Goal: Task Accomplishment & Management: Complete application form

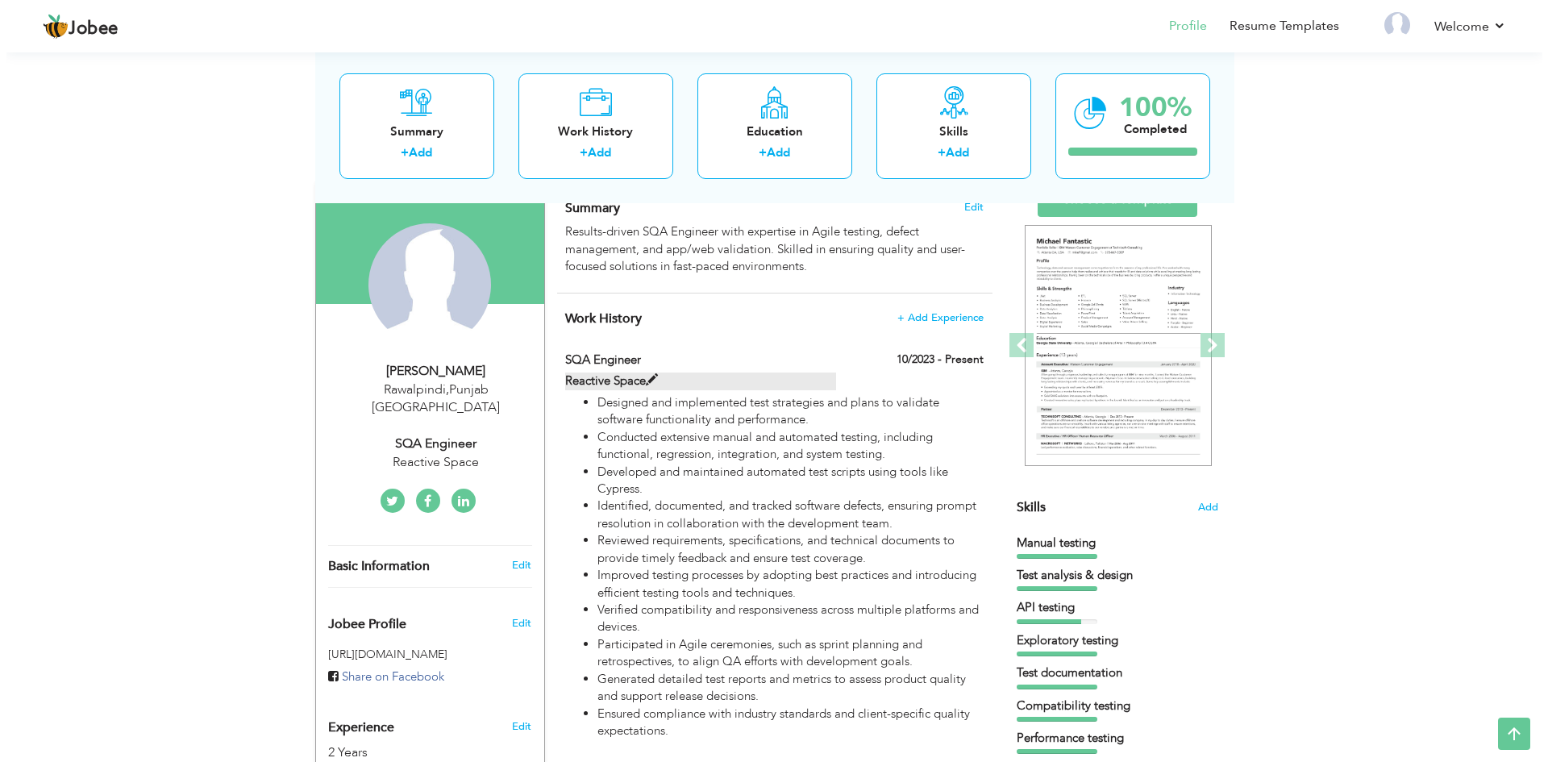
scroll to position [127, 0]
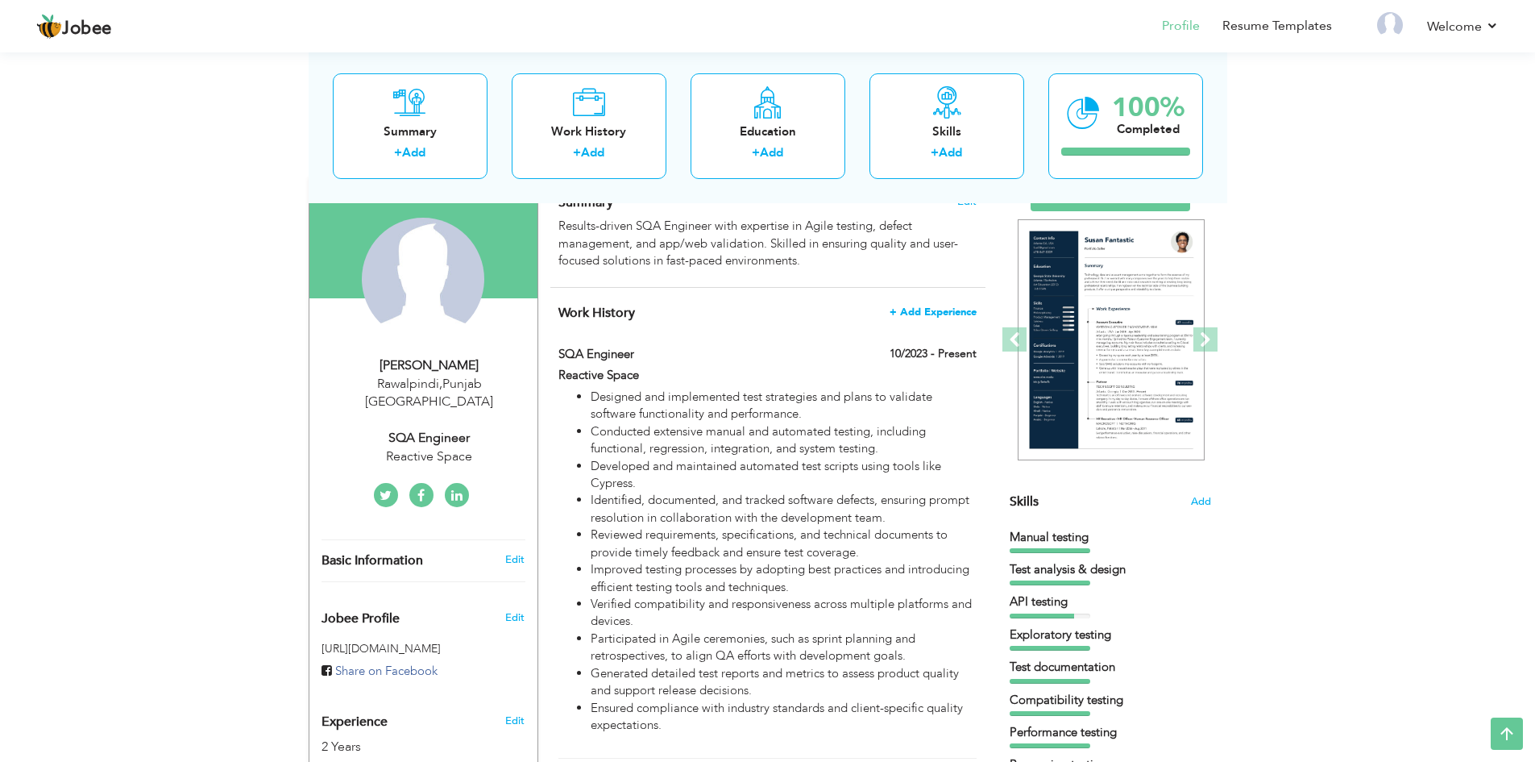
click at [957, 317] on span "+ Add Experience" at bounding box center [933, 311] width 87 height 11
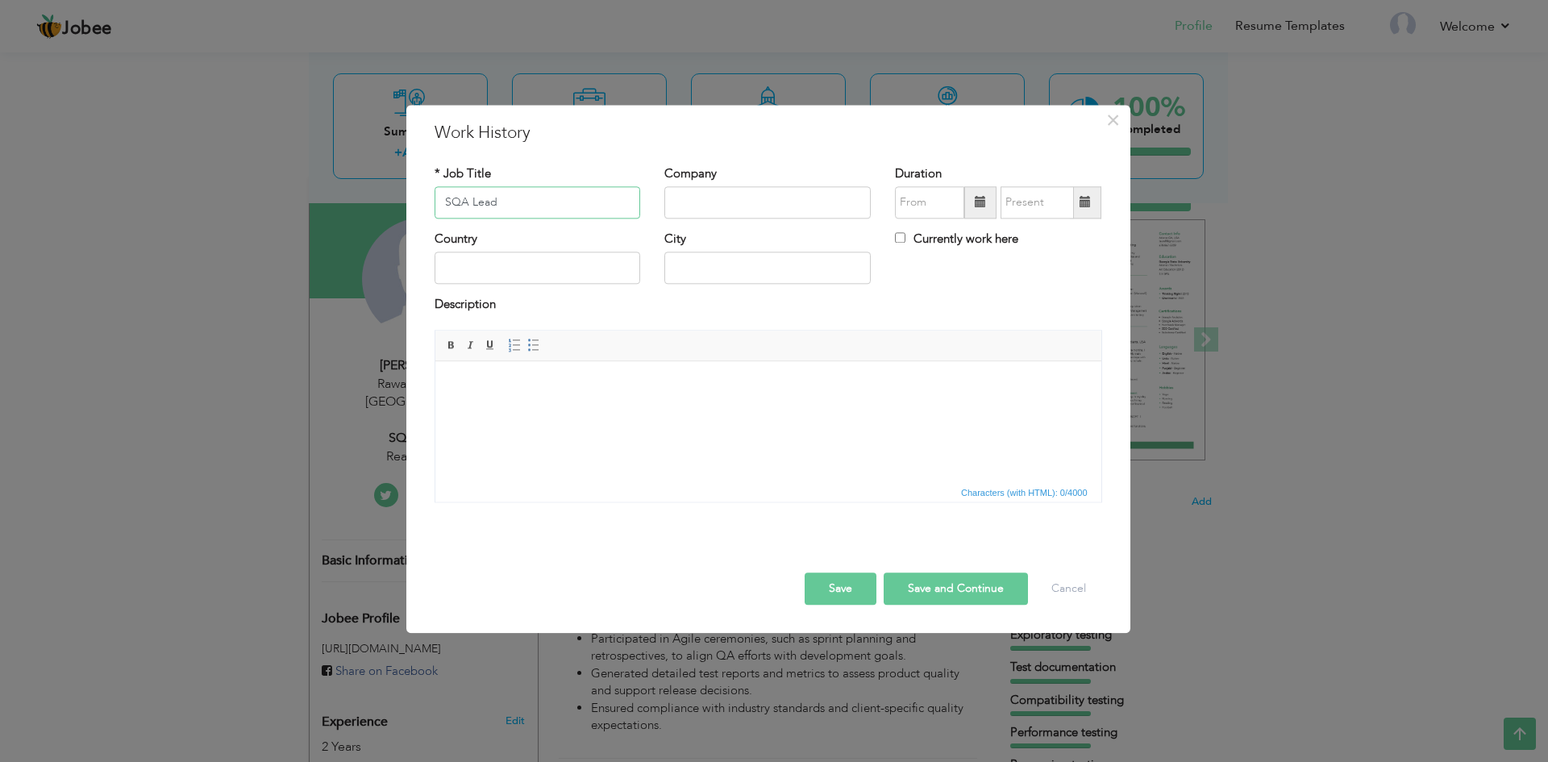
type input "SQA Lead"
click at [767, 206] on input "text" at bounding box center [767, 202] width 206 height 32
type input "Fexen Smart Solutions"
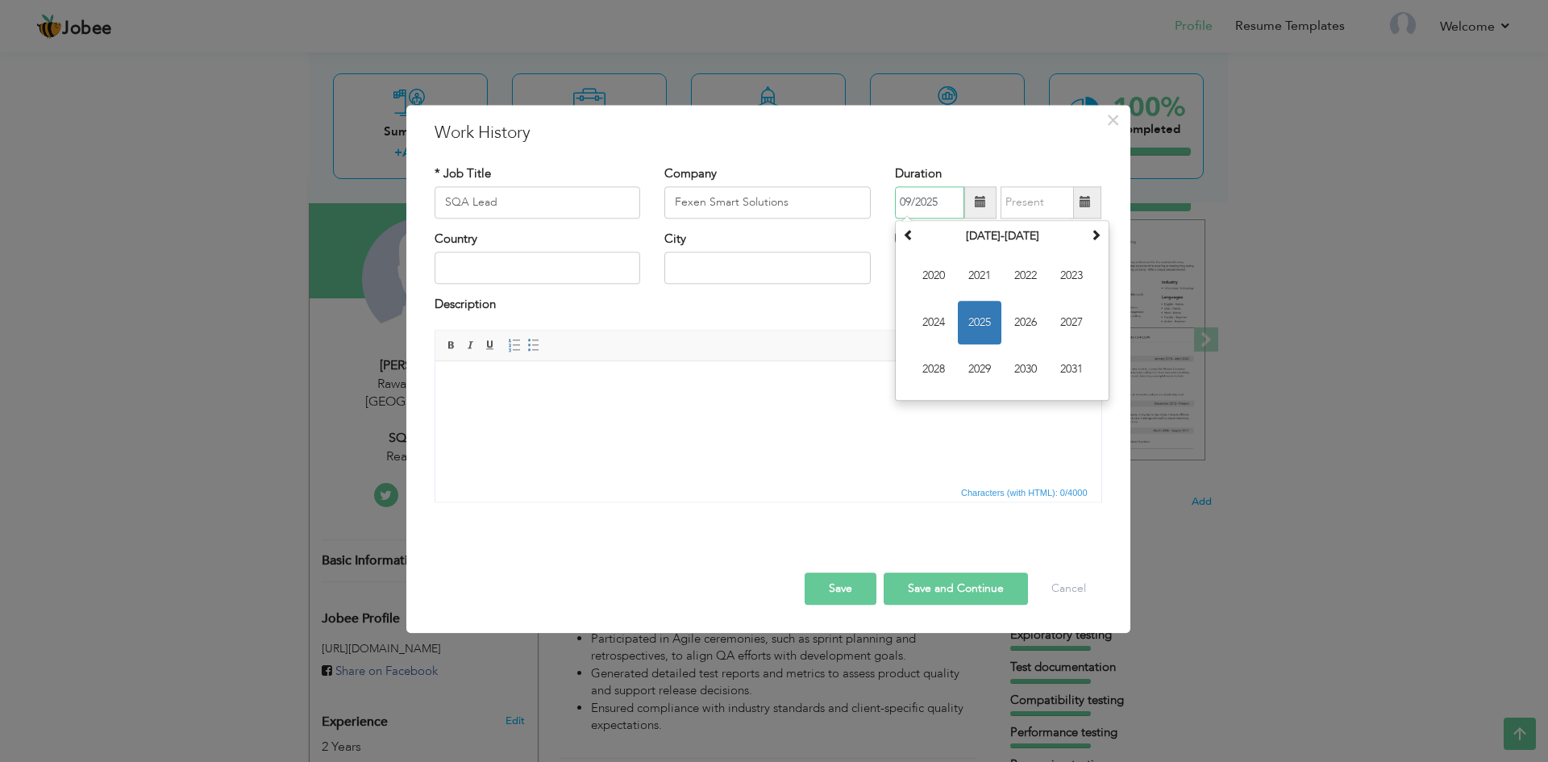
click at [915, 204] on input "09/2025" at bounding box center [929, 202] width 69 height 32
click at [974, 325] on span "2025" at bounding box center [980, 323] width 44 height 44
click at [1029, 276] on span "Mar" at bounding box center [1025, 276] width 44 height 44
type input "03/2025"
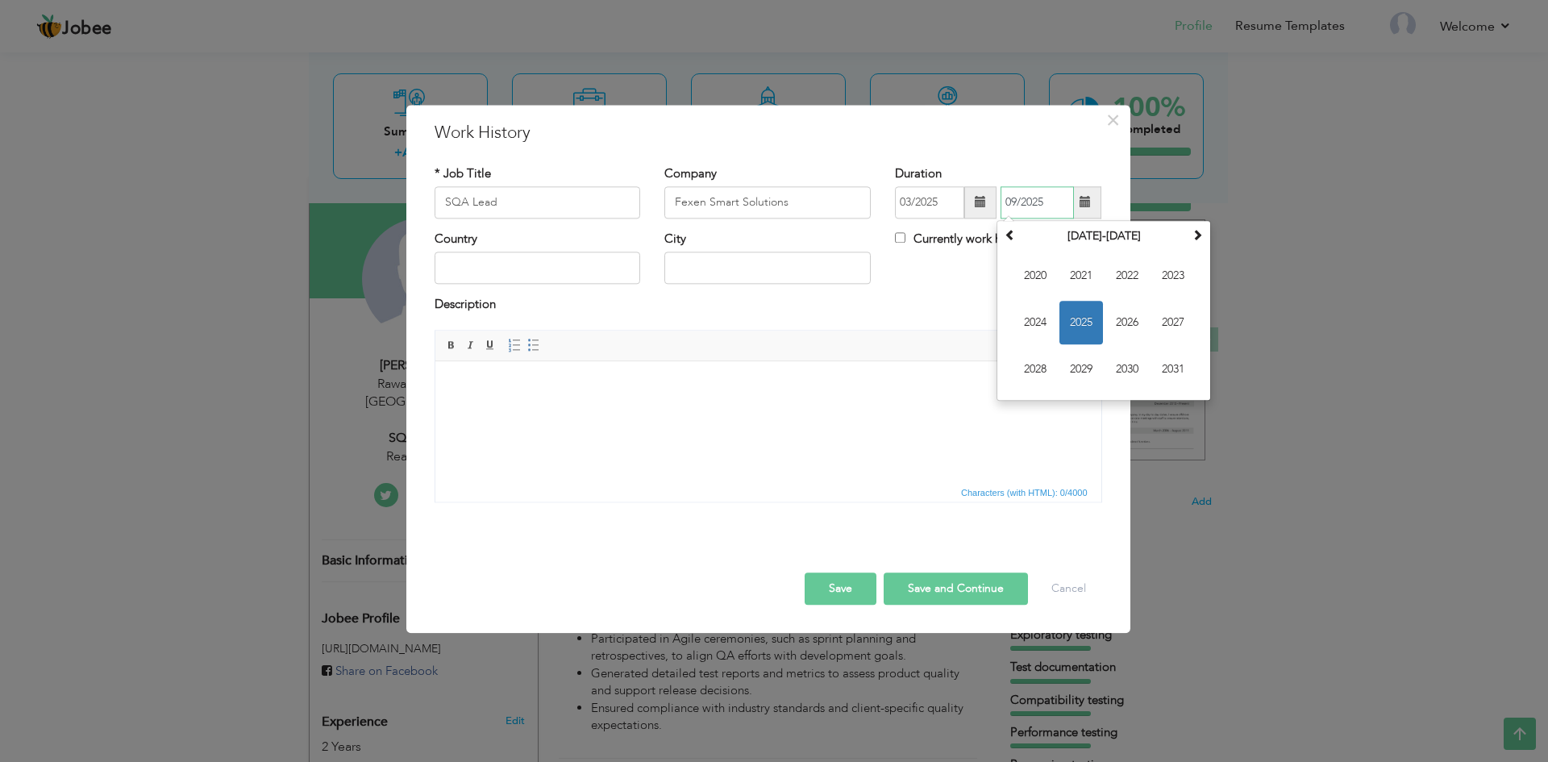
click at [1043, 197] on input "09/2025" at bounding box center [1036, 202] width 73 height 32
type input "0"
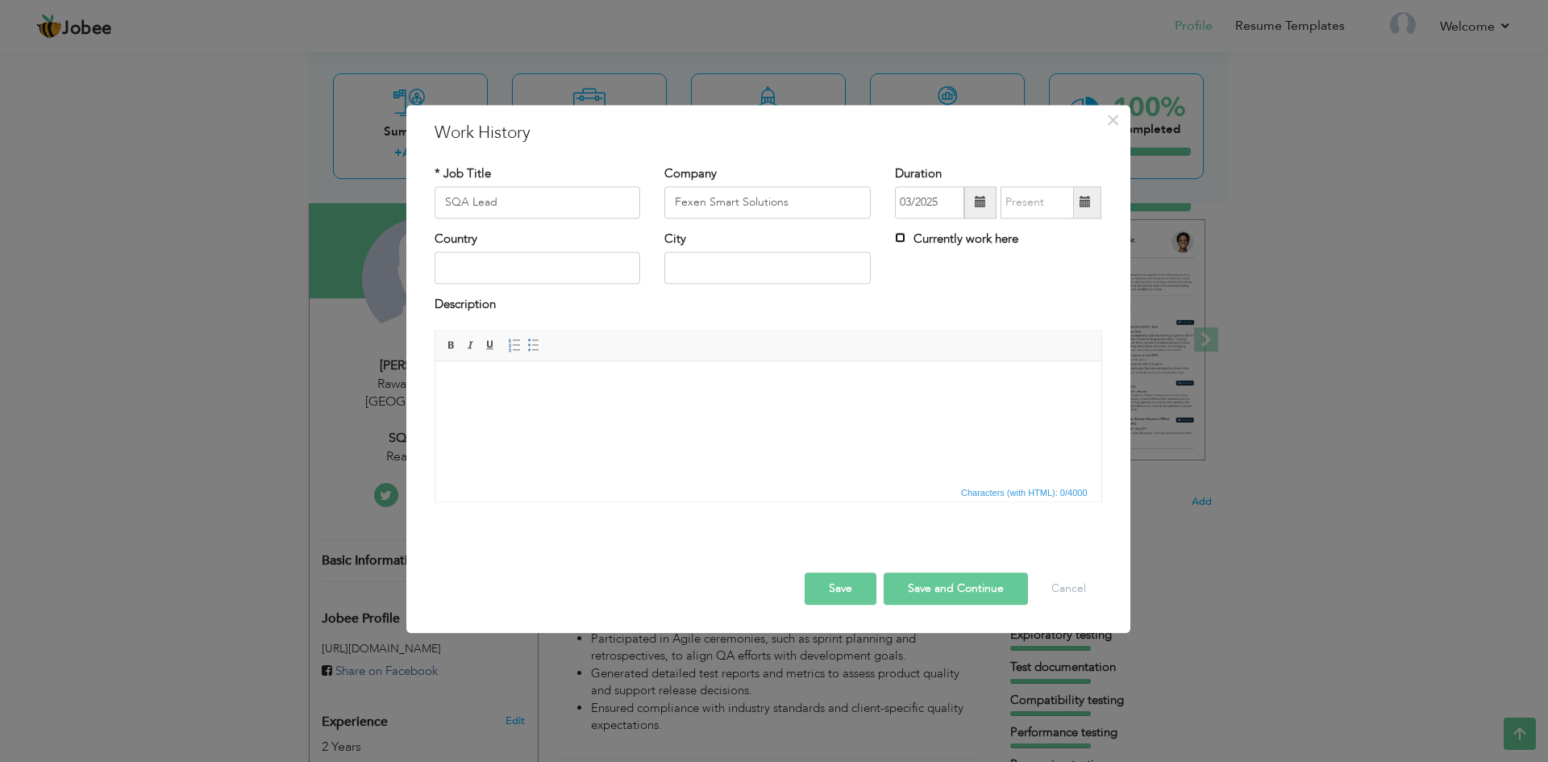
click at [898, 237] on input "Currently work here" at bounding box center [900, 237] width 10 height 10
checkbox input "true"
click at [541, 278] on input "text" at bounding box center [537, 268] width 206 height 32
type input "[GEOGRAPHIC_DATA]"
click at [727, 276] on input "text" at bounding box center [767, 268] width 206 height 32
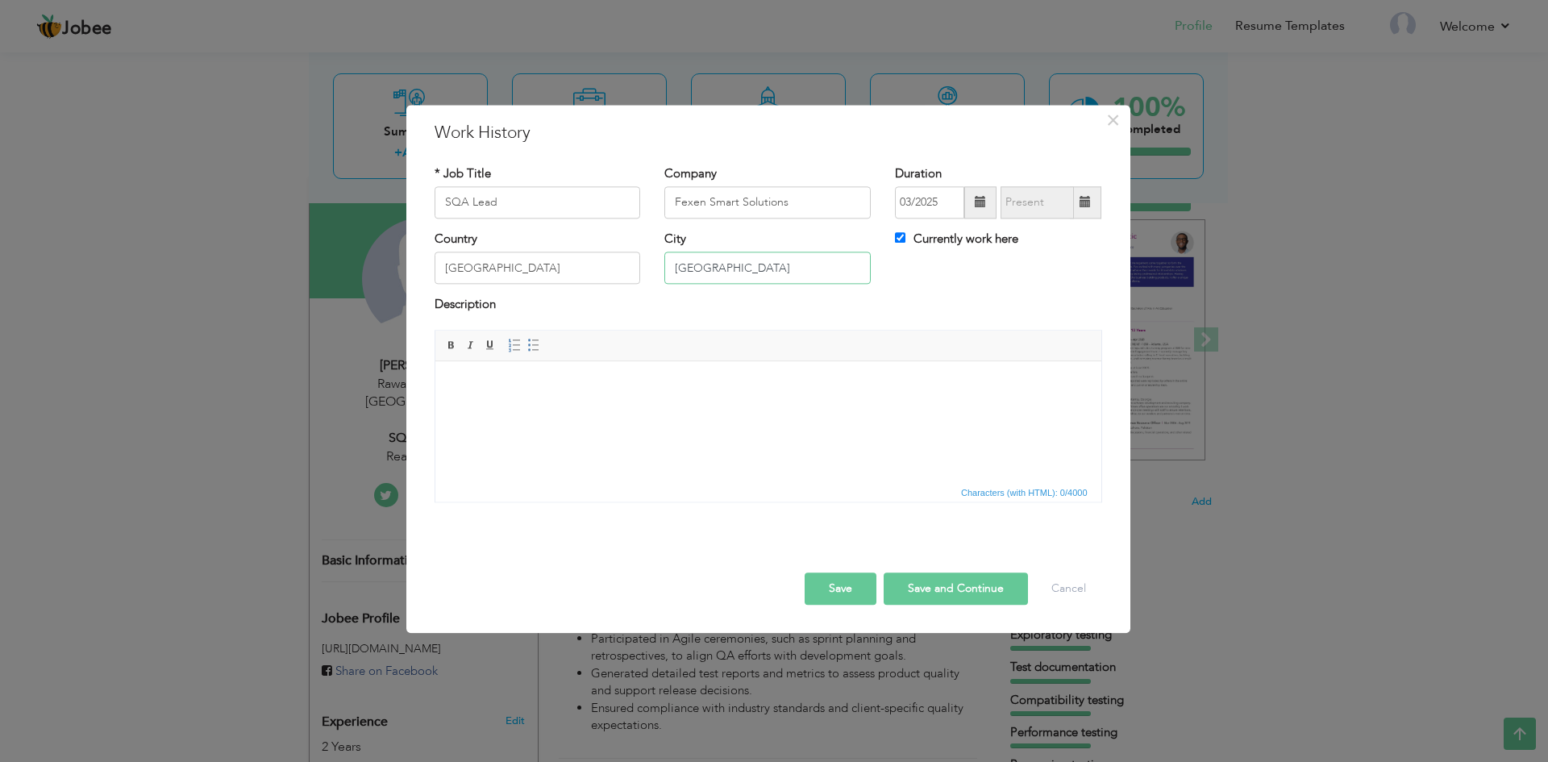
type input "[GEOGRAPHIC_DATA]"
click at [572, 410] on html at bounding box center [767, 385] width 666 height 49
click at [517, 396] on html at bounding box center [767, 385] width 666 height 49
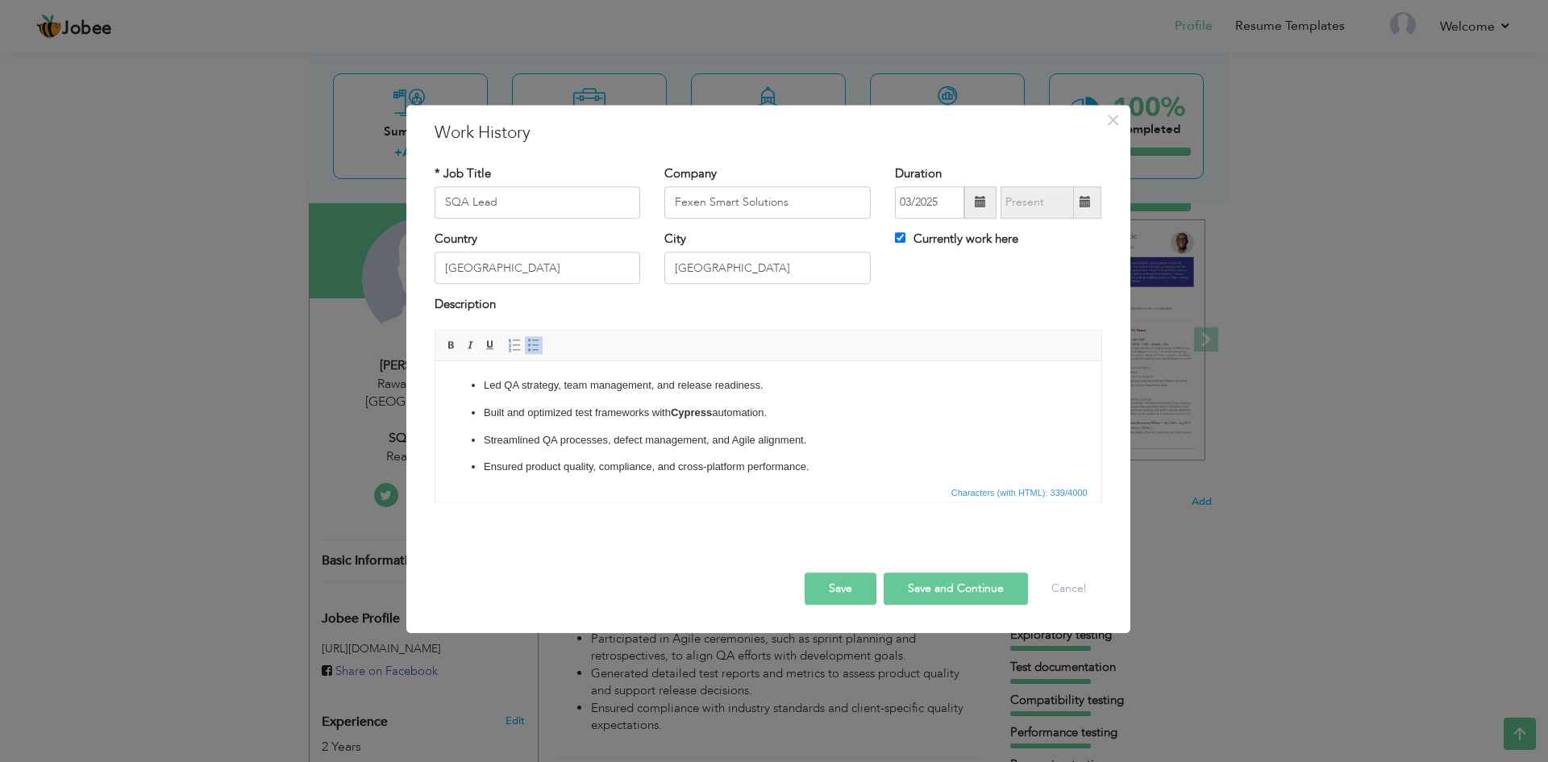
scroll to position [10, 0]
drag, startPoint x: 775, startPoint y: 407, endPoint x: 484, endPoint y: 401, distance: 291.0
click at [484, 401] on p "Built and optimized test frameworks with Cypress automation." at bounding box center [767, 403] width 569 height 17
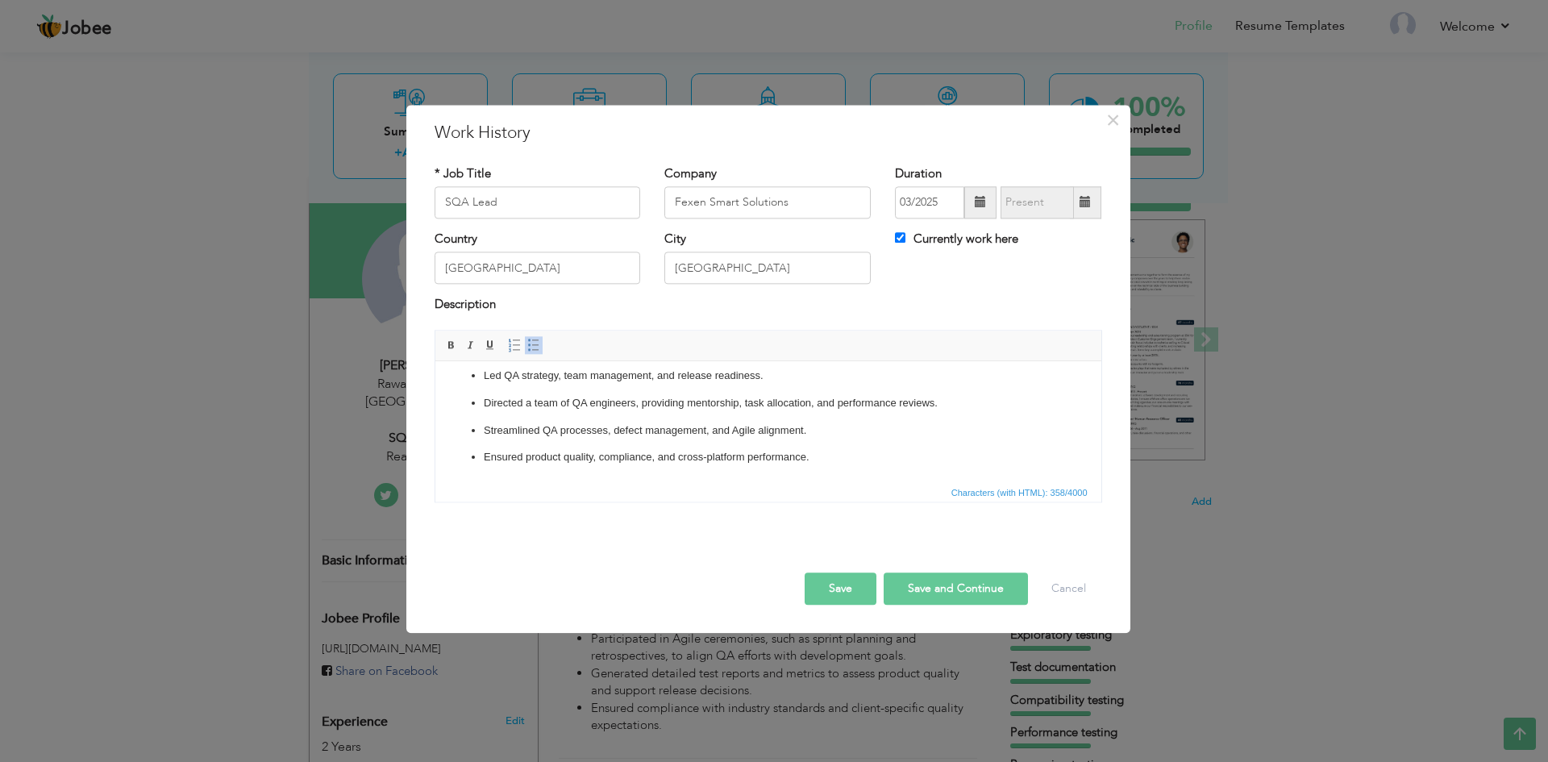
click at [922, 592] on button "Save and Continue" at bounding box center [955, 588] width 144 height 32
checkbox input "false"
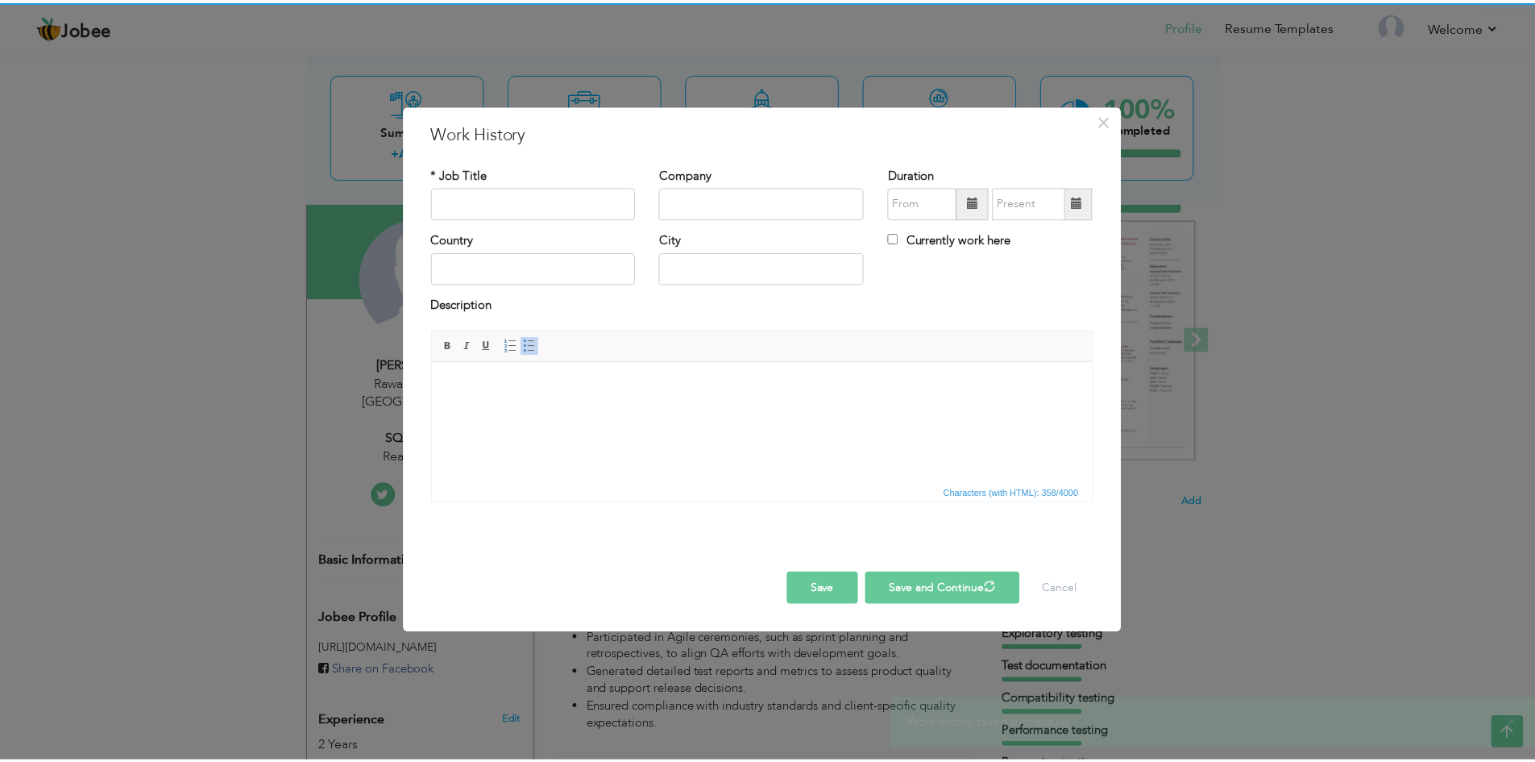
scroll to position [0, 0]
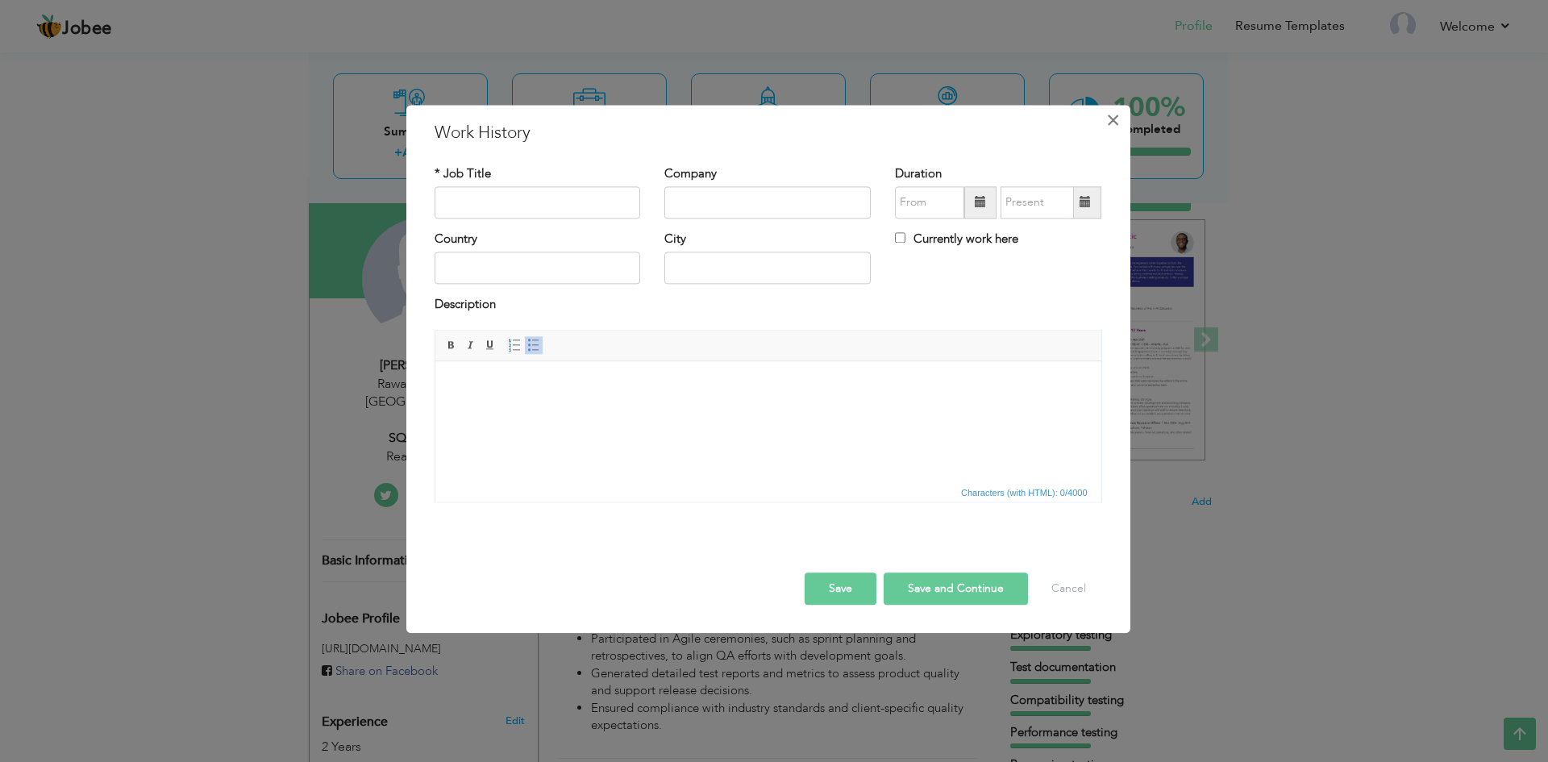
click at [1120, 125] on span "×" at bounding box center [1113, 120] width 14 height 29
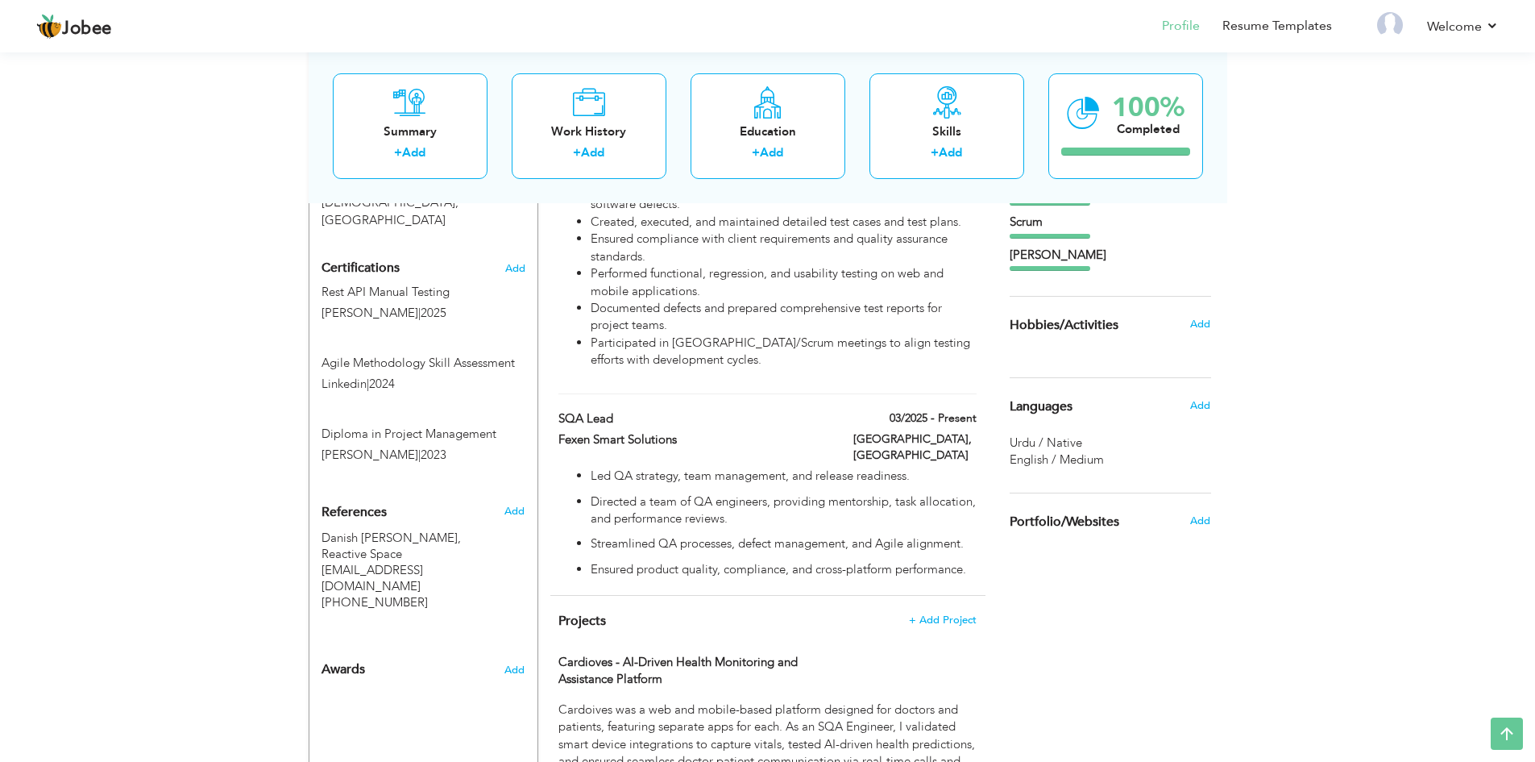
scroll to position [833, 0]
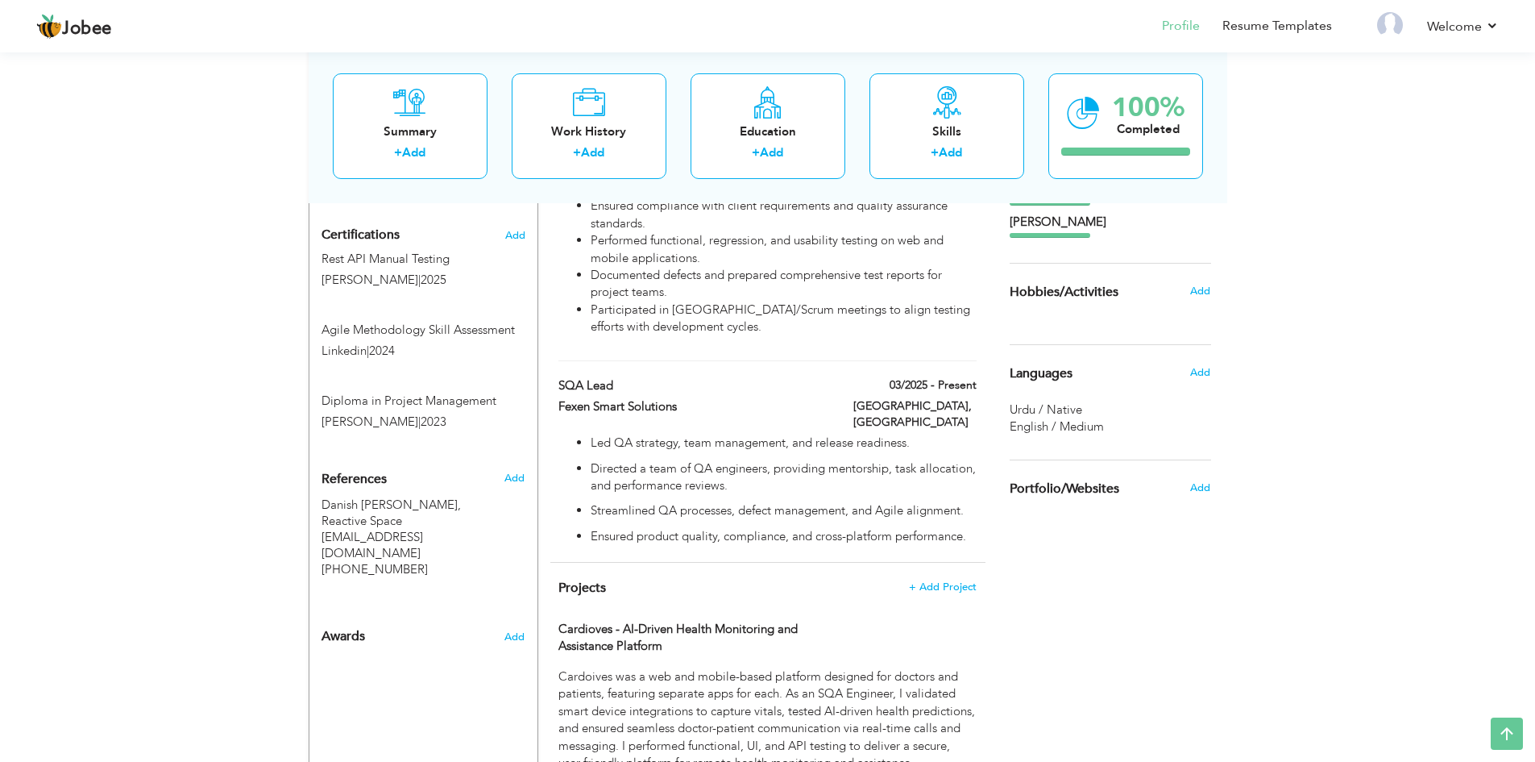
click at [786, 360] on hr at bounding box center [768, 360] width 418 height 1
type input "QA Analyst"
type input "VEI Technology"
type input "08/2022"
type input "09/2023"
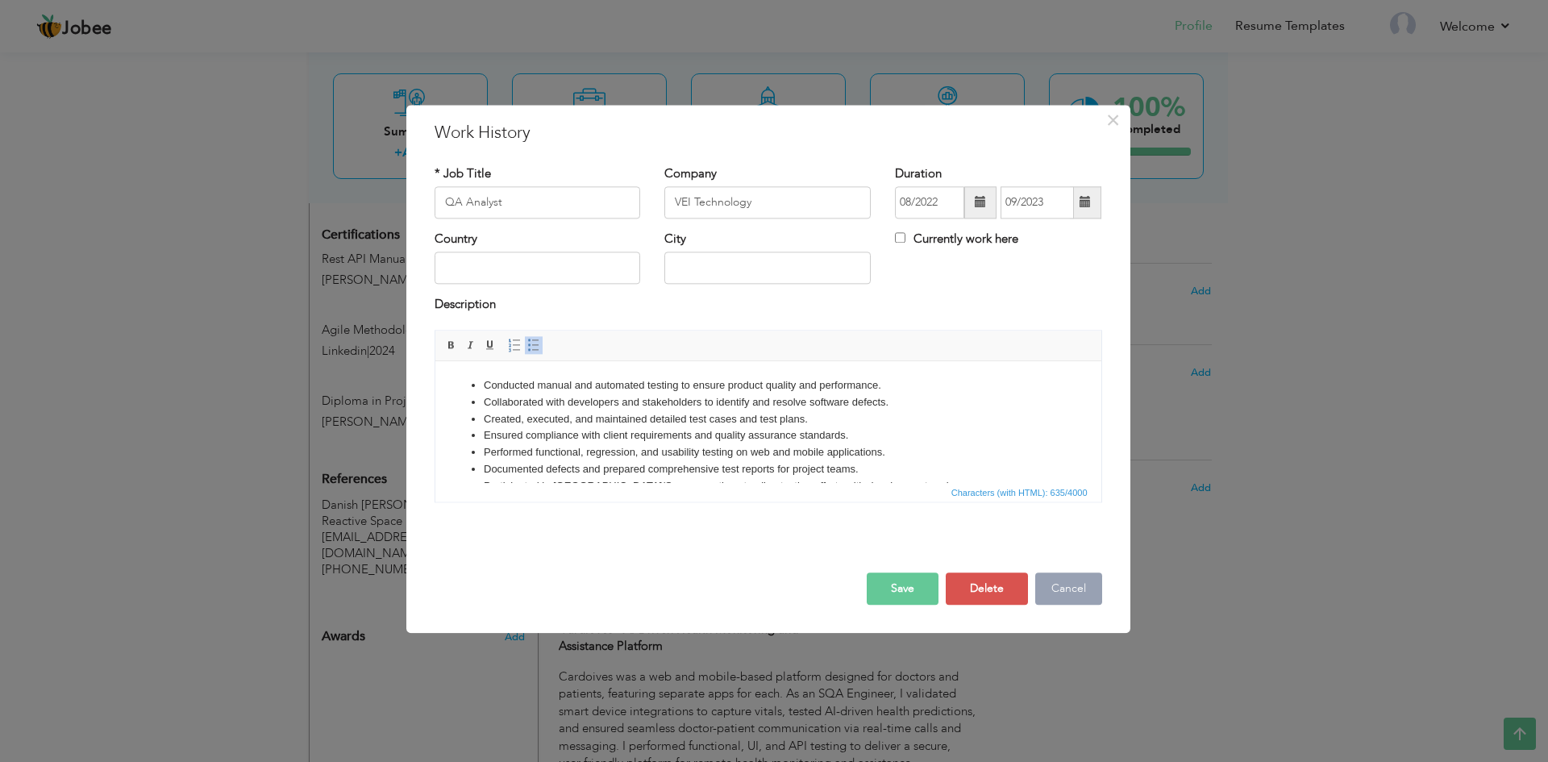
click at [1060, 585] on button "Cancel" at bounding box center [1068, 588] width 67 height 32
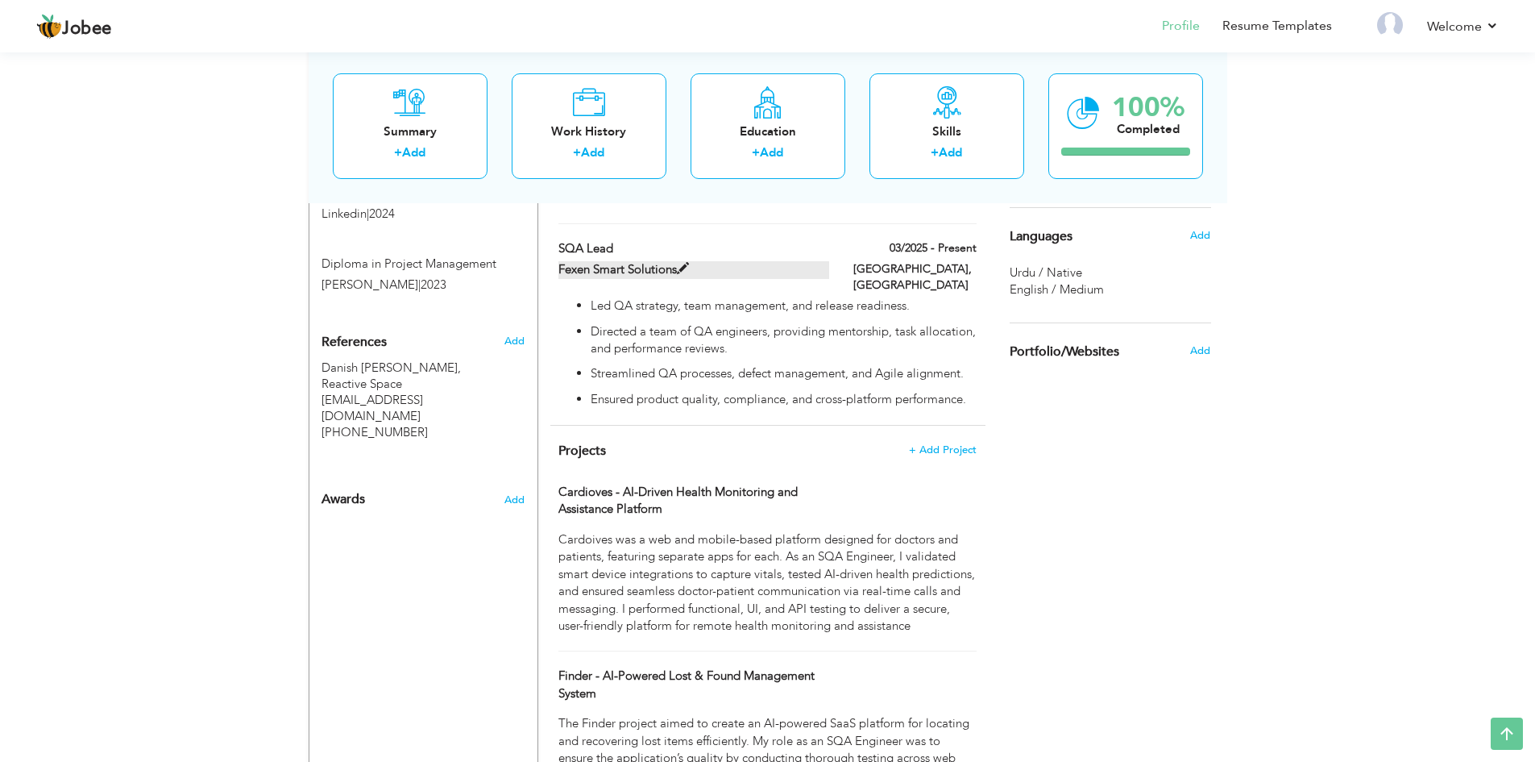
scroll to position [971, 0]
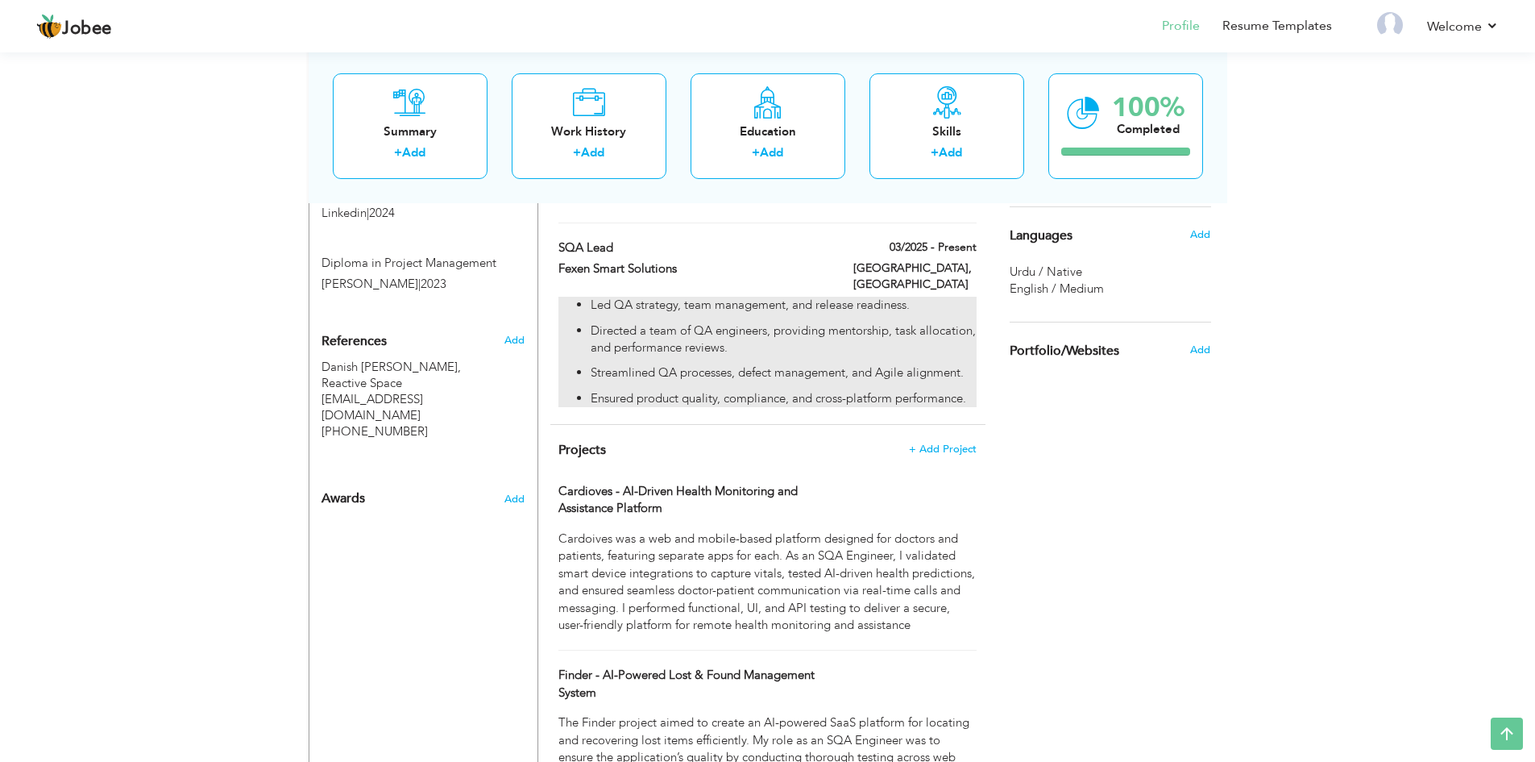
click at [768, 364] on p "Streamlined QA processes, defect management, and Agile alignment." at bounding box center [783, 372] width 385 height 17
type input "SQA Lead"
type input "Fexen Smart Solutions"
type input "03/2025"
type input "[GEOGRAPHIC_DATA]"
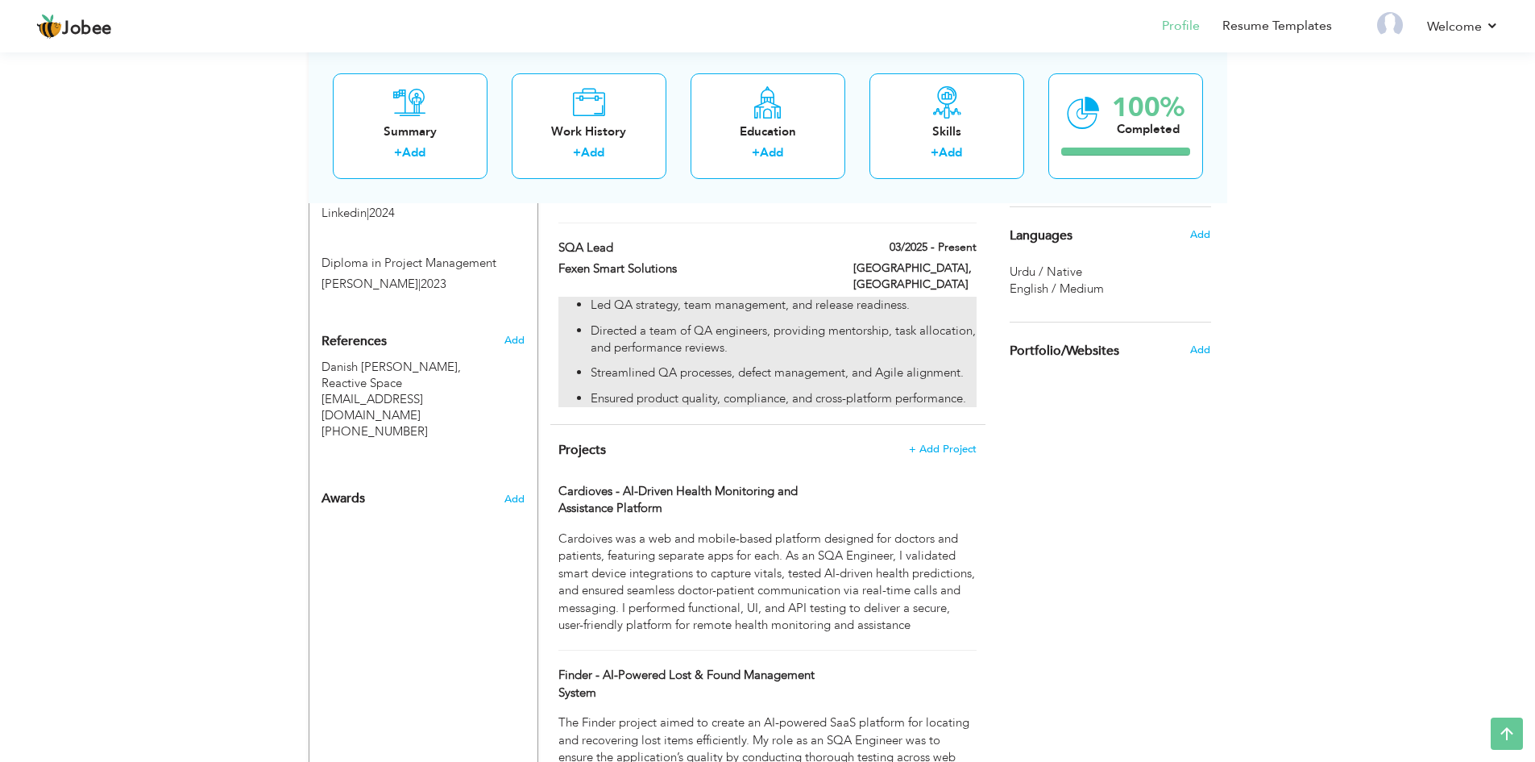
type input "[GEOGRAPHIC_DATA]"
checkbox input "true"
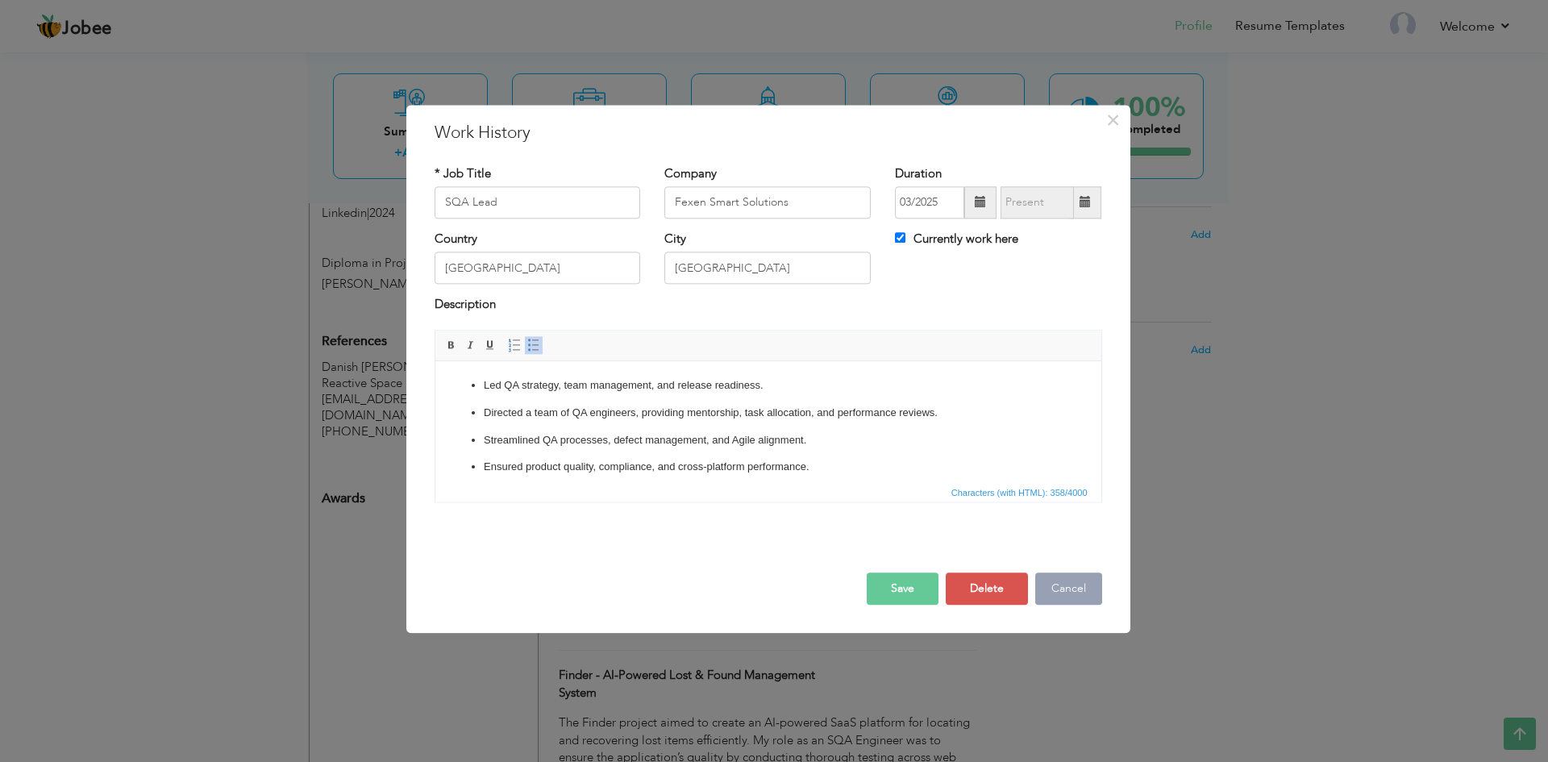
click at [1066, 590] on button "Cancel" at bounding box center [1068, 588] width 67 height 32
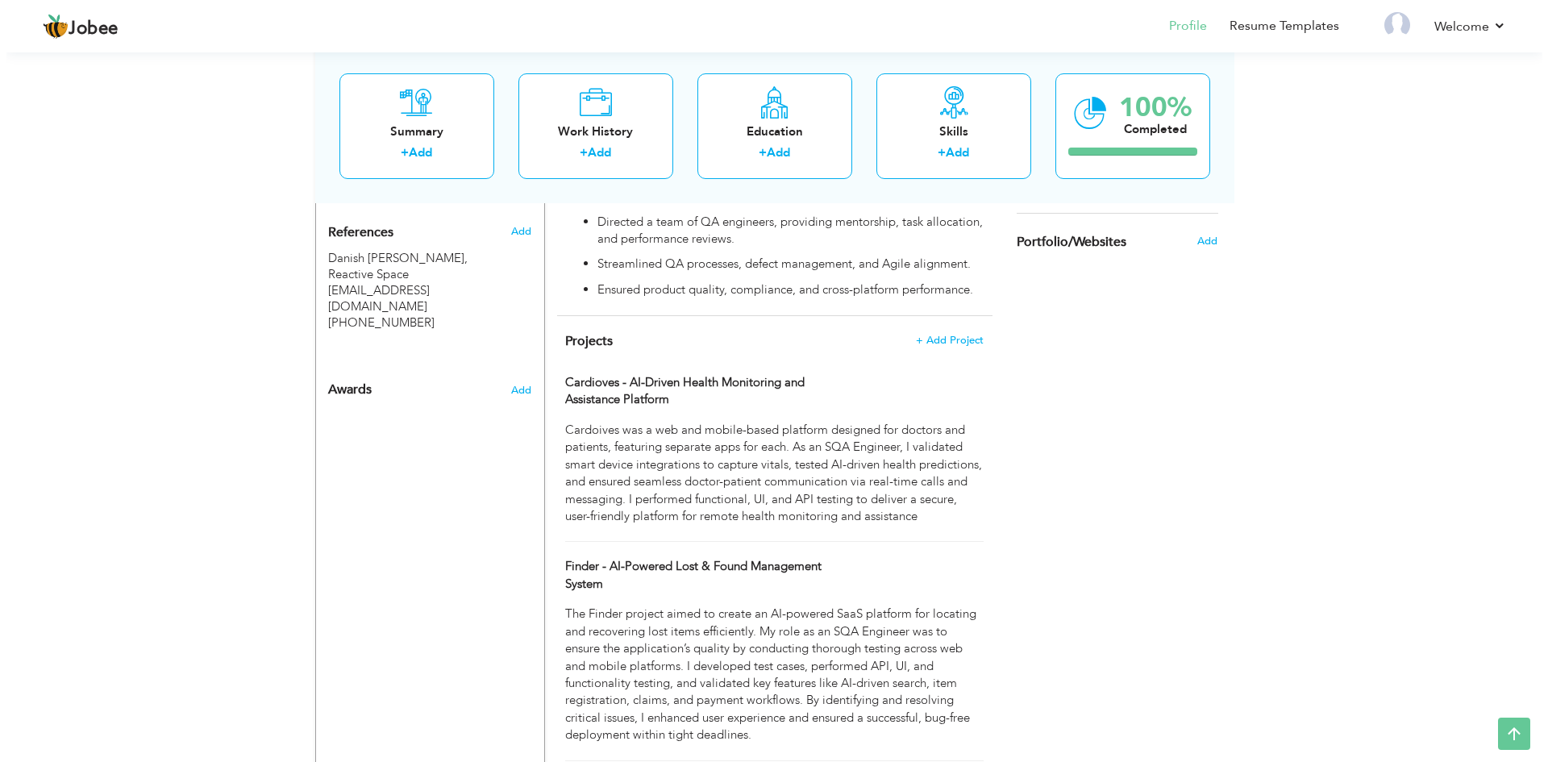
scroll to position [1079, 0]
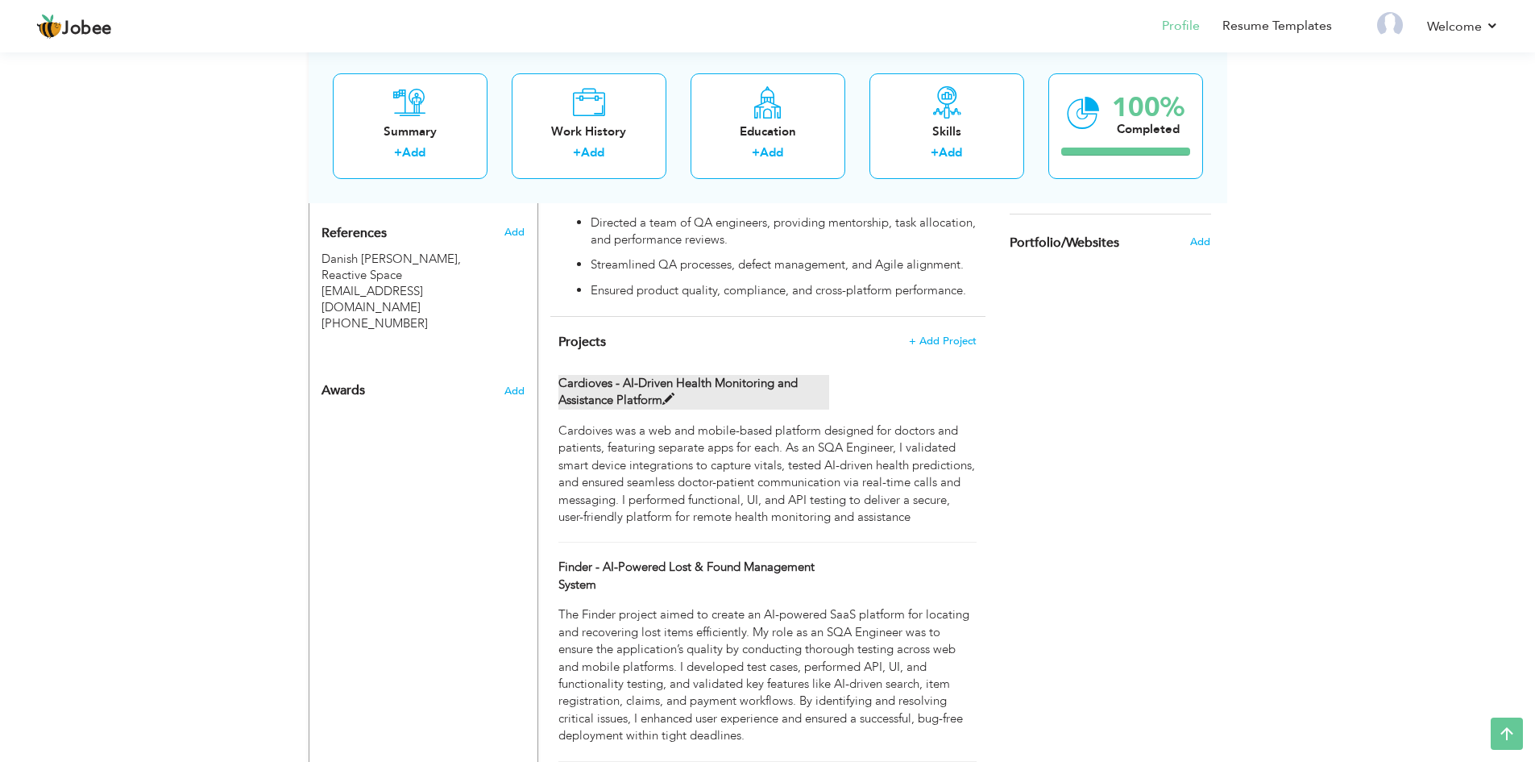
click at [668, 393] on span at bounding box center [669, 399] width 12 height 12
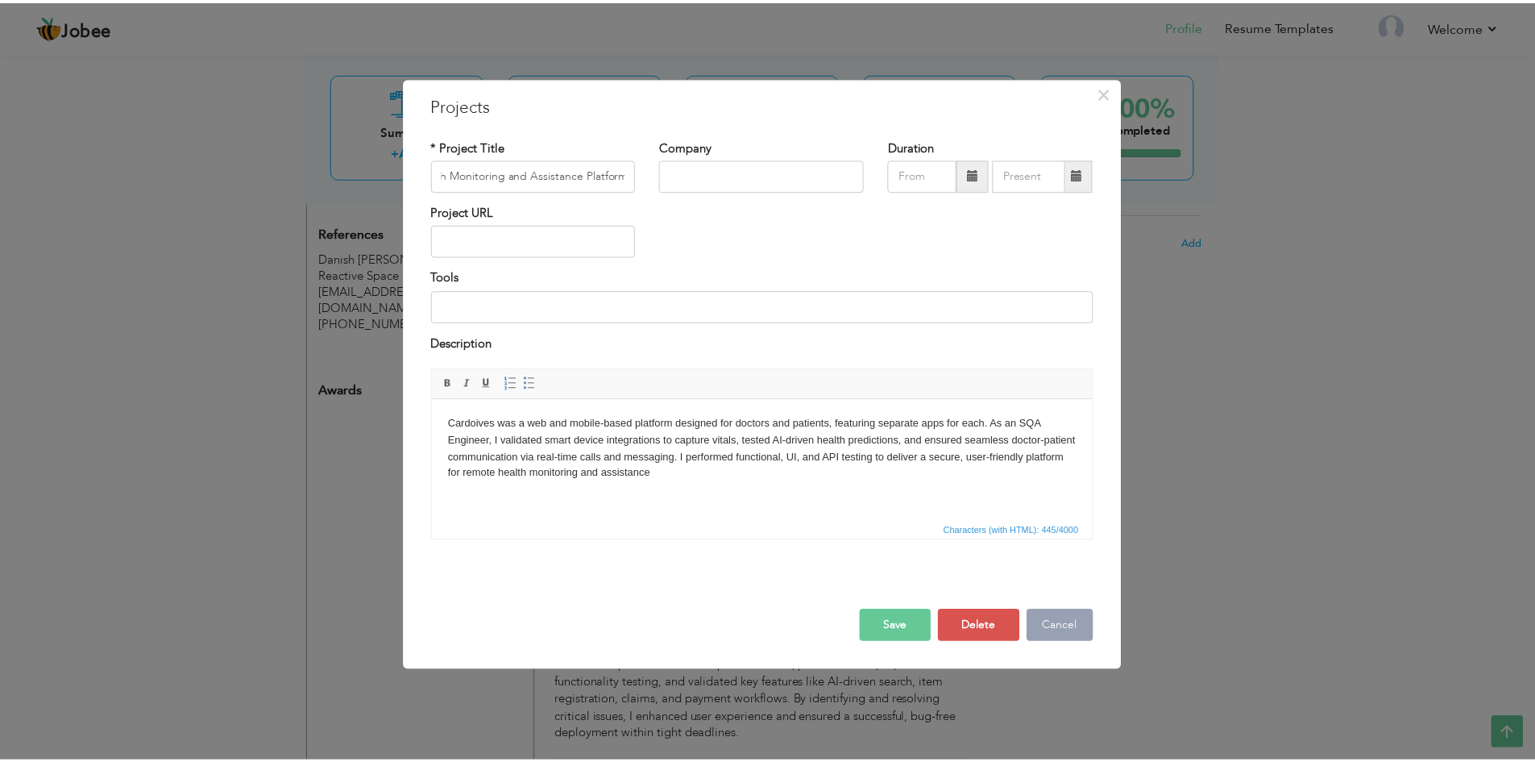
scroll to position [0, 0]
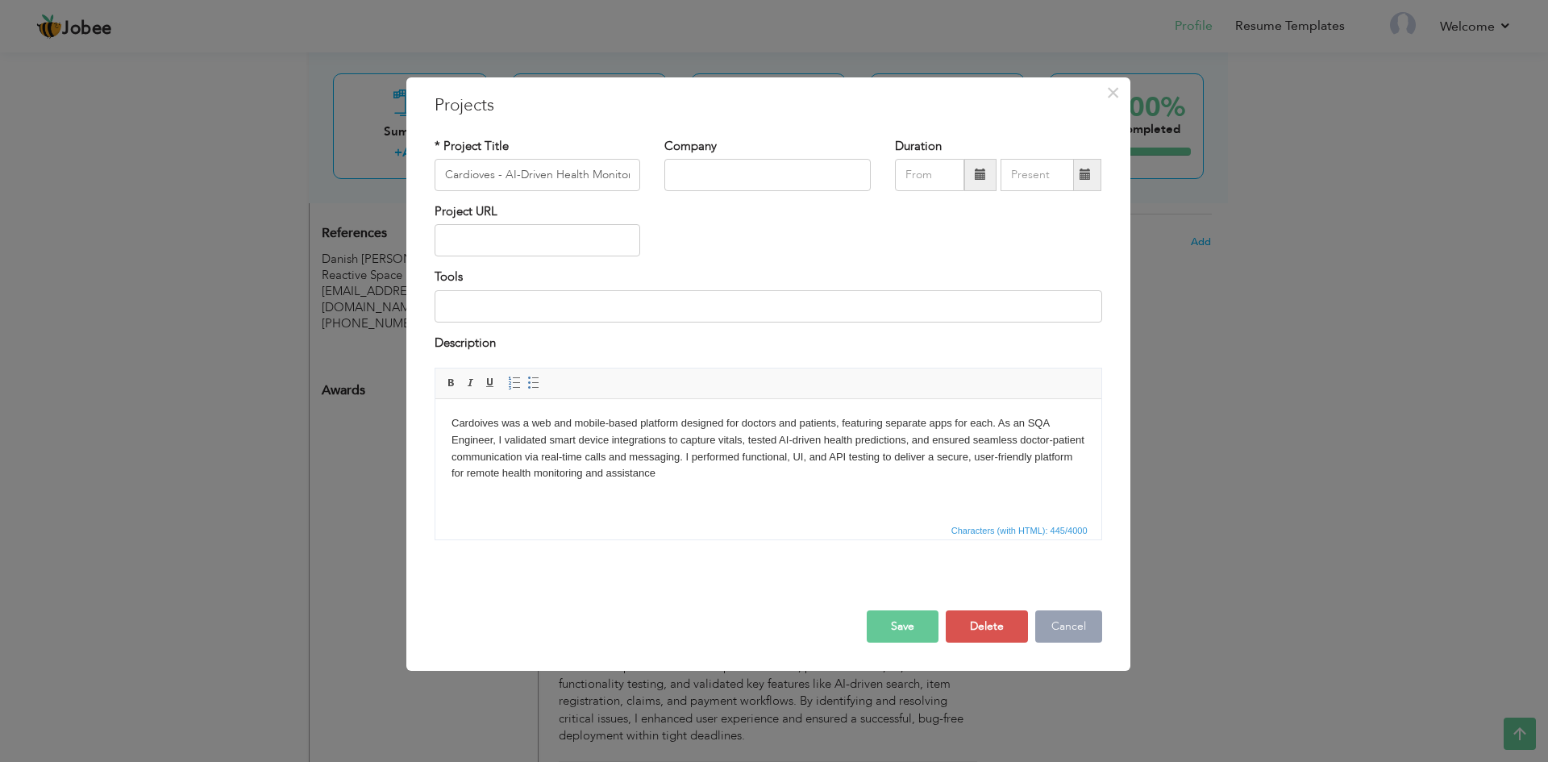
click at [1087, 632] on button "Cancel" at bounding box center [1068, 626] width 67 height 32
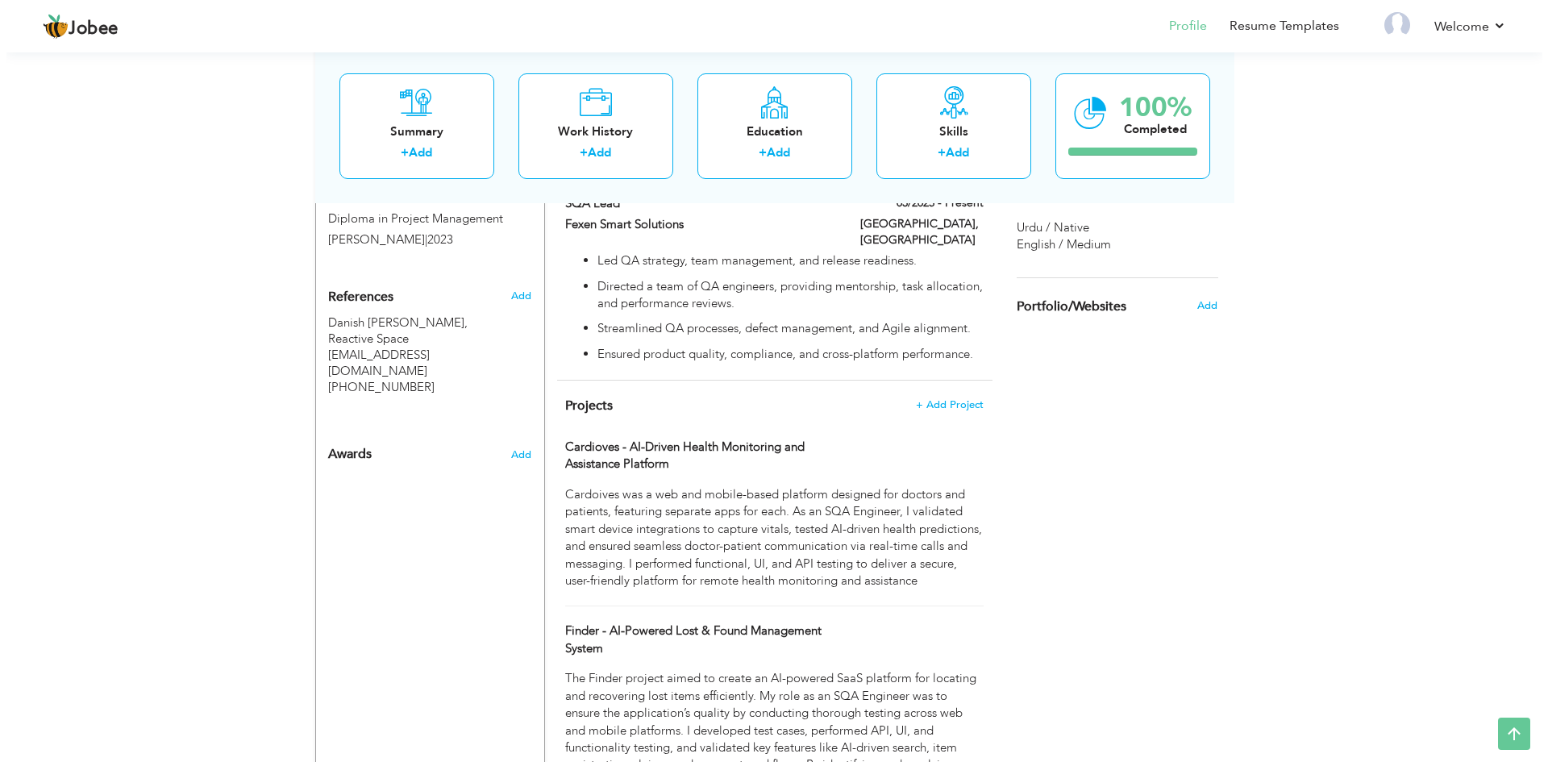
scroll to position [1015, 0]
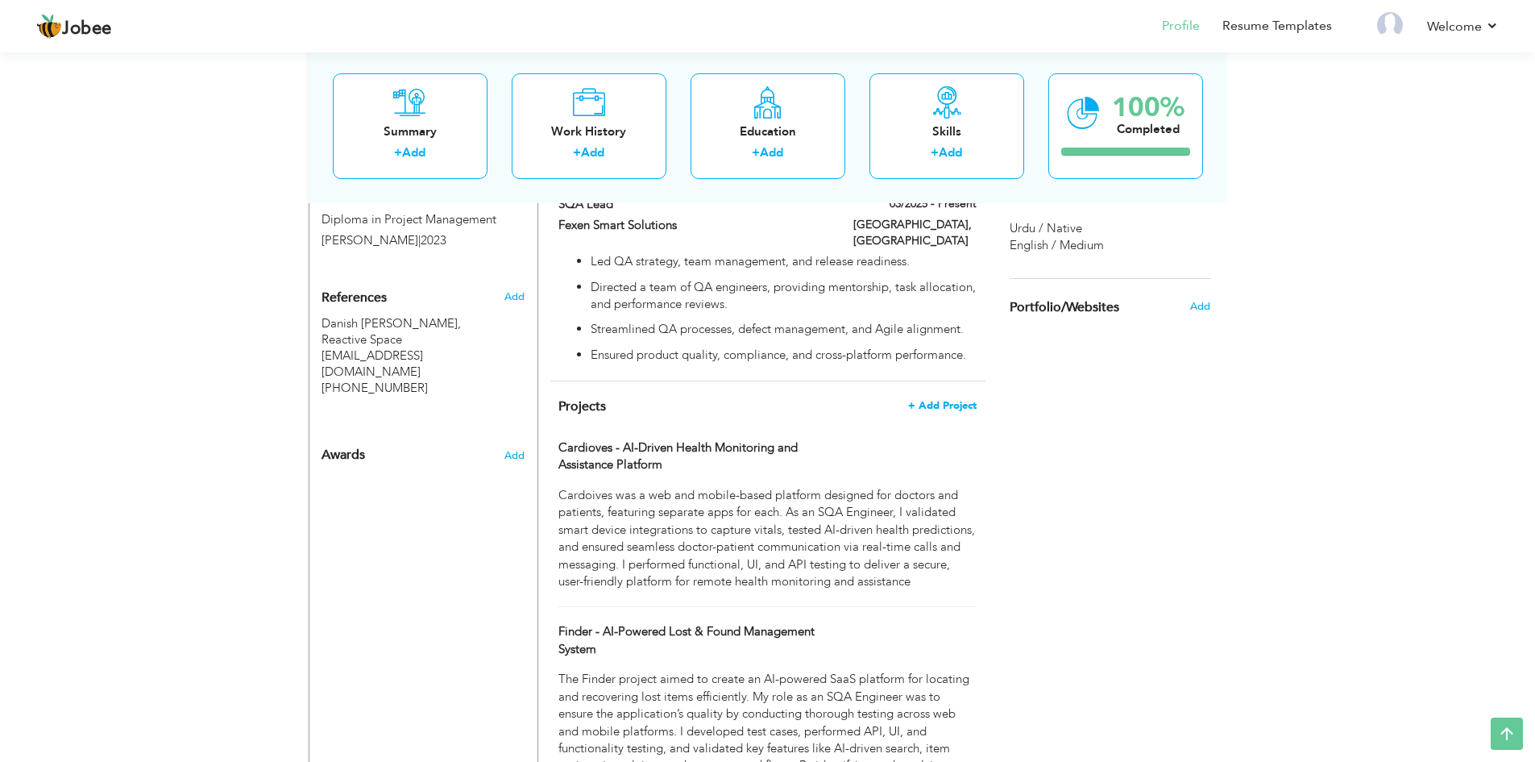
click at [927, 400] on span "+ Add Project" at bounding box center [942, 405] width 69 height 11
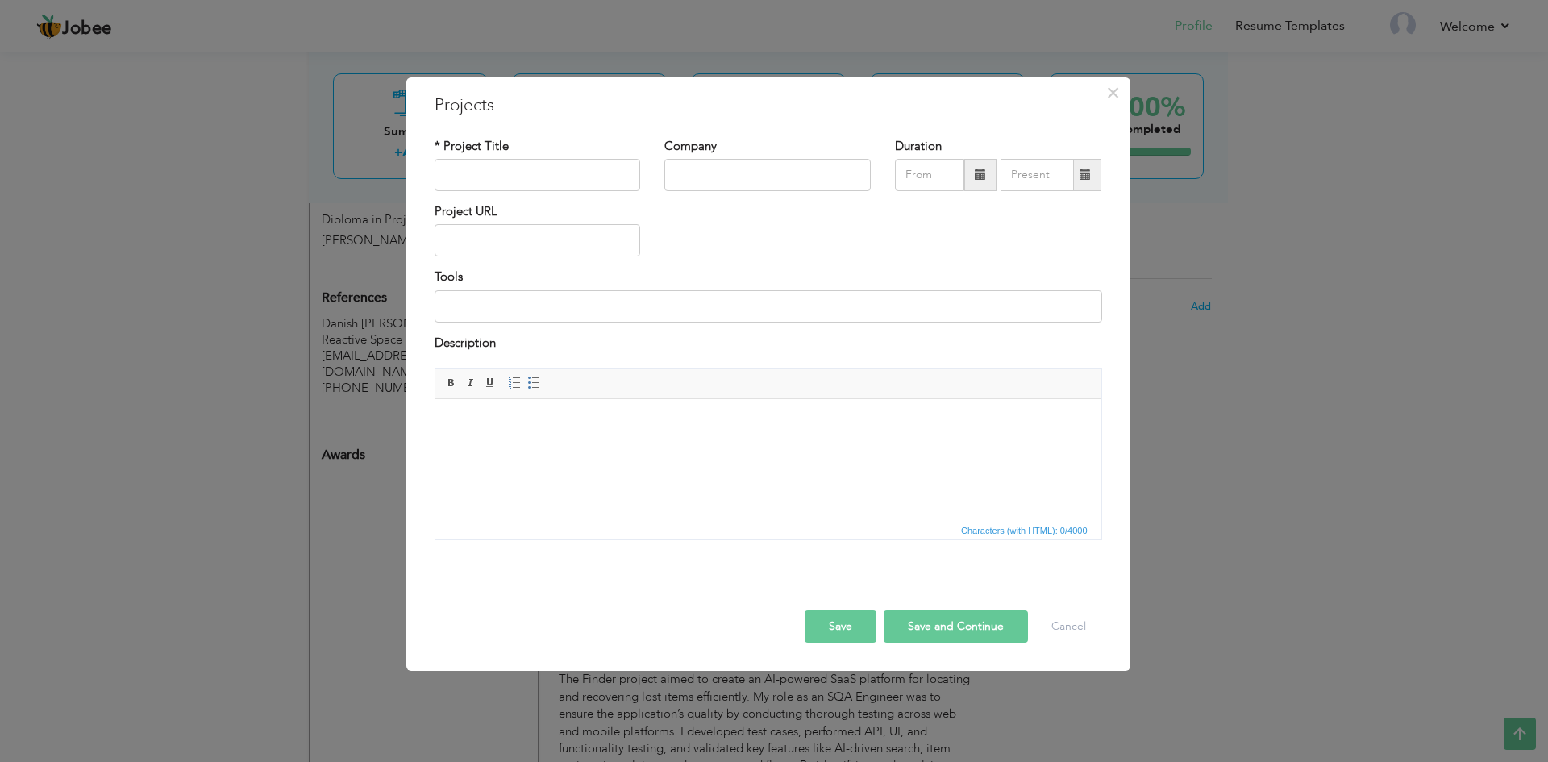
drag, startPoint x: 428, startPoint y: 89, endPoint x: 432, endPoint y: 140, distance: 51.7
click at [432, 140] on div "× Projects * Project Title Company Duration" at bounding box center [768, 374] width 724 height 594
drag, startPoint x: 430, startPoint y: 139, endPoint x: 463, endPoint y: 147, distance: 34.2
click at [517, 160] on div "* Project Title" at bounding box center [537, 170] width 231 height 65
drag, startPoint x: 434, startPoint y: 144, endPoint x: 602, endPoint y: 141, distance: 167.7
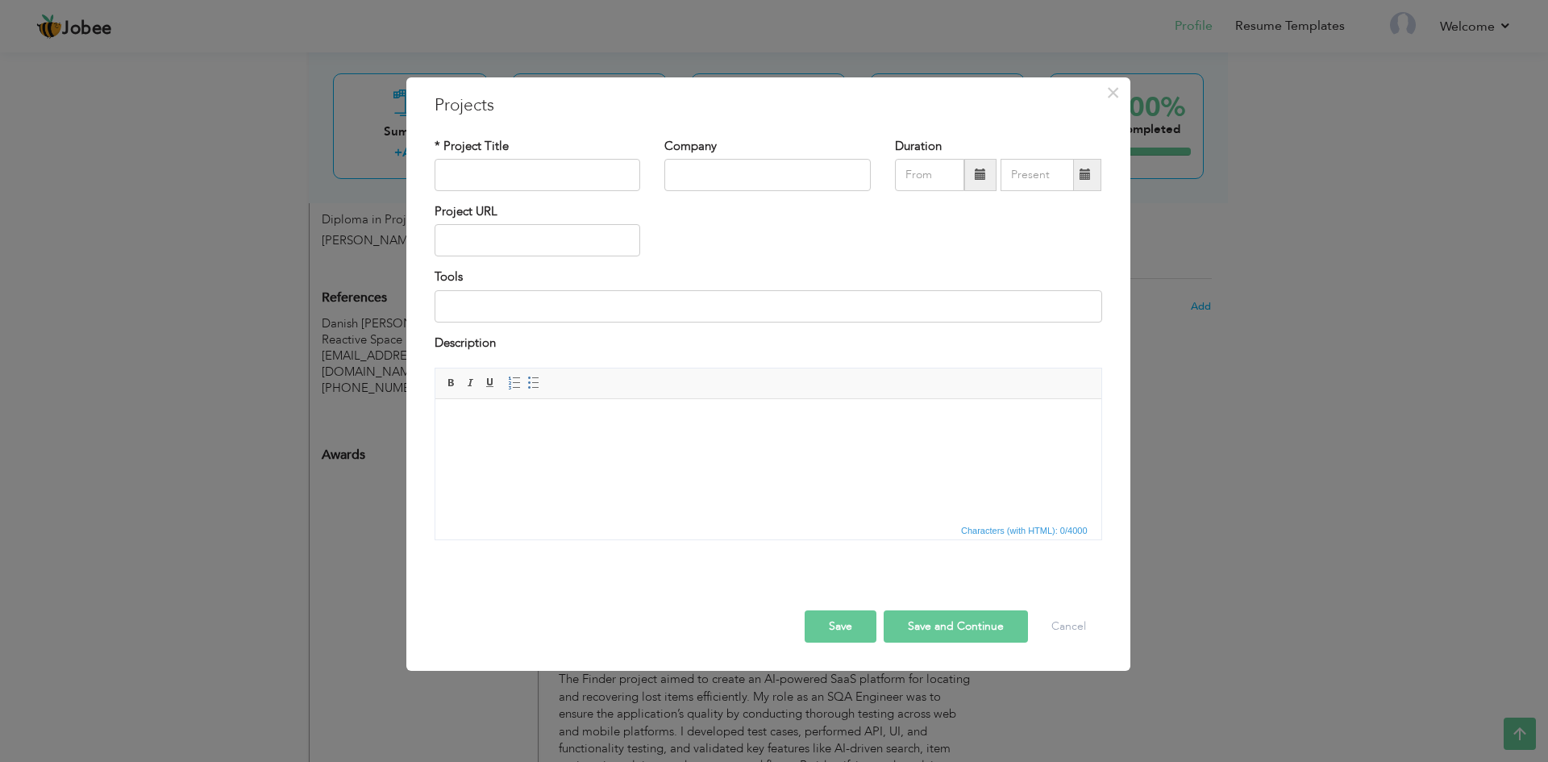
click at [629, 147] on div "* Project Title" at bounding box center [537, 164] width 206 height 53
click at [582, 439] on html at bounding box center [767, 423] width 666 height 49
click at [451, 141] on label "* Project Title" at bounding box center [471, 146] width 74 height 17
drag, startPoint x: 451, startPoint y: 141, endPoint x: 486, endPoint y: 143, distance: 35.5
click at [486, 143] on label "* Project Title" at bounding box center [471, 146] width 74 height 17
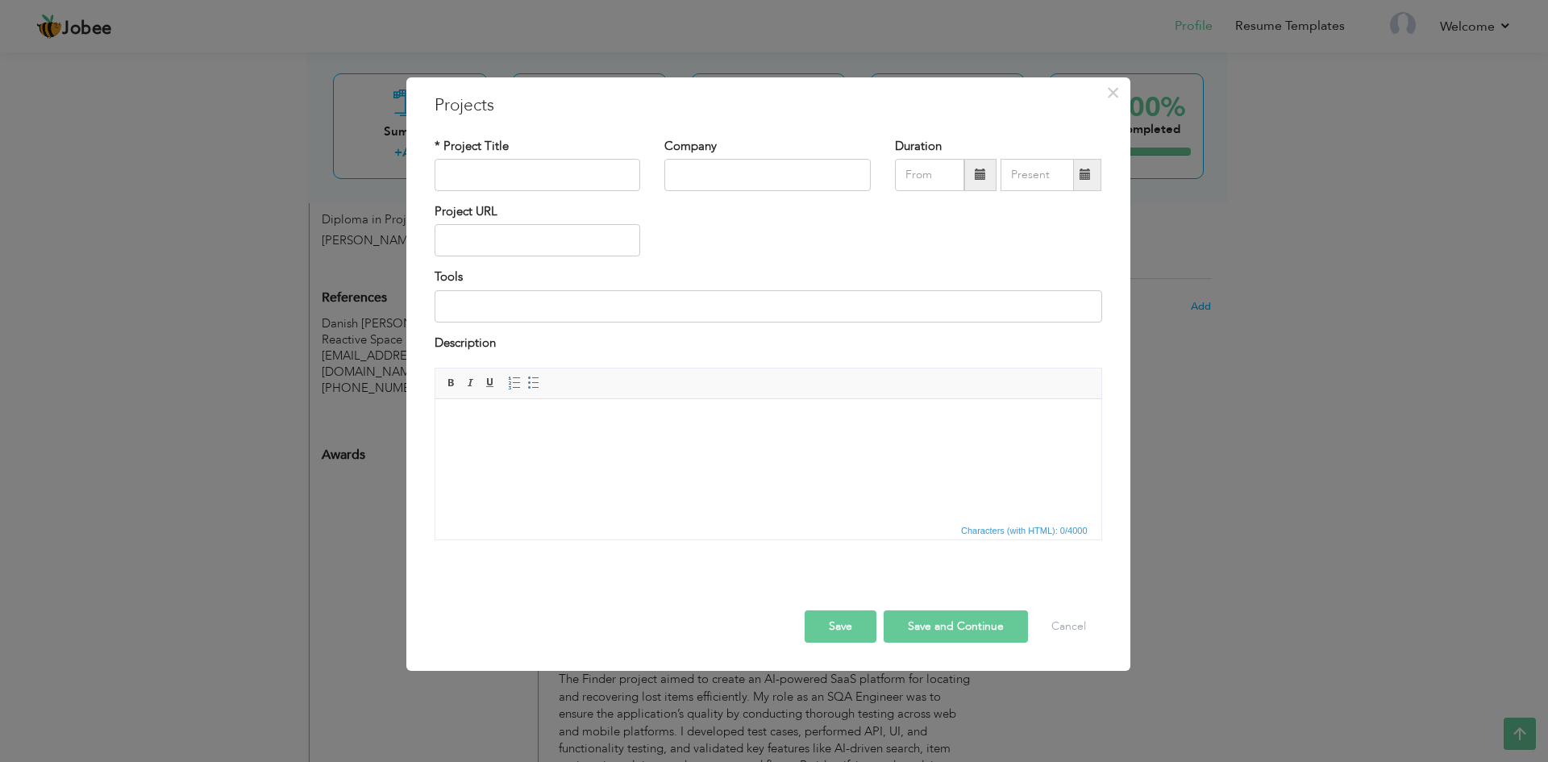
click at [486, 143] on label "* Project Title" at bounding box center [471, 146] width 74 height 17
drag, startPoint x: 493, startPoint y: 170, endPoint x: 512, endPoint y: 153, distance: 25.1
click at [512, 153] on div "* Project Title" at bounding box center [537, 164] width 206 height 53
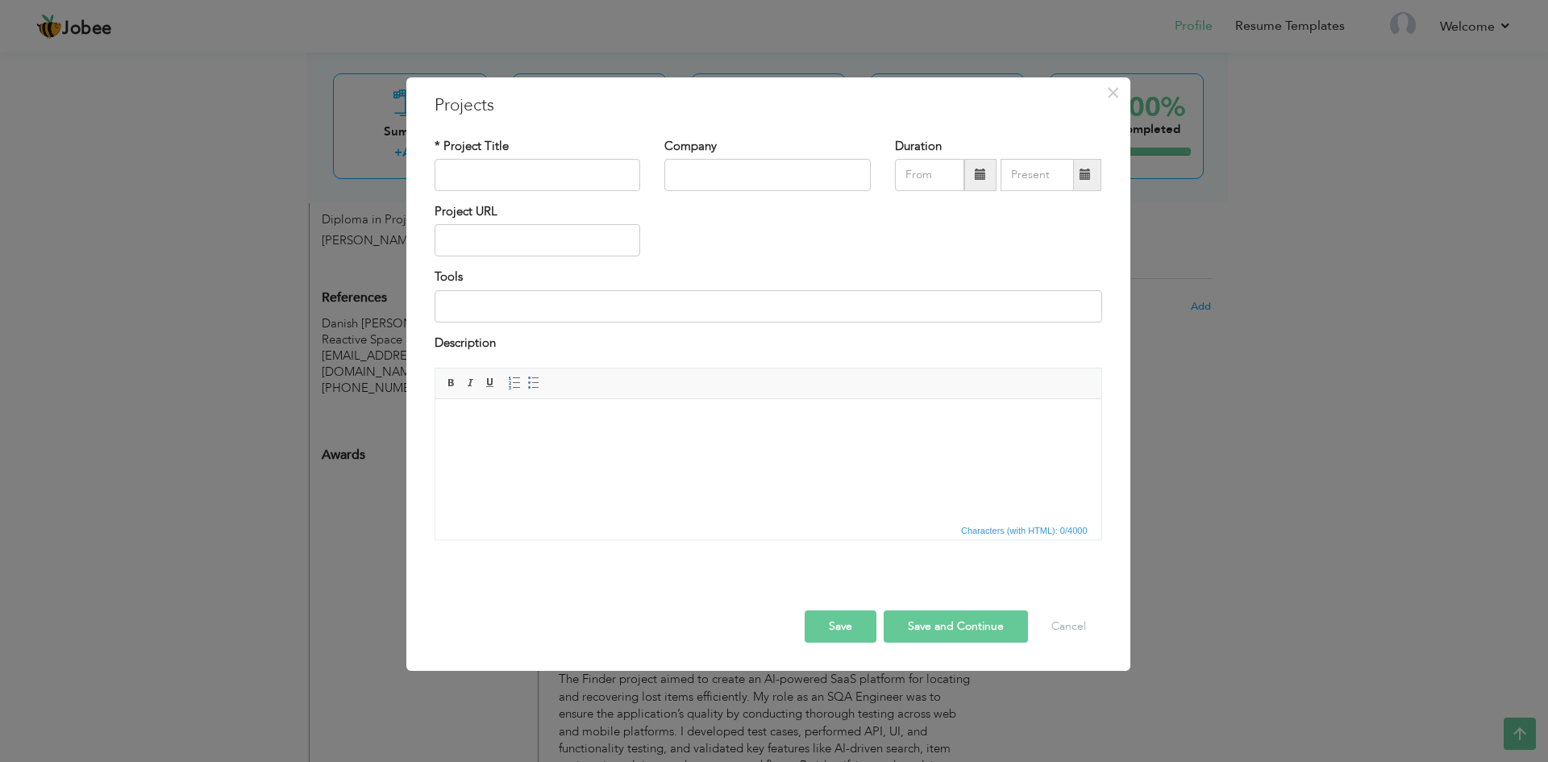
drag, startPoint x: 512, startPoint y: 153, endPoint x: 484, endPoint y: 147, distance: 28.9
click at [493, 151] on div "* Project Title" at bounding box center [537, 164] width 206 height 53
click at [482, 146] on label "* Project Title" at bounding box center [471, 146] width 74 height 17
click at [483, 145] on label "* Project Title" at bounding box center [471, 146] width 74 height 17
drag, startPoint x: 555, startPoint y: 144, endPoint x: 733, endPoint y: 168, distance: 179.0
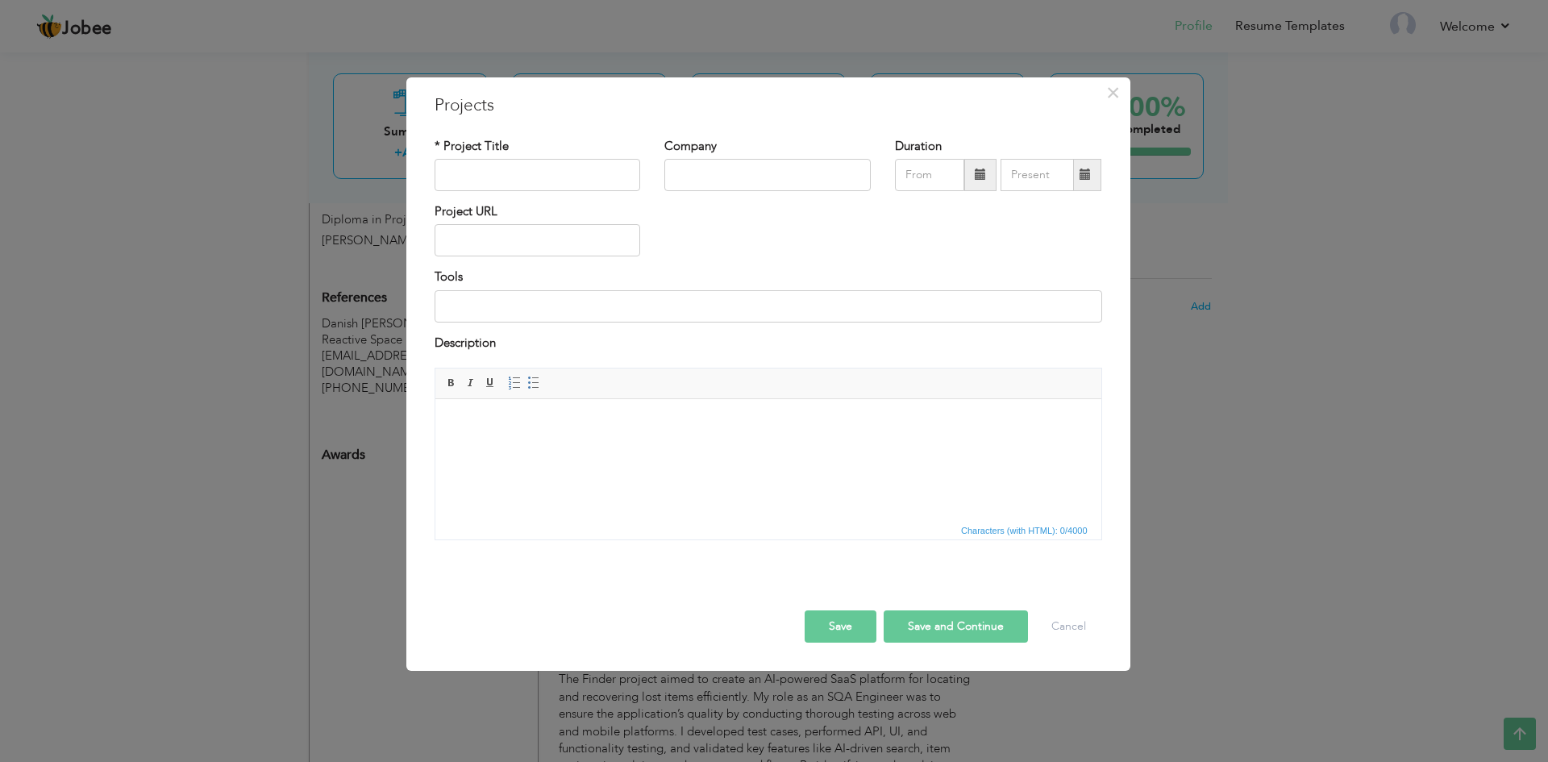
click at [721, 164] on div "* Project Title Company Duration" at bounding box center [768, 170] width 692 height 65
drag, startPoint x: 815, startPoint y: 281, endPoint x: 840, endPoint y: 330, distance: 55.2
click at [840, 330] on div "* Project Title Company Duration Project URL Tools Description" at bounding box center [768, 345] width 692 height 439
drag, startPoint x: 501, startPoint y: 143, endPoint x: 454, endPoint y: 146, distance: 46.9
click at [451, 144] on div "* Project Title" at bounding box center [537, 164] width 206 height 53
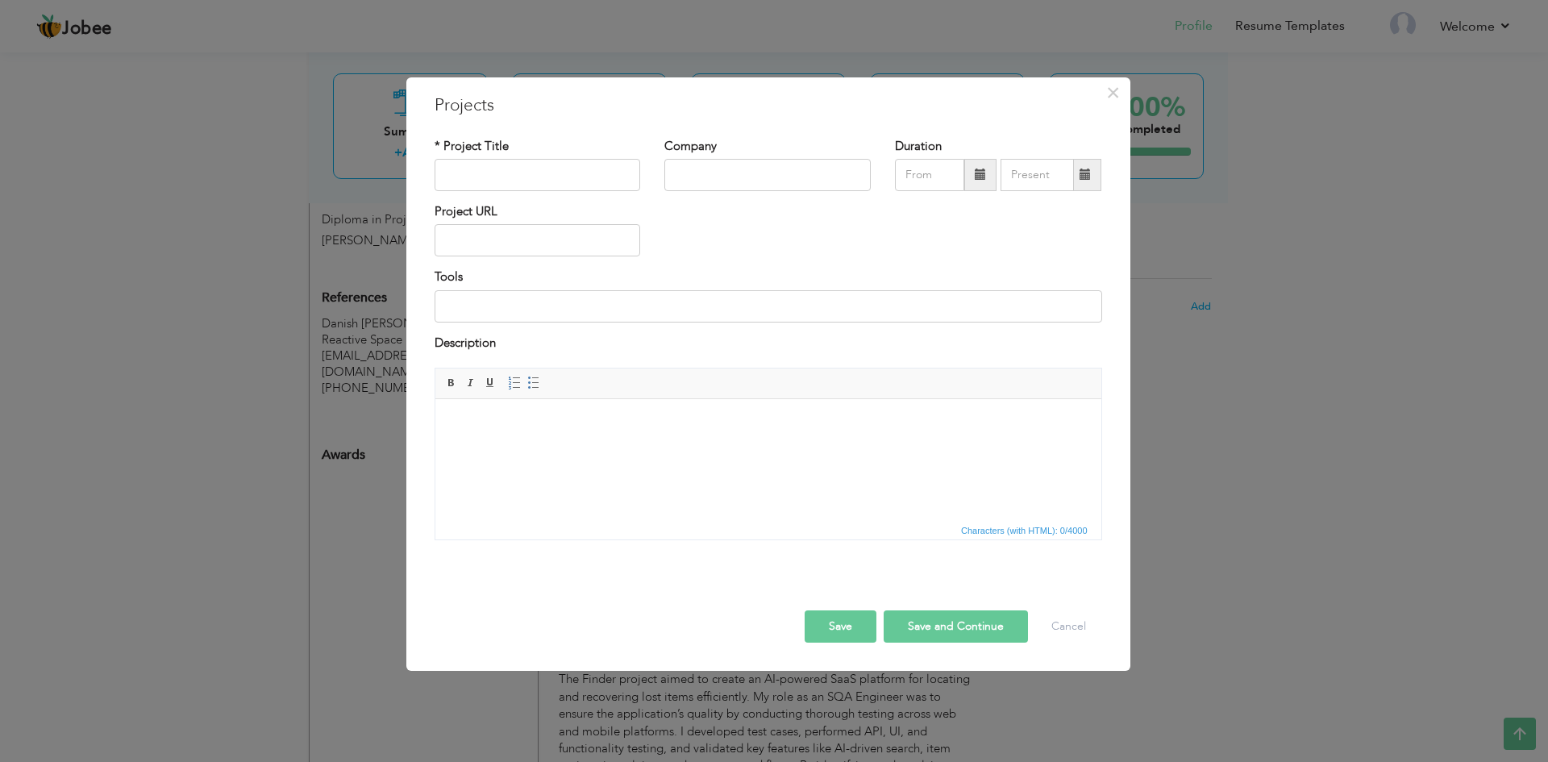
click at [454, 146] on label "* Project Title" at bounding box center [471, 146] width 74 height 17
click at [523, 176] on input "text" at bounding box center [537, 175] width 206 height 32
paste input "Extsy – Cryptocurrency Swap Platform"
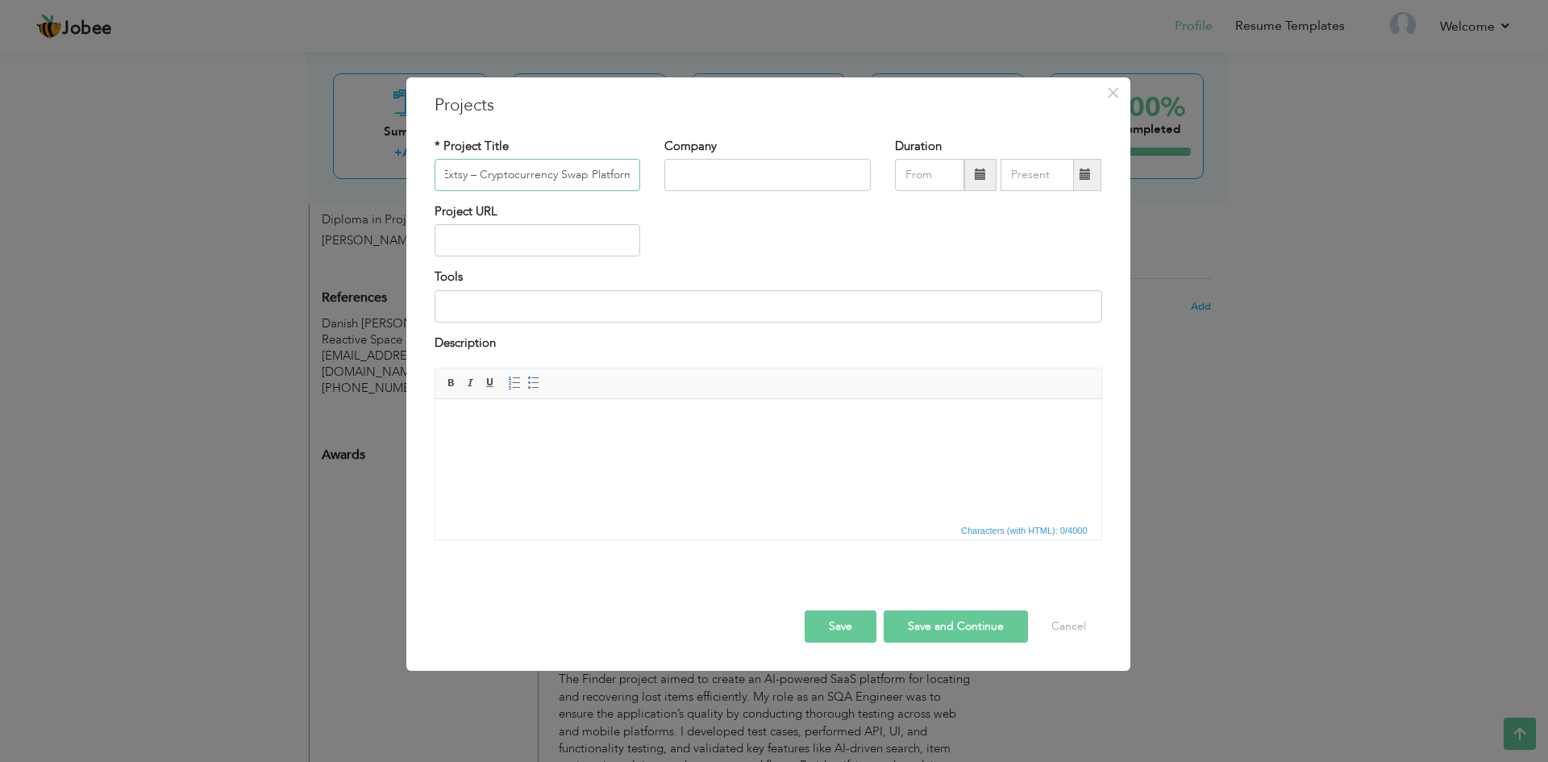
drag, startPoint x: 586, startPoint y: 176, endPoint x: 515, endPoint y: 172, distance: 71.0
click at [515, 172] on input "Extsy – Cryptocurrency Swap Platform" at bounding box center [537, 175] width 206 height 32
type input "Extsy – Crypto Exchange Platform"
click at [730, 171] on input "text" at bounding box center [767, 175] width 206 height 32
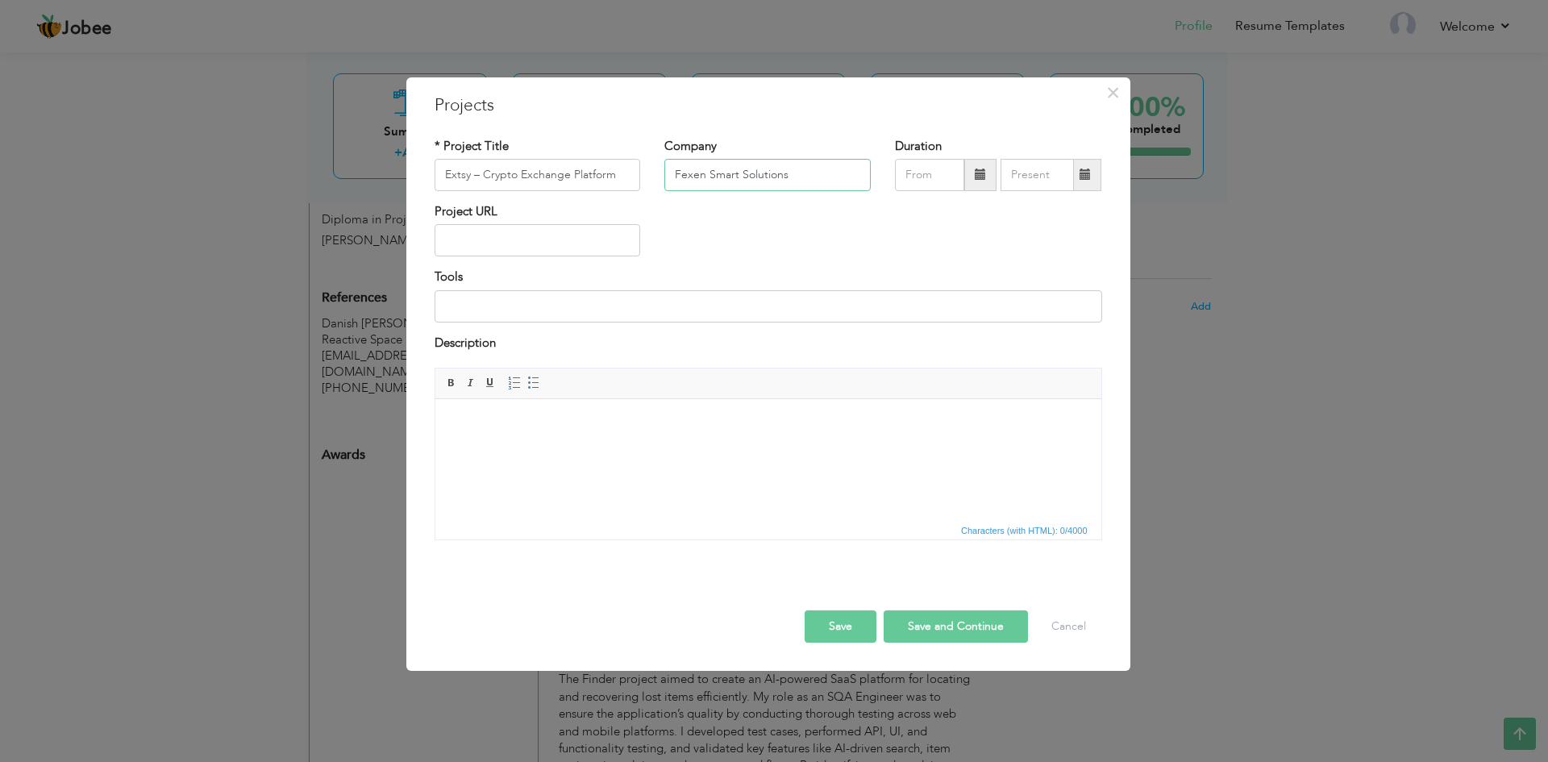
type input "Fexen Smart Solutions"
drag, startPoint x: 683, startPoint y: 185, endPoint x: 925, endPoint y: 224, distance: 245.0
click at [925, 224] on div "Project URL" at bounding box center [768, 235] width 692 height 65
click at [787, 169] on input "Fexen Smart Solutions" at bounding box center [767, 175] width 206 height 32
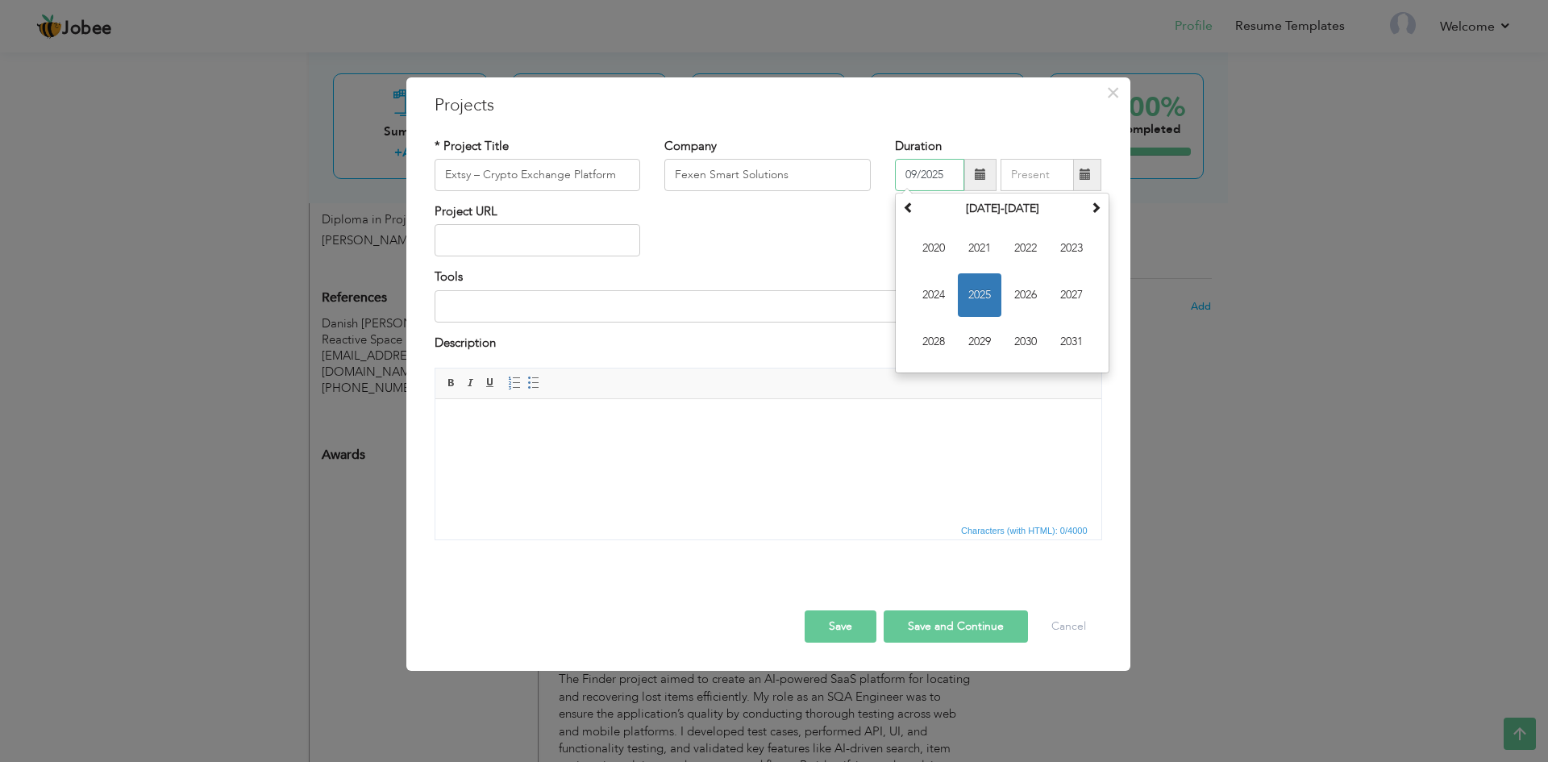
click at [917, 183] on input "09/2025" at bounding box center [929, 175] width 69 height 32
click at [978, 297] on span "2025" at bounding box center [980, 295] width 44 height 44
click at [1027, 246] on span "Mar" at bounding box center [1025, 248] width 44 height 44
type input "03/2025"
click at [520, 305] on input at bounding box center [767, 306] width 667 height 32
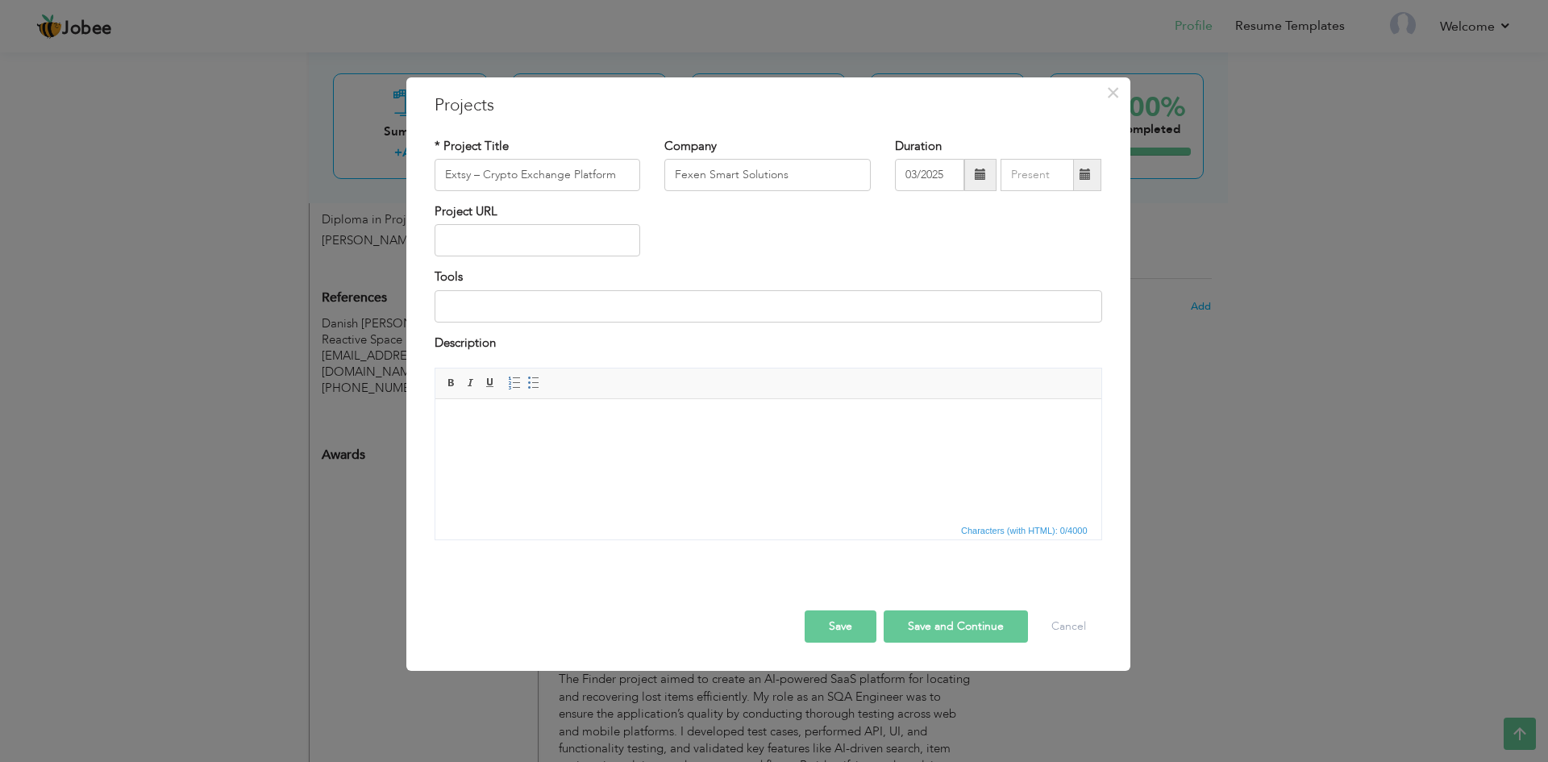
click at [516, 448] on html at bounding box center [767, 423] width 666 height 49
click at [546, 310] on input at bounding box center [767, 306] width 667 height 32
click at [563, 446] on html at bounding box center [767, 423] width 666 height 49
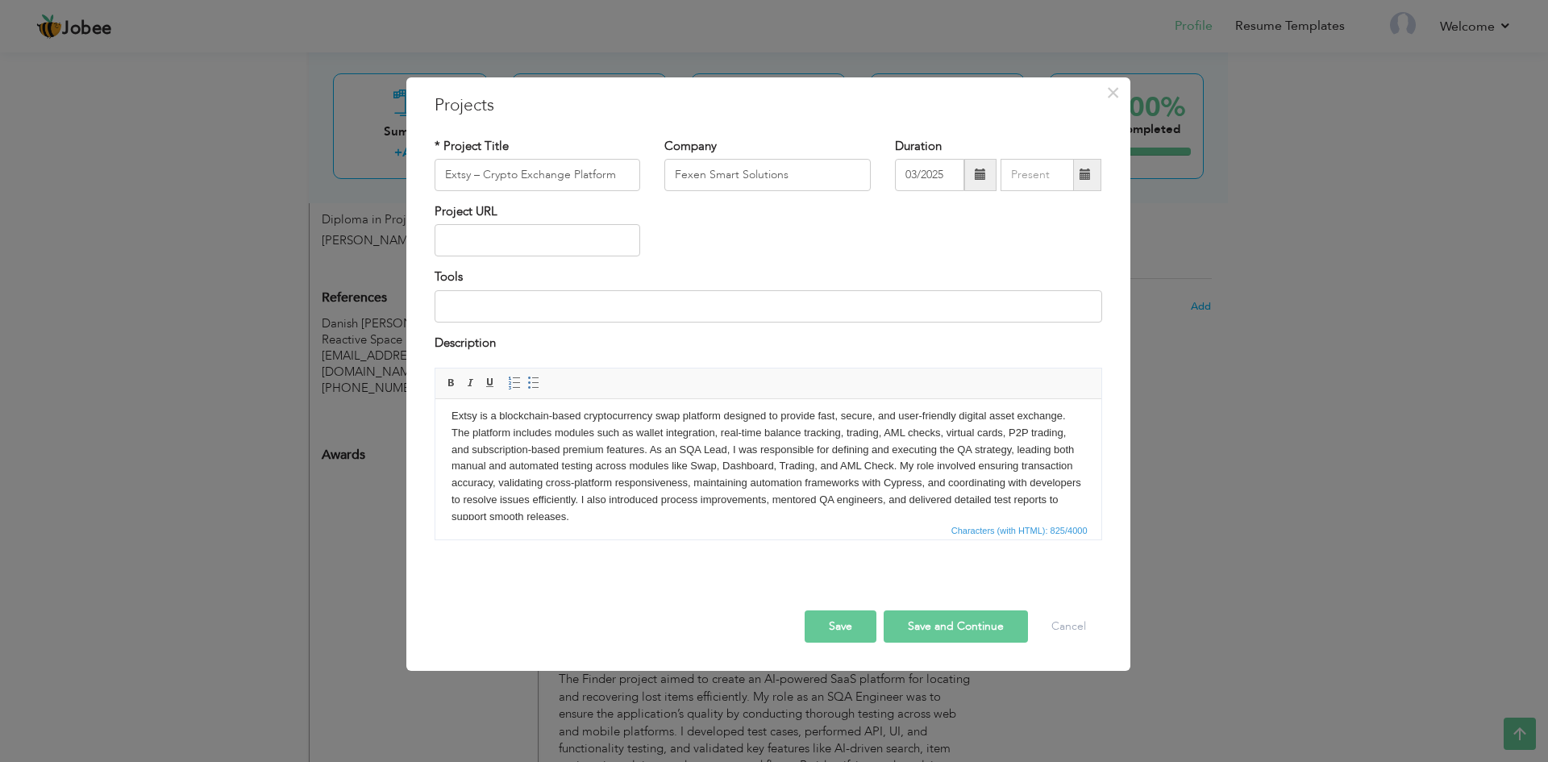
scroll to position [6, 0]
drag, startPoint x: 677, startPoint y: 415, endPoint x: 653, endPoint y: 415, distance: 24.2
click at [653, 415] on p "Extsy is a blockchain-based cryptocurrency swap platform designed to provide fa…" at bounding box center [768, 468] width 634 height 118
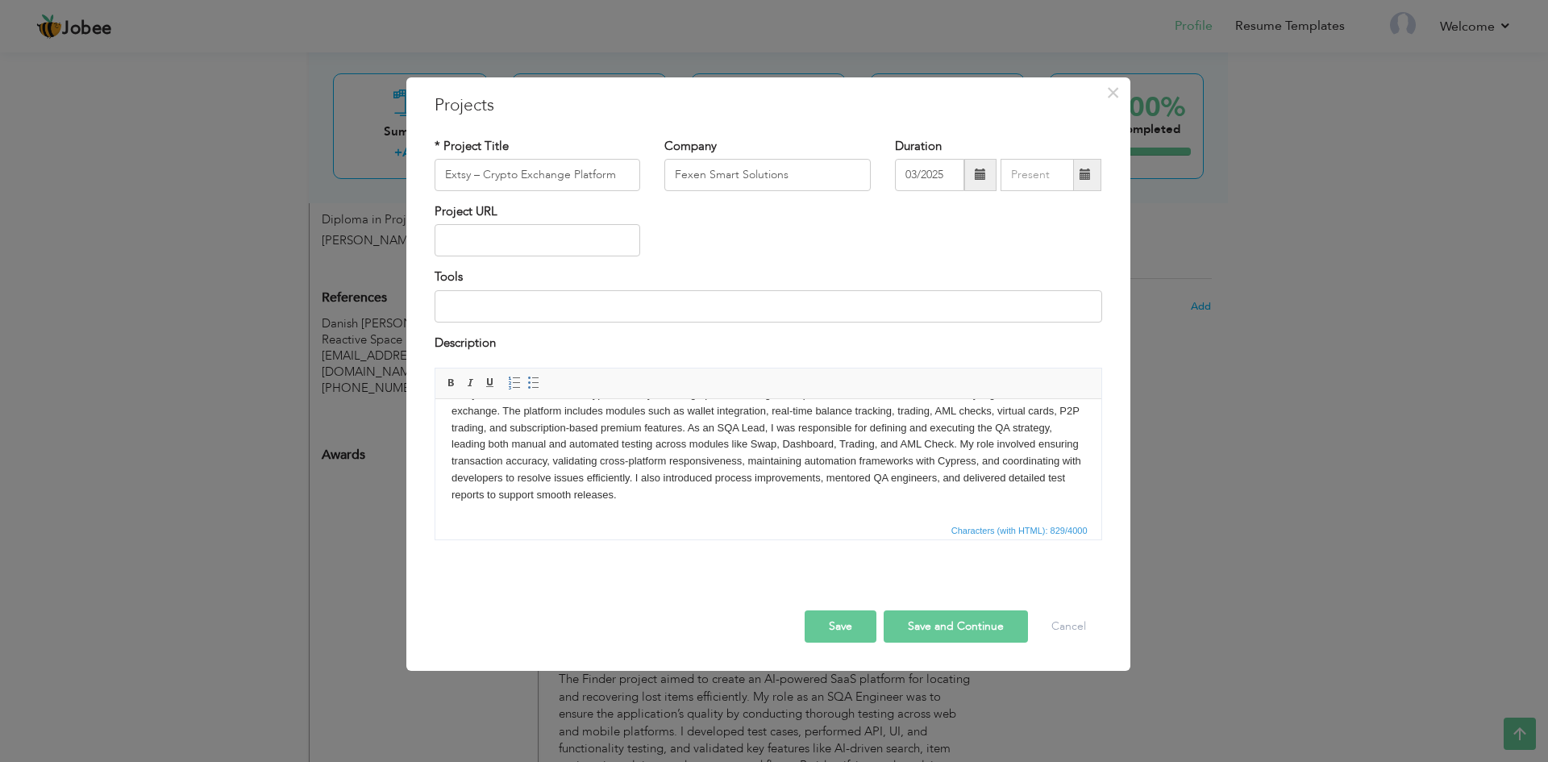
scroll to position [0, 0]
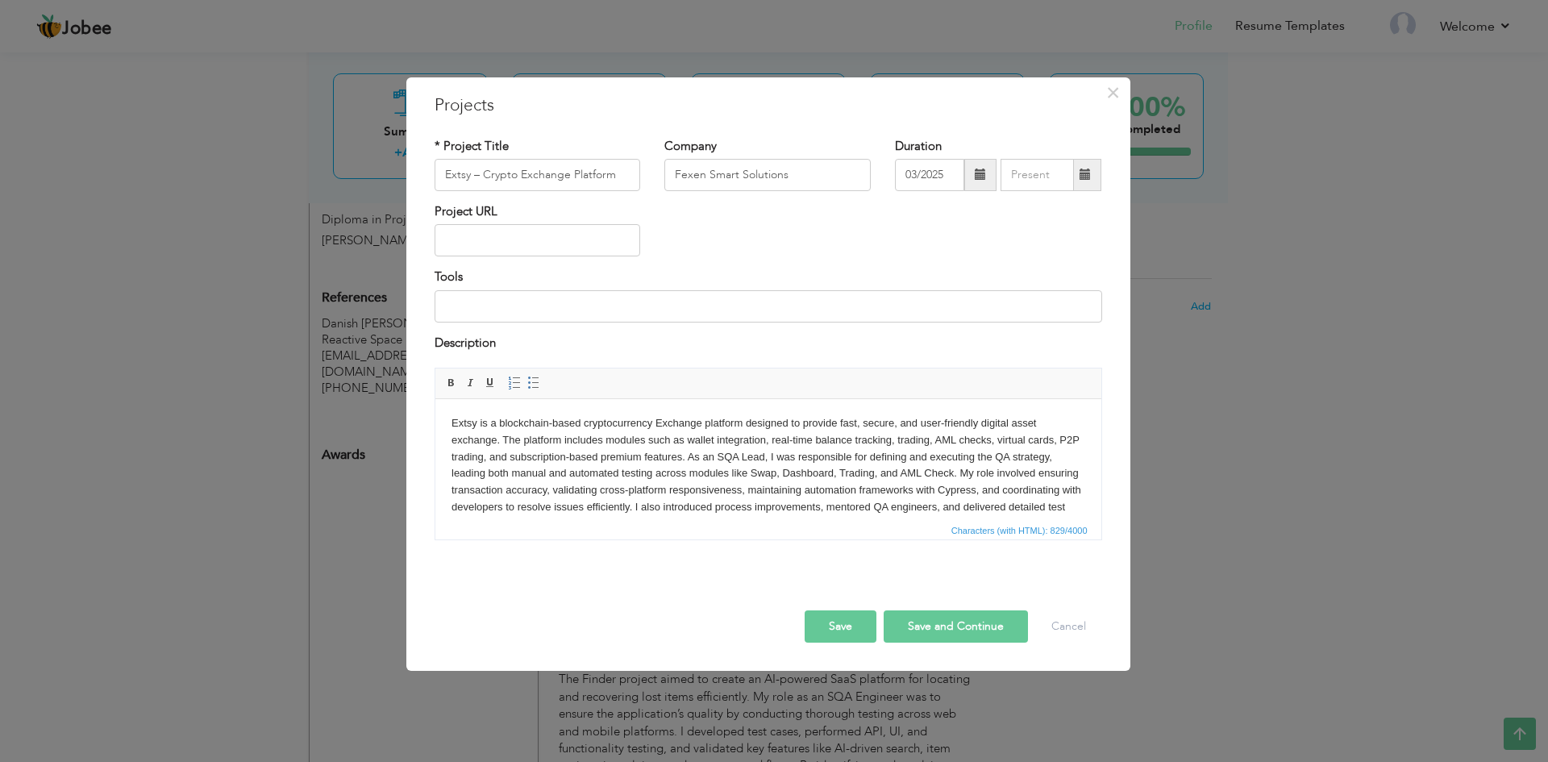
click at [1060, 441] on p "Extsy is a blockchain-based cryptocurrency Exchange platform designed to provid…" at bounding box center [768, 474] width 634 height 118
click at [579, 456] on p "Extsy is a blockchain-based cryptocurrency Exchange platform designed to provid…" at bounding box center [768, 474] width 634 height 118
click at [981, 625] on button "Save and Continue" at bounding box center [955, 626] width 144 height 32
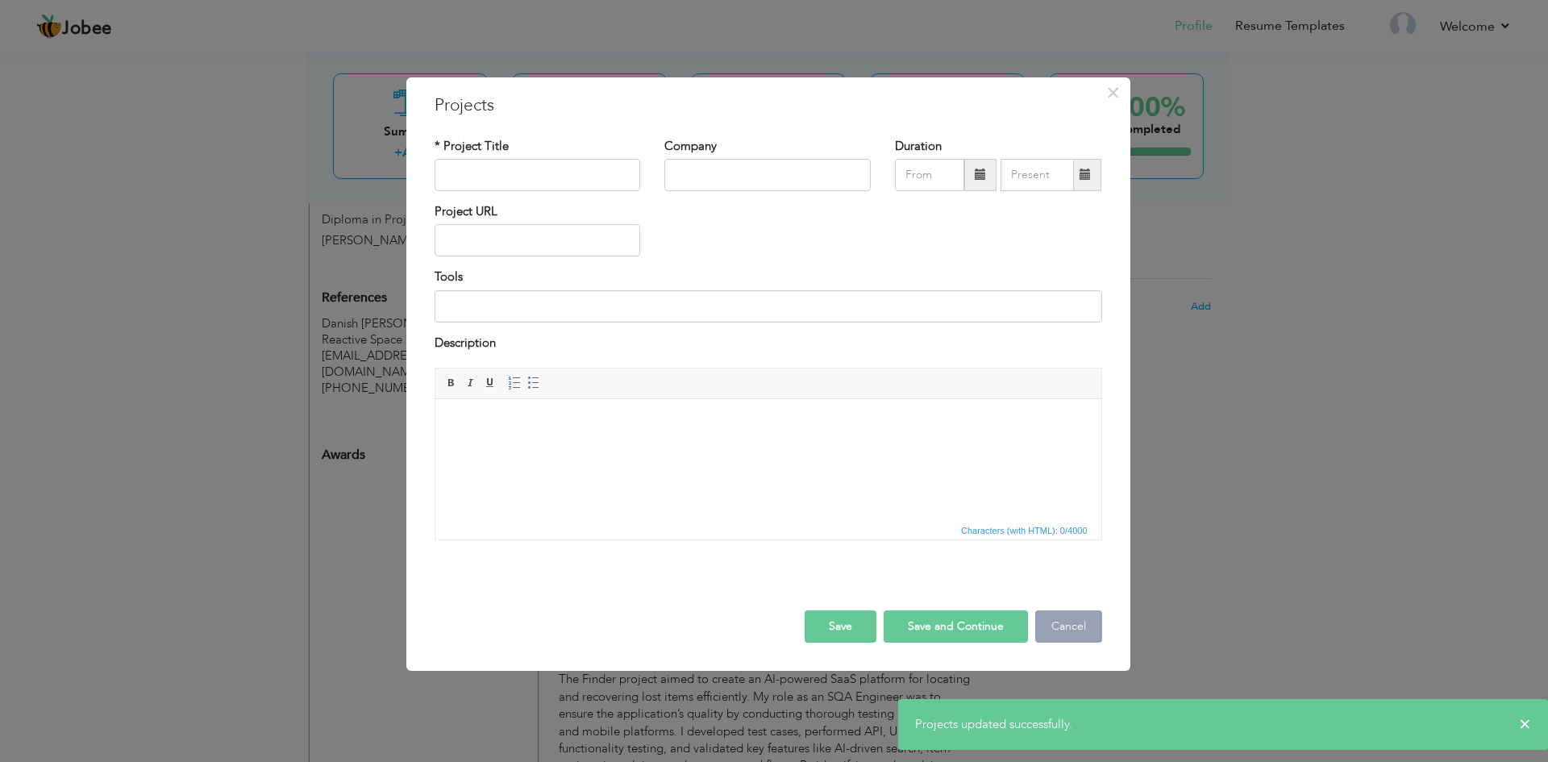
click at [1082, 636] on button "Cancel" at bounding box center [1068, 626] width 67 height 32
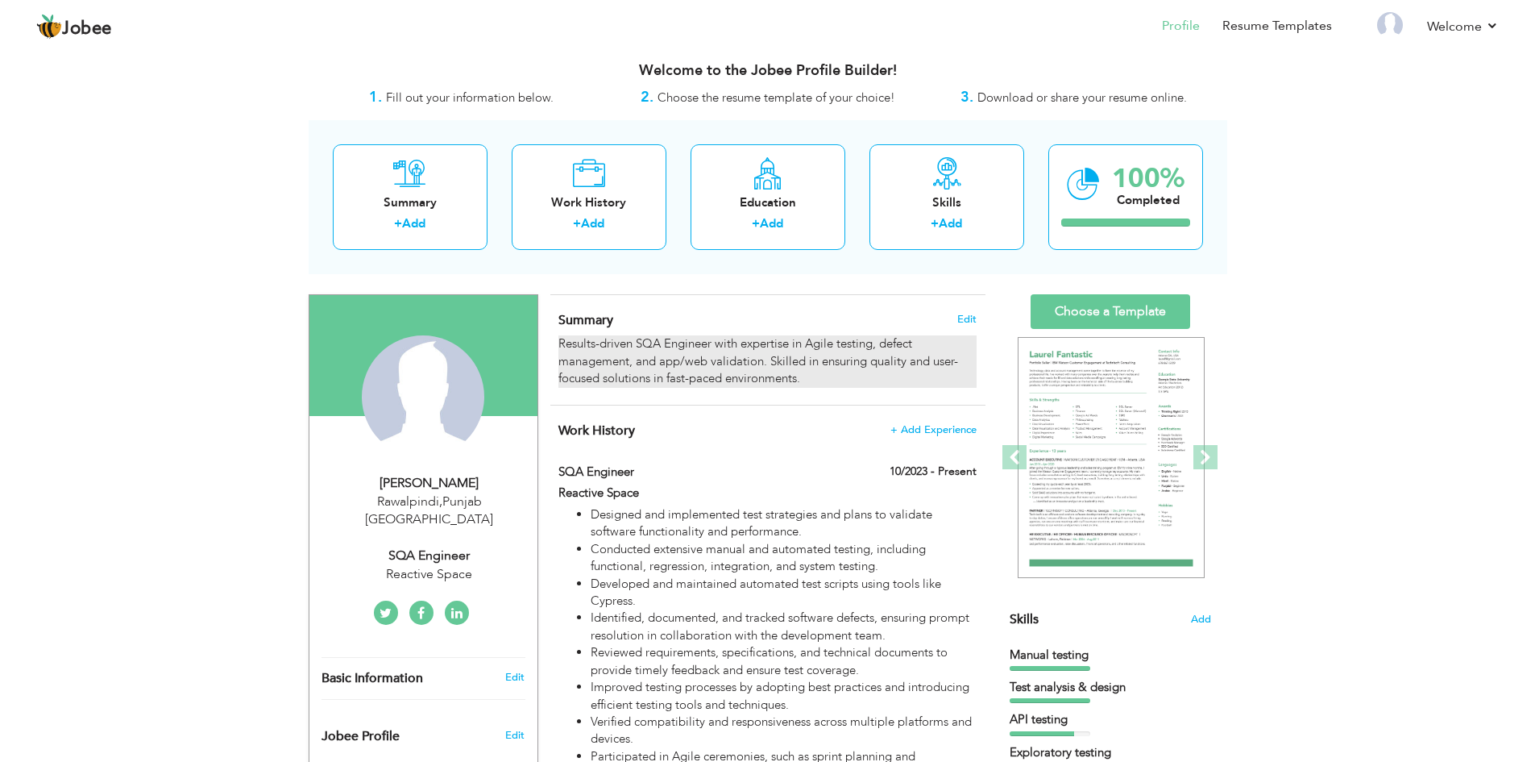
scroll to position [9, 0]
click at [812, 368] on div "Results-driven SQA Engineer with expertise in Agile testing, defect management,…" at bounding box center [768, 362] width 418 height 52
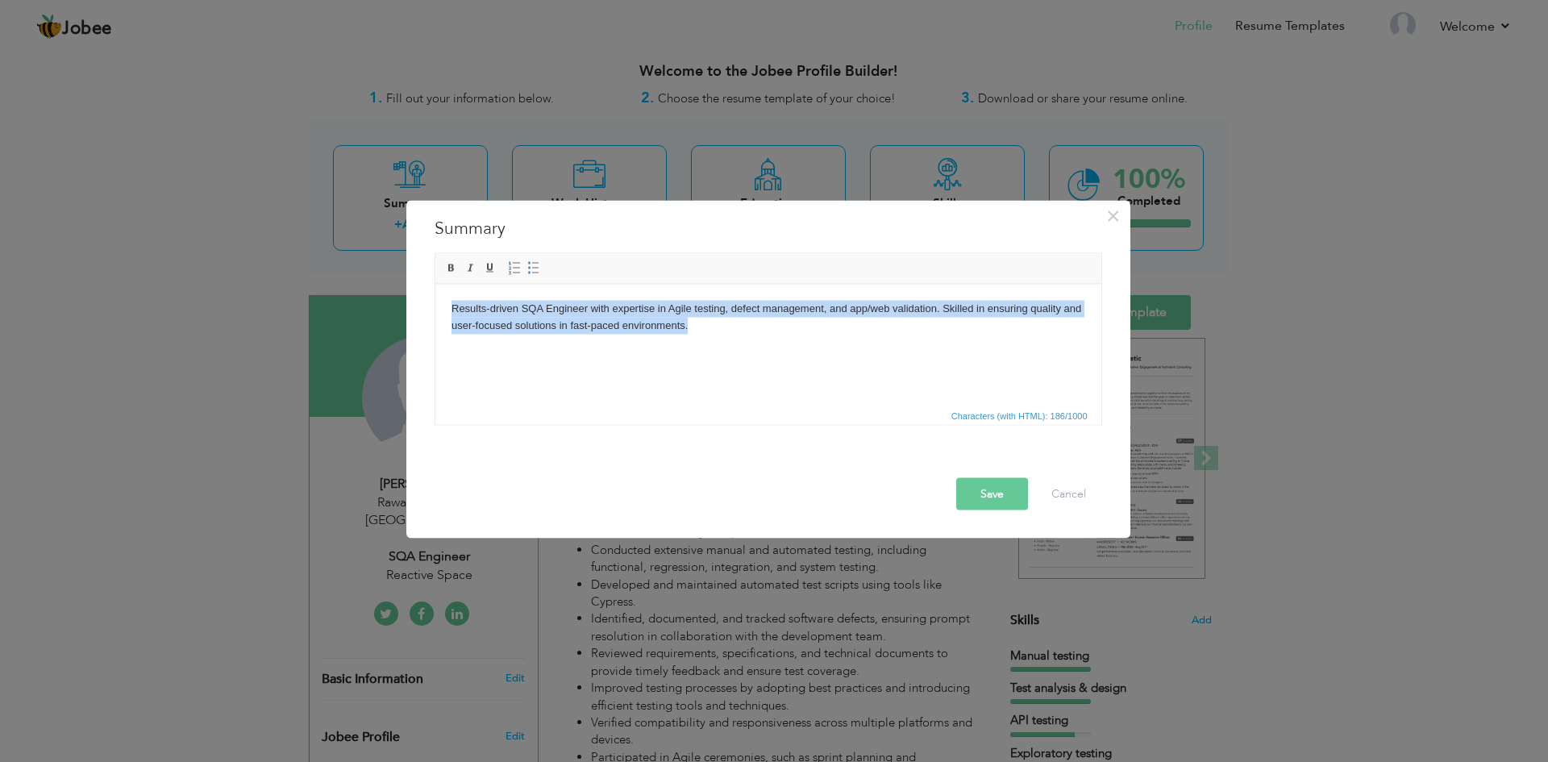
copy body "Results-driven SQA Engineer with expertise in Agile testing, defect management,…"
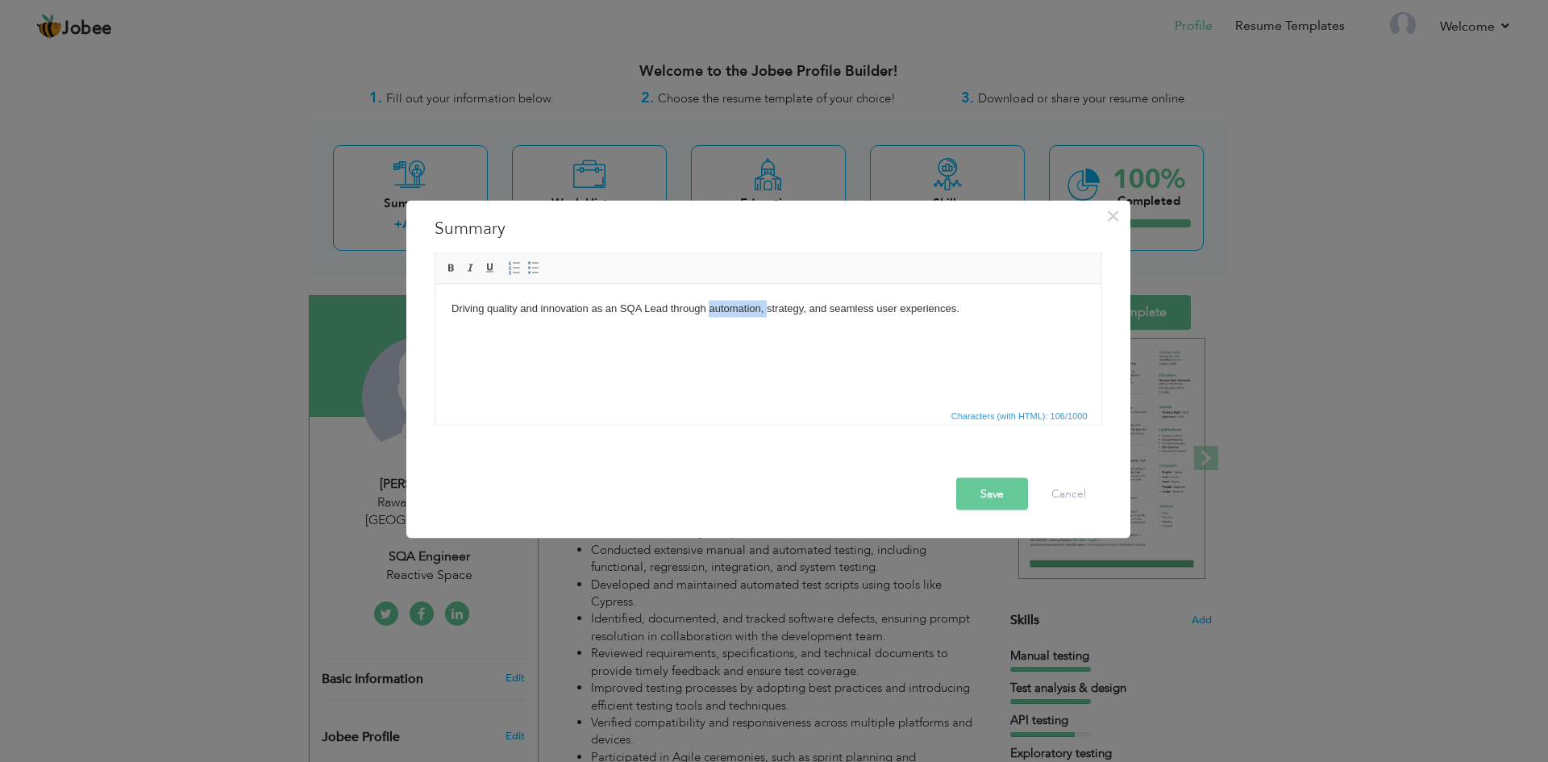
drag, startPoint x: 767, startPoint y: 310, endPoint x: 710, endPoint y: 307, distance: 57.3
click at [710, 307] on body "Driving quality and innovation as an SQA Lead through automation, strategy, and…" at bounding box center [768, 308] width 634 height 17
click at [777, 310] on body "Driving quality and innovation as an SQA Lead through testing strategy, and sea…" at bounding box center [768, 308] width 634 height 17
click at [953, 301] on body "Driving quality and innovation as an SQA Lead through testing strategies, and s…" at bounding box center [768, 308] width 634 height 17
click at [760, 311] on body "Driving quality and innovation as an SQA Lead through testing strategies, and s…" at bounding box center [768, 308] width 634 height 17
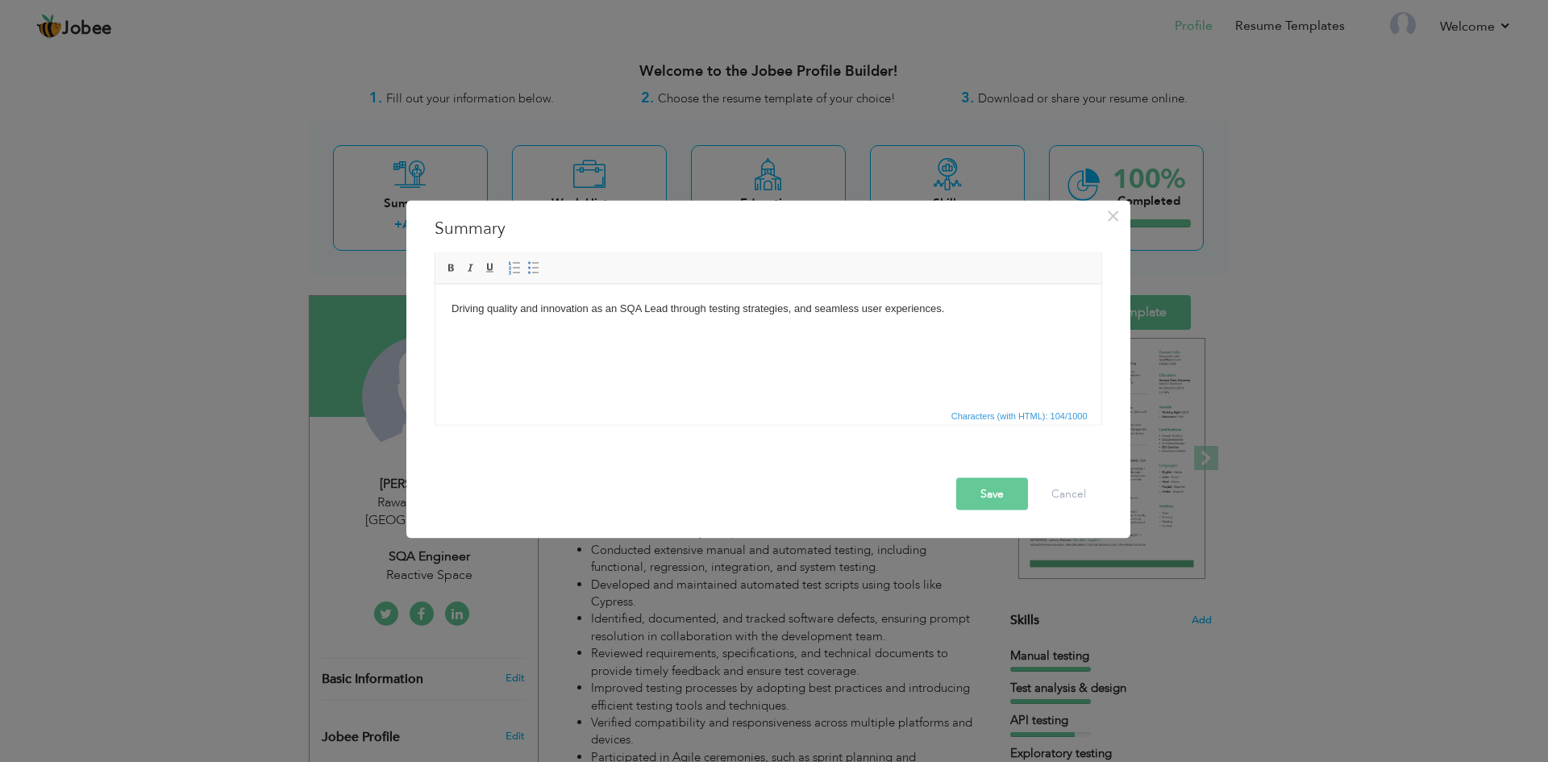
click at [764, 333] on html "Driving quality and innovation as an SQA Lead through testing strategies, and s…" at bounding box center [767, 308] width 666 height 49
click at [964, 303] on body "Driving quality and innovation as an SQA Lead through testing strategies, and s…" at bounding box center [768, 308] width 634 height 17
click at [1006, 490] on button "Save" at bounding box center [992, 493] width 72 height 32
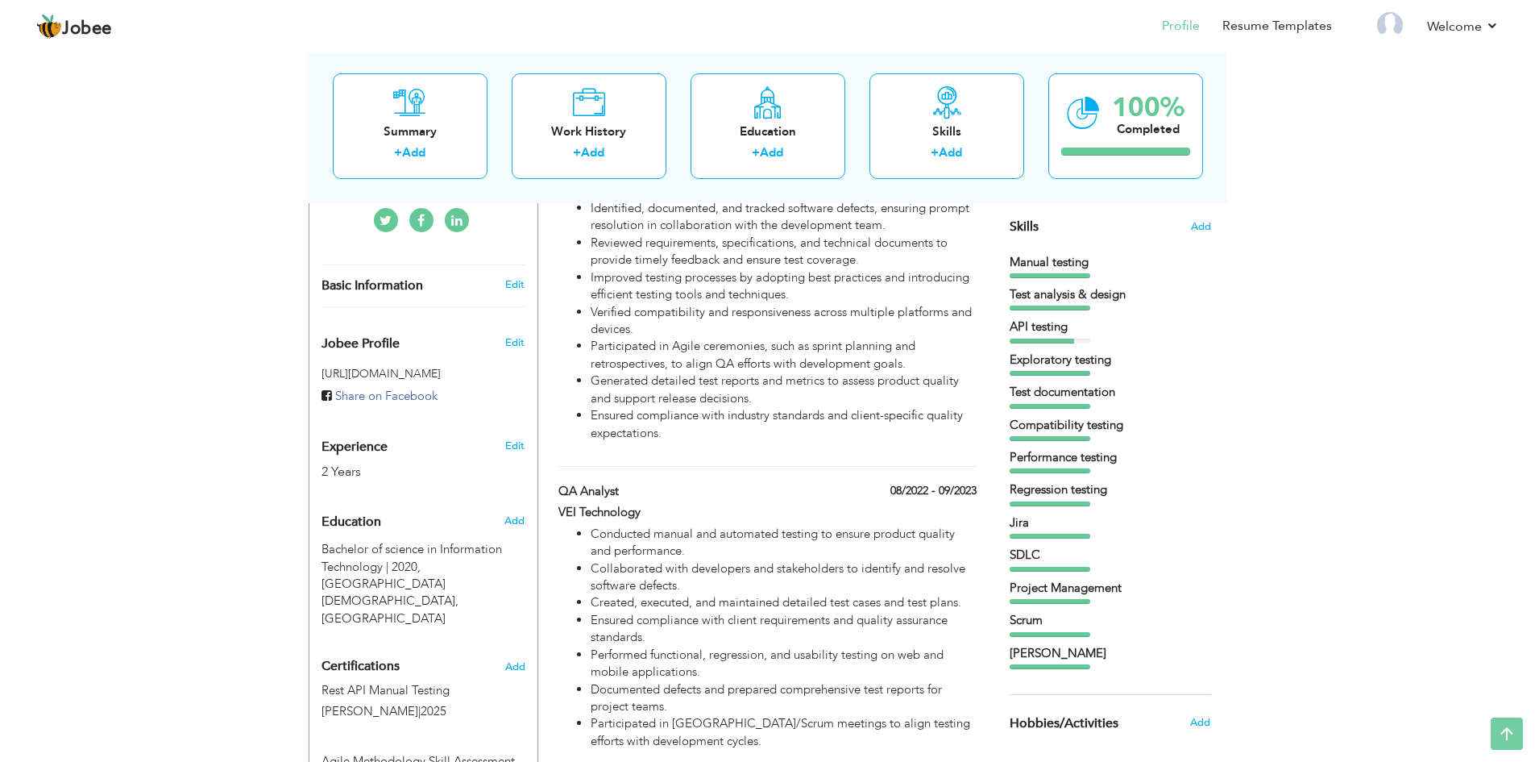
scroll to position [0, 0]
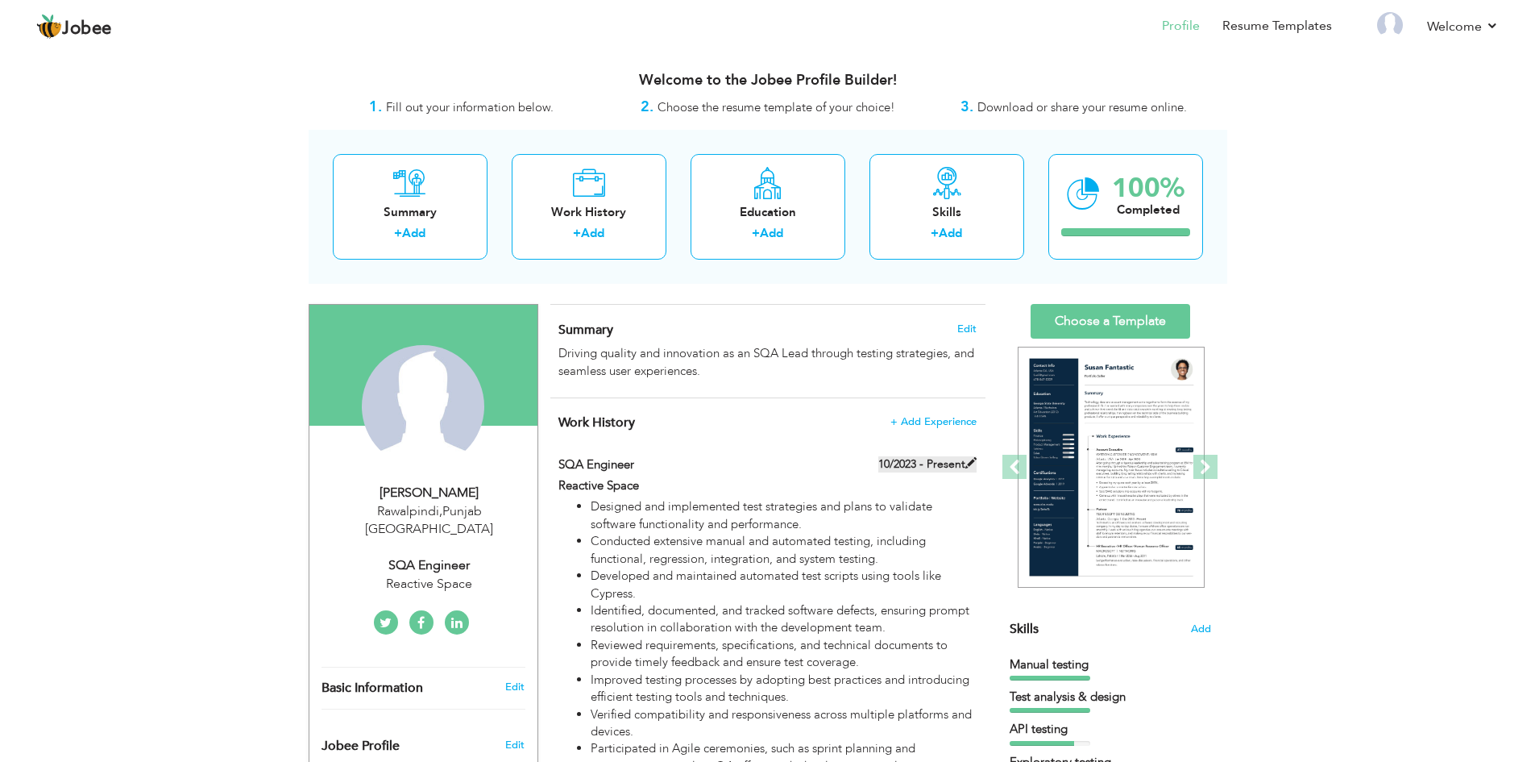
click at [969, 464] on span at bounding box center [971, 462] width 11 height 11
type input "SQA Engineer"
type input "Reactive Space"
type input "10/2023"
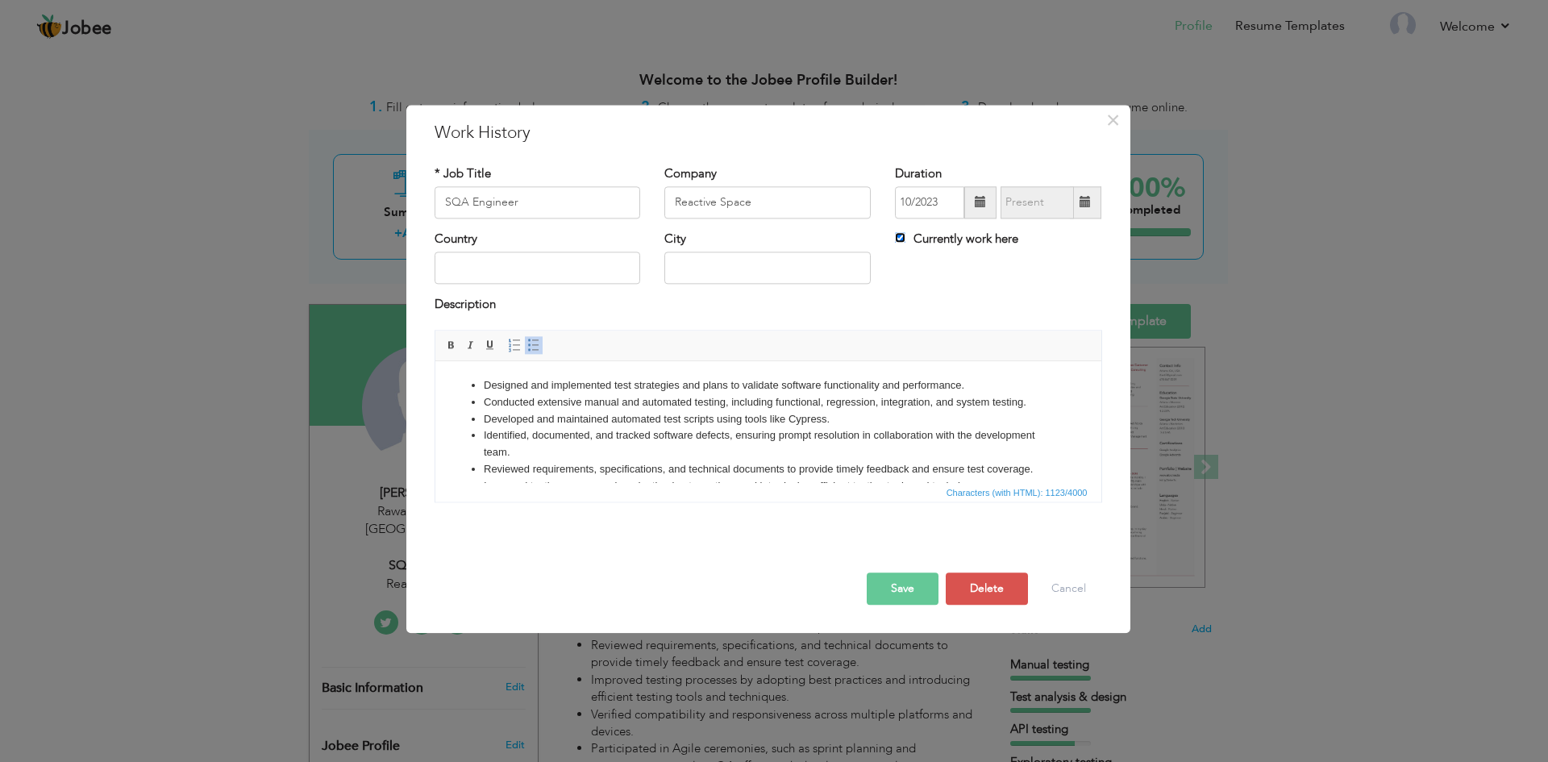
click at [903, 239] on input "Currently work here" at bounding box center [900, 237] width 10 height 10
checkbox input "false"
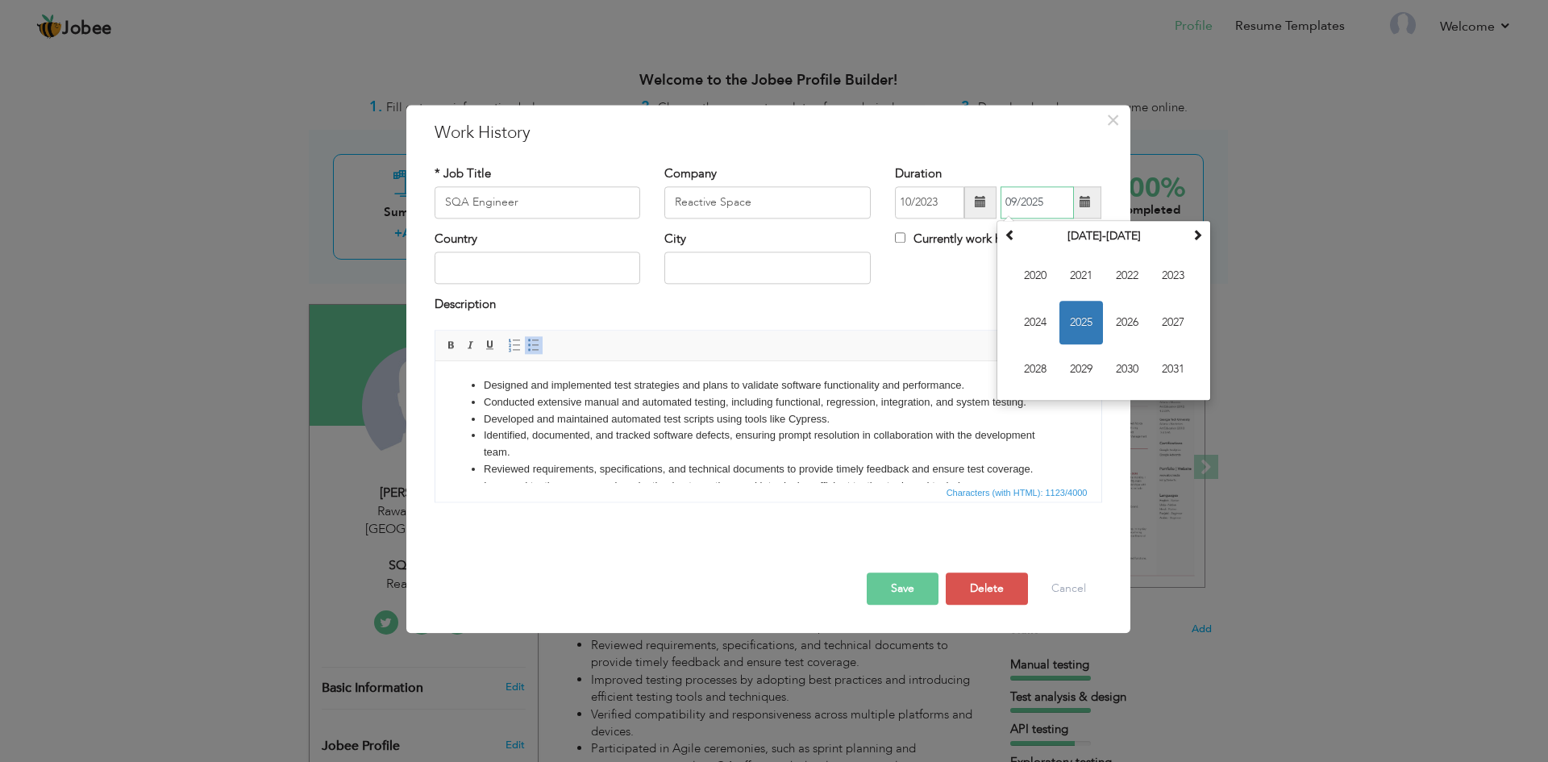
click at [1057, 206] on input "09/2025" at bounding box center [1036, 202] width 73 height 32
click at [1086, 326] on span "2025" at bounding box center [1081, 323] width 44 height 44
click at [1126, 277] on span "Mar" at bounding box center [1127, 276] width 44 height 44
type input "03/2025"
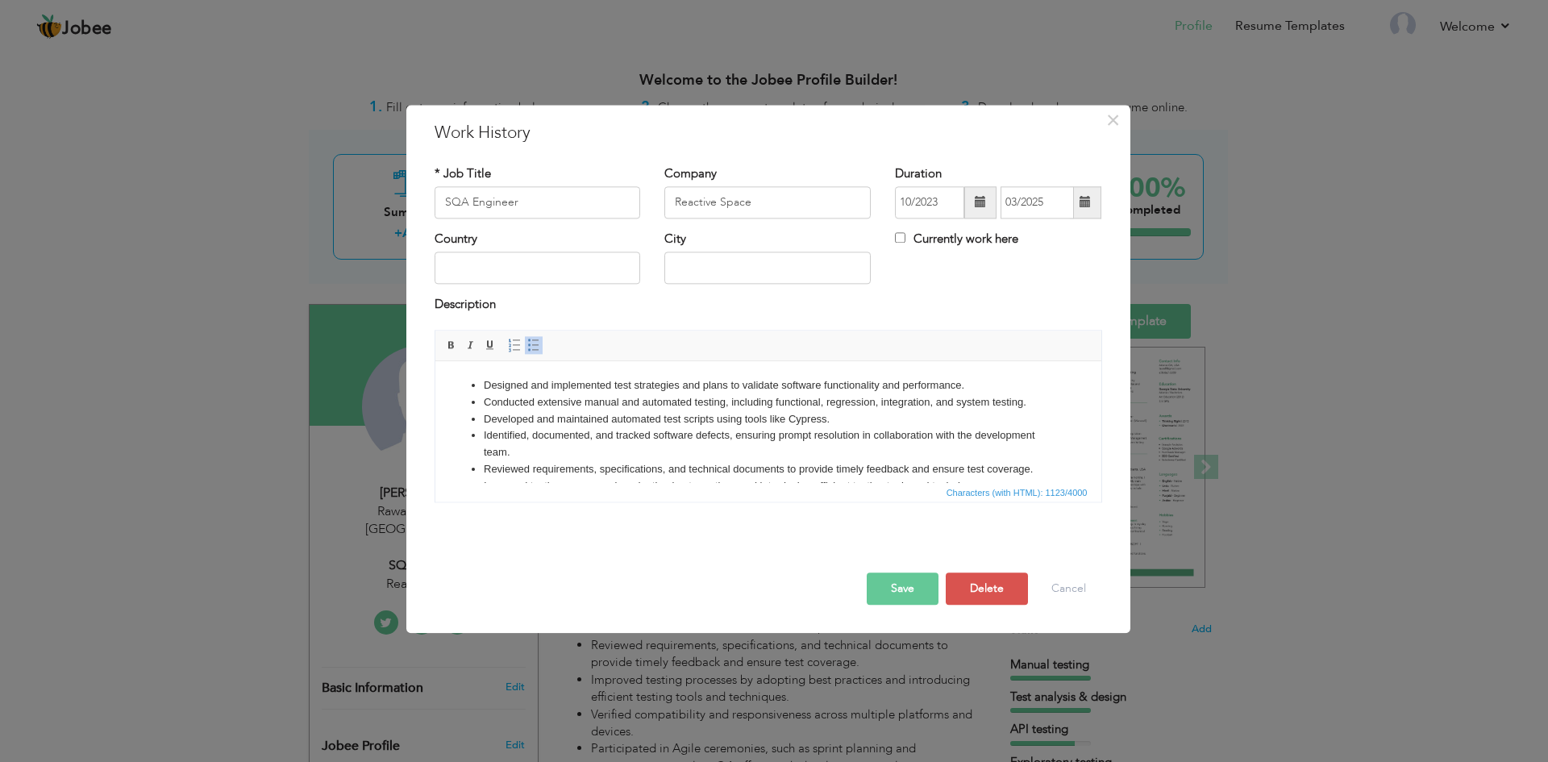
click at [891, 590] on button "Save" at bounding box center [902, 588] width 72 height 32
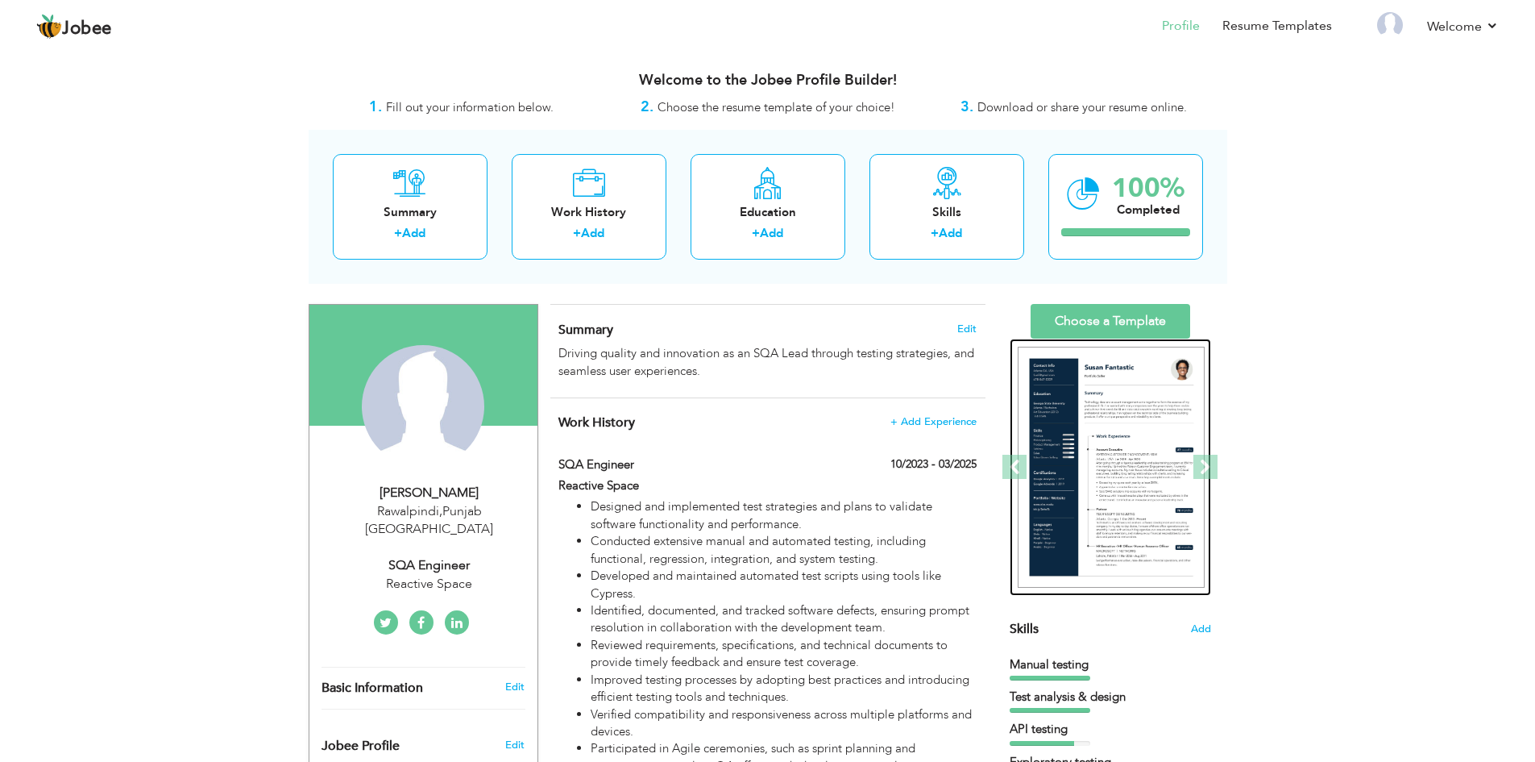
click at [1115, 440] on img at bounding box center [1111, 468] width 187 height 242
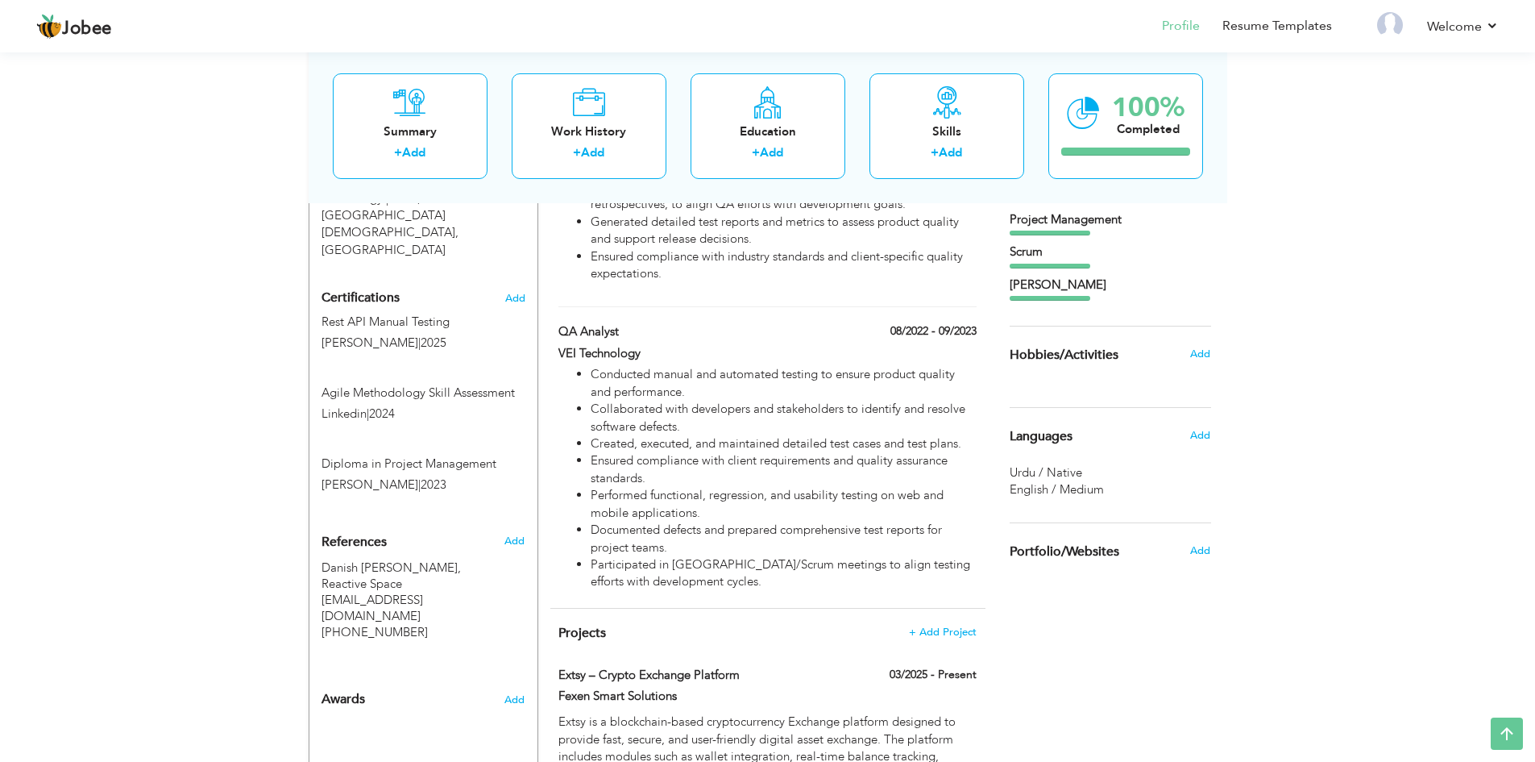
scroll to position [769, 0]
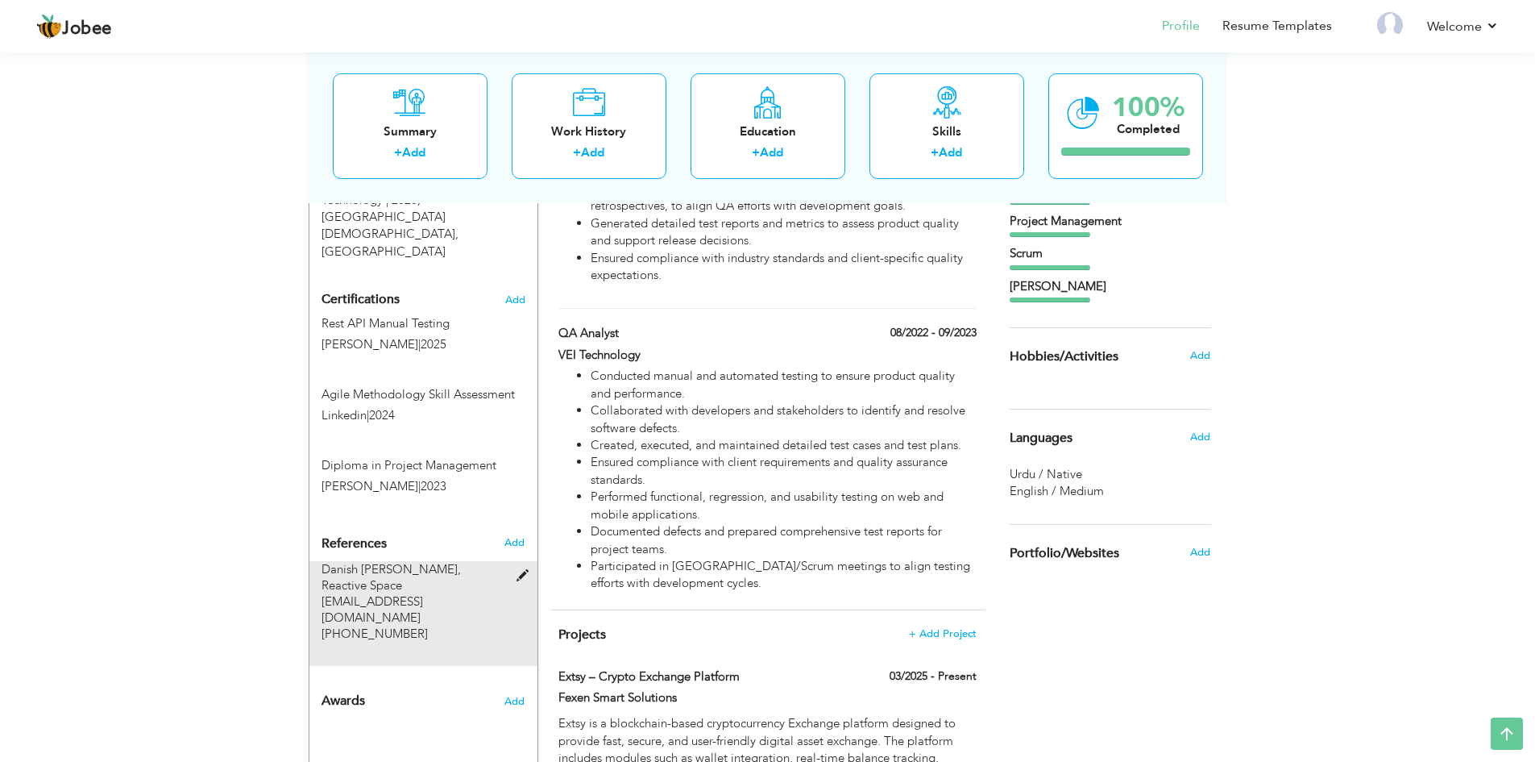
click at [524, 570] on span at bounding box center [527, 576] width 20 height 12
type input "Danish Rabbani"
type input "Reactive Space"
type input "[EMAIL_ADDRESS][DOMAIN_NAME]"
type input "[PHONE_NUMBER]"
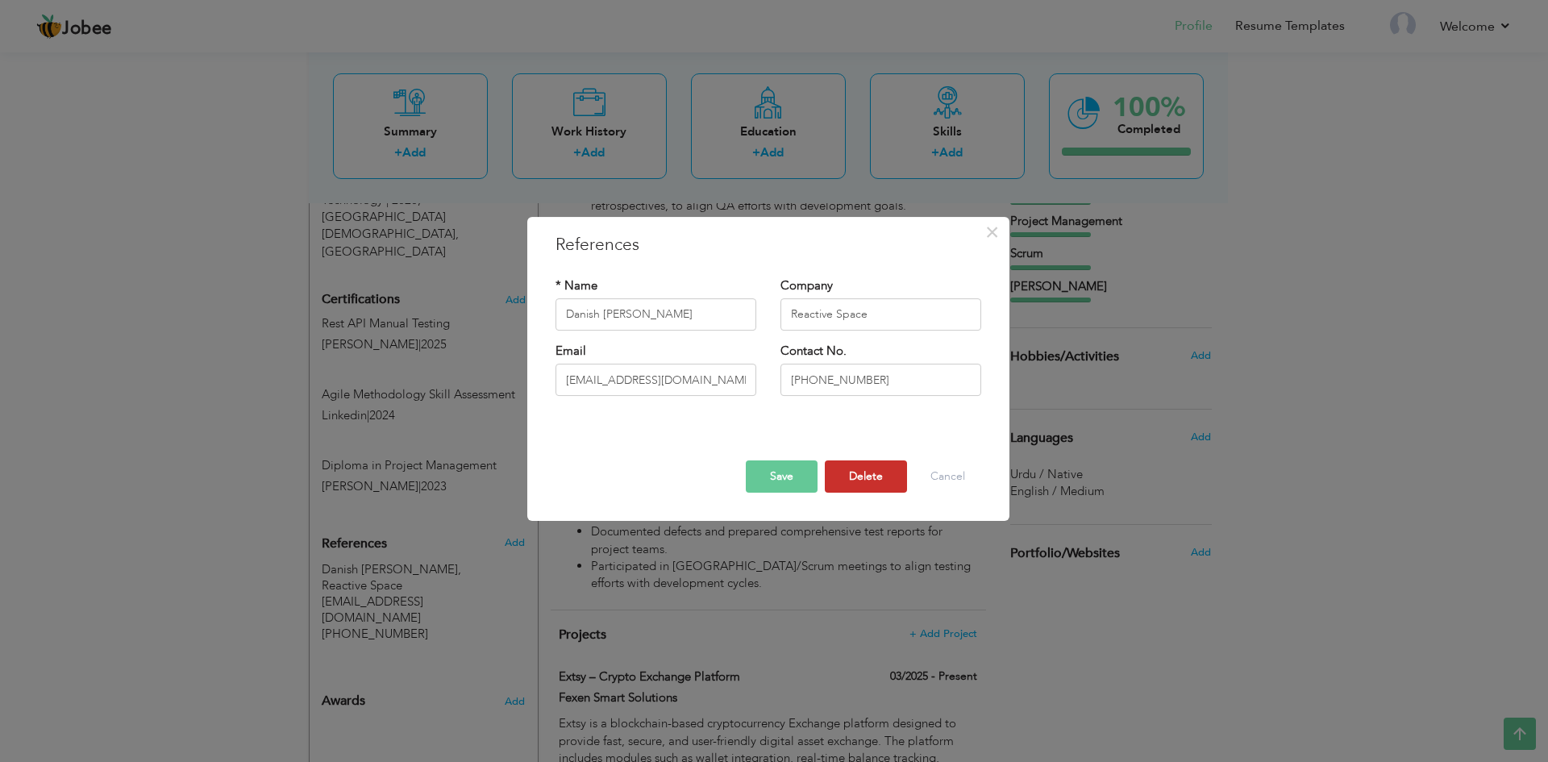
click at [879, 479] on button "Delete" at bounding box center [866, 476] width 82 height 32
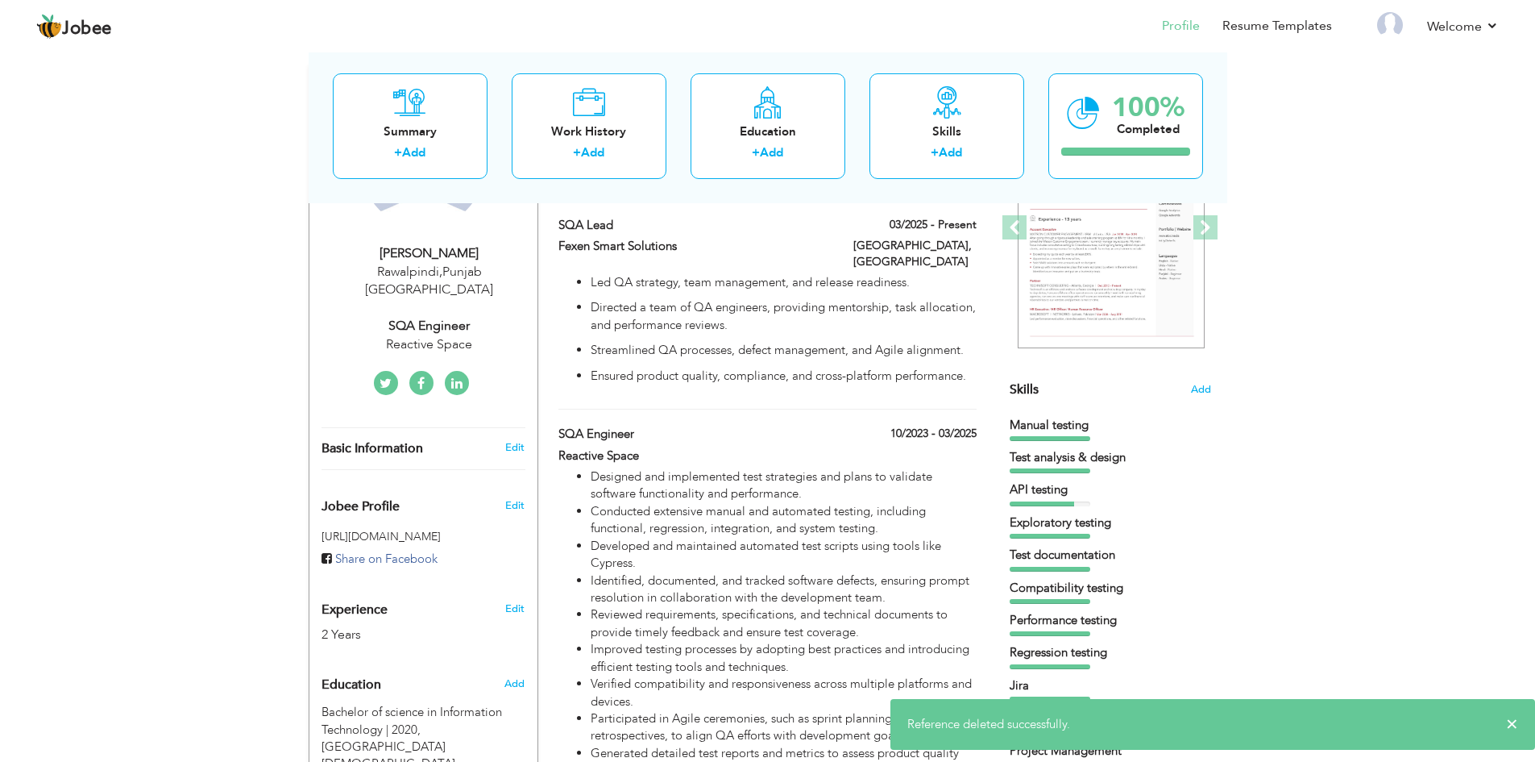
scroll to position [0, 0]
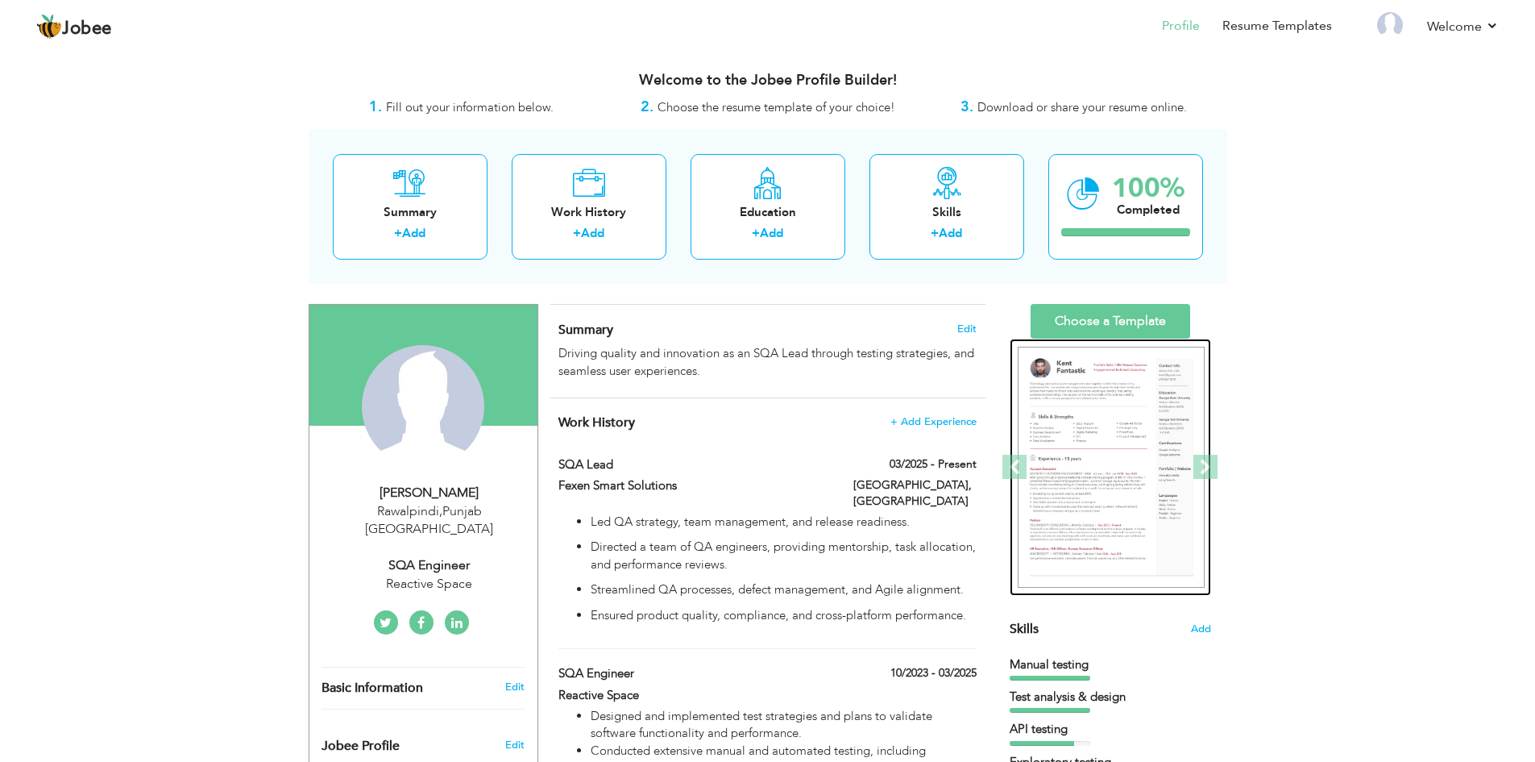
click at [1136, 508] on img at bounding box center [1111, 468] width 187 height 242
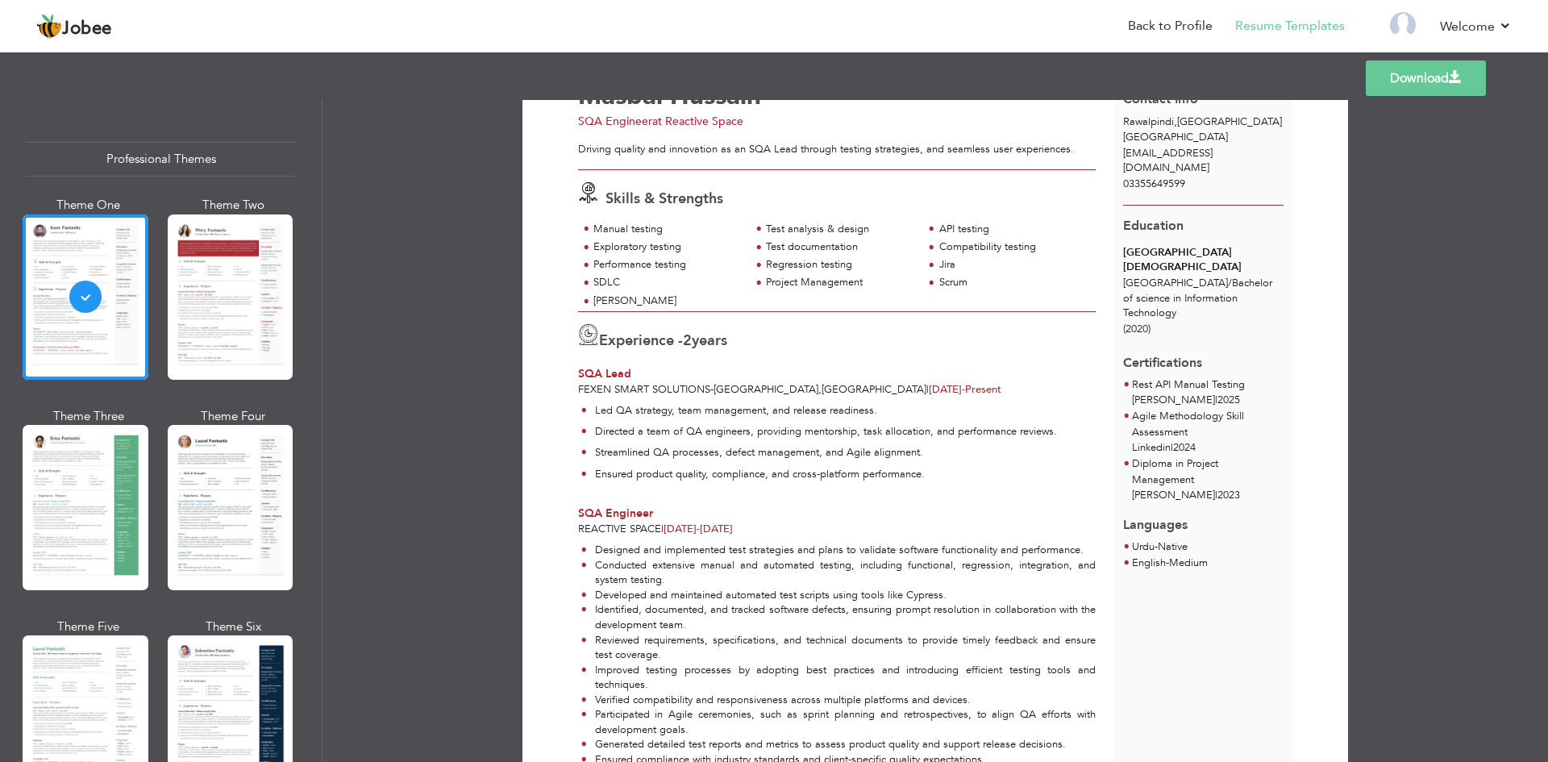
scroll to position [71, 0]
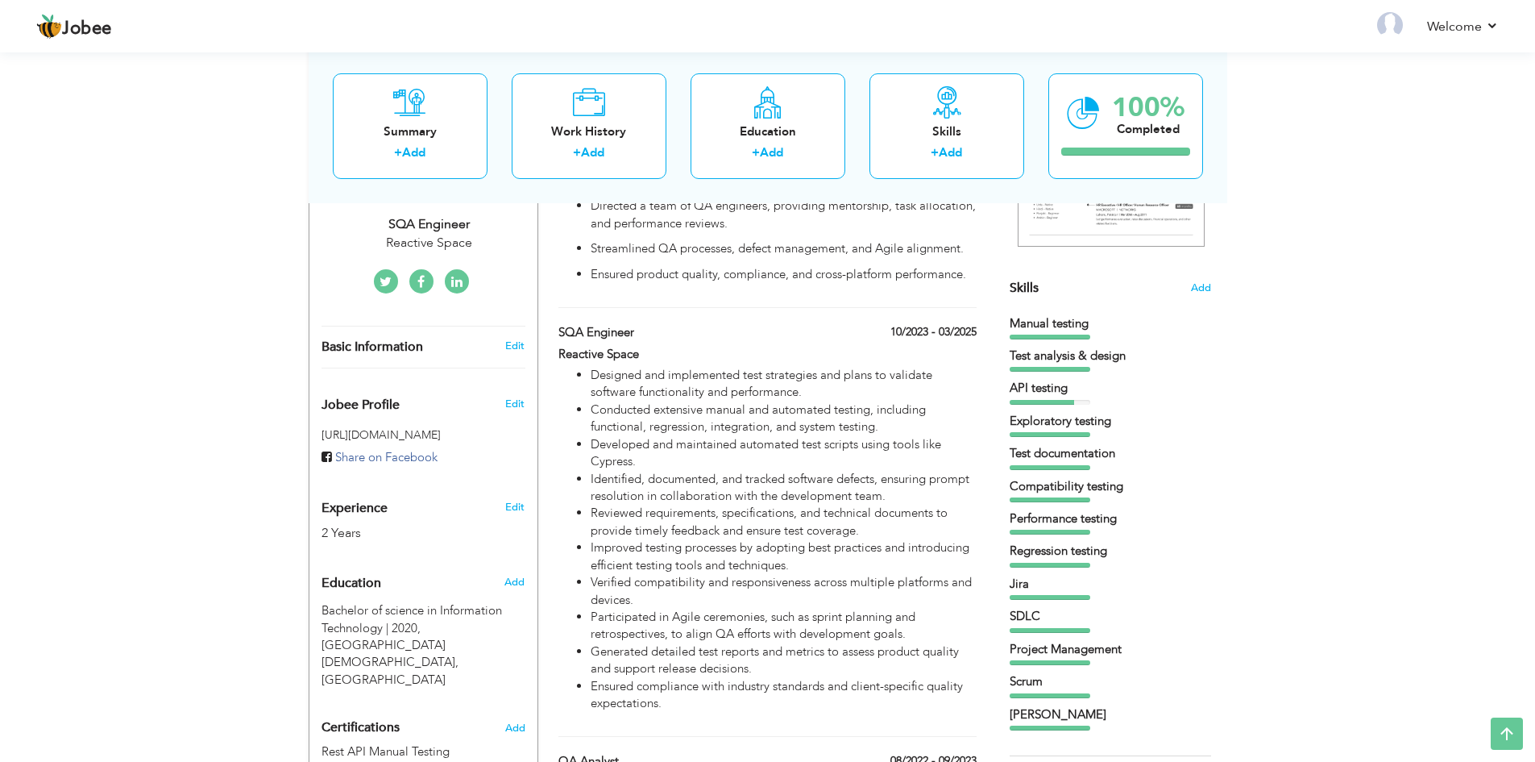
scroll to position [342, 0]
click at [516, 499] on link "Edit" at bounding box center [514, 506] width 19 height 15
type input "Masbal"
type input "Hussain"
type input "03355649599"
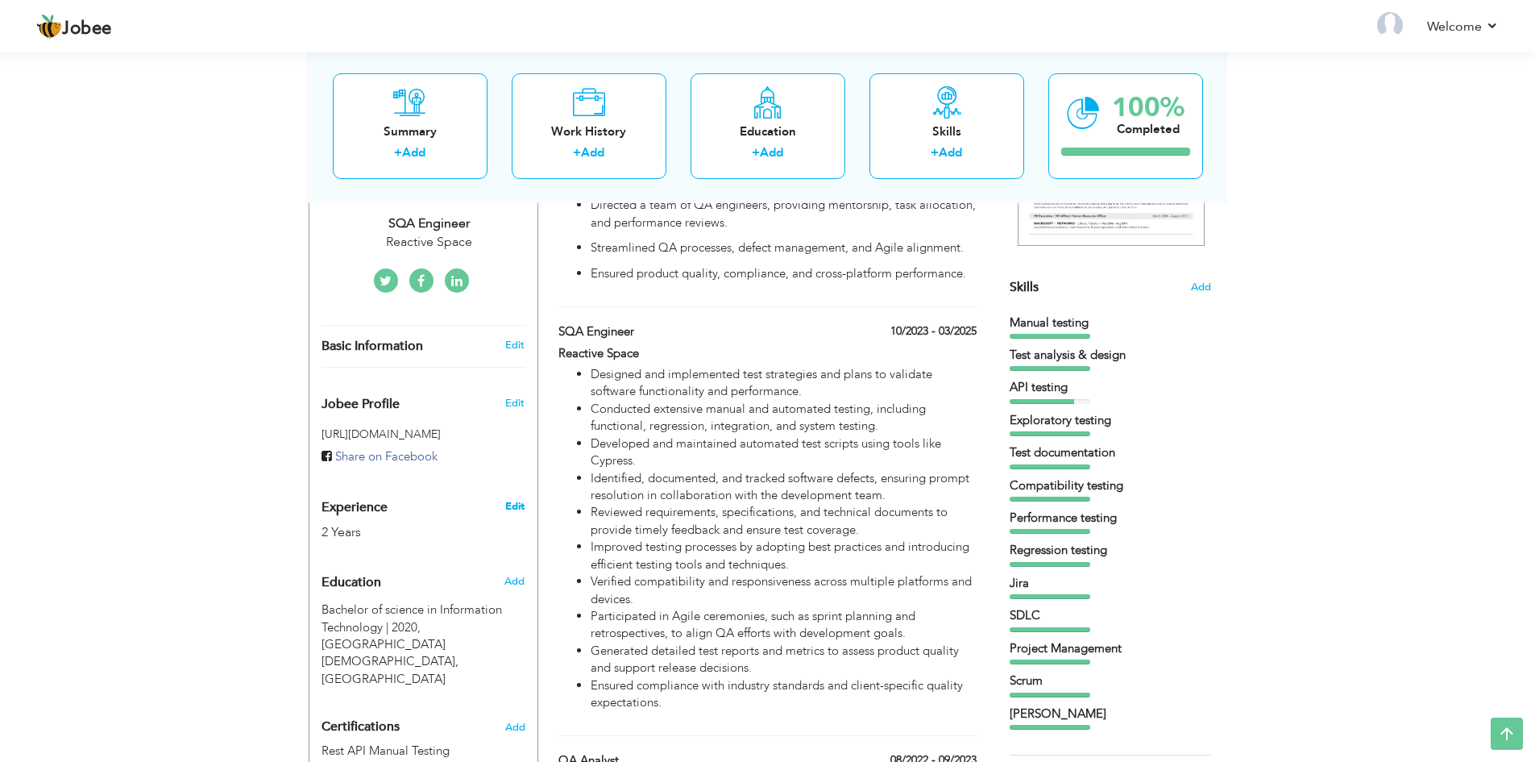
select select "number:166"
type input "[GEOGRAPHIC_DATA]"
type input "Rawalpindi"
select select "number:4"
type input "Reactive Space"
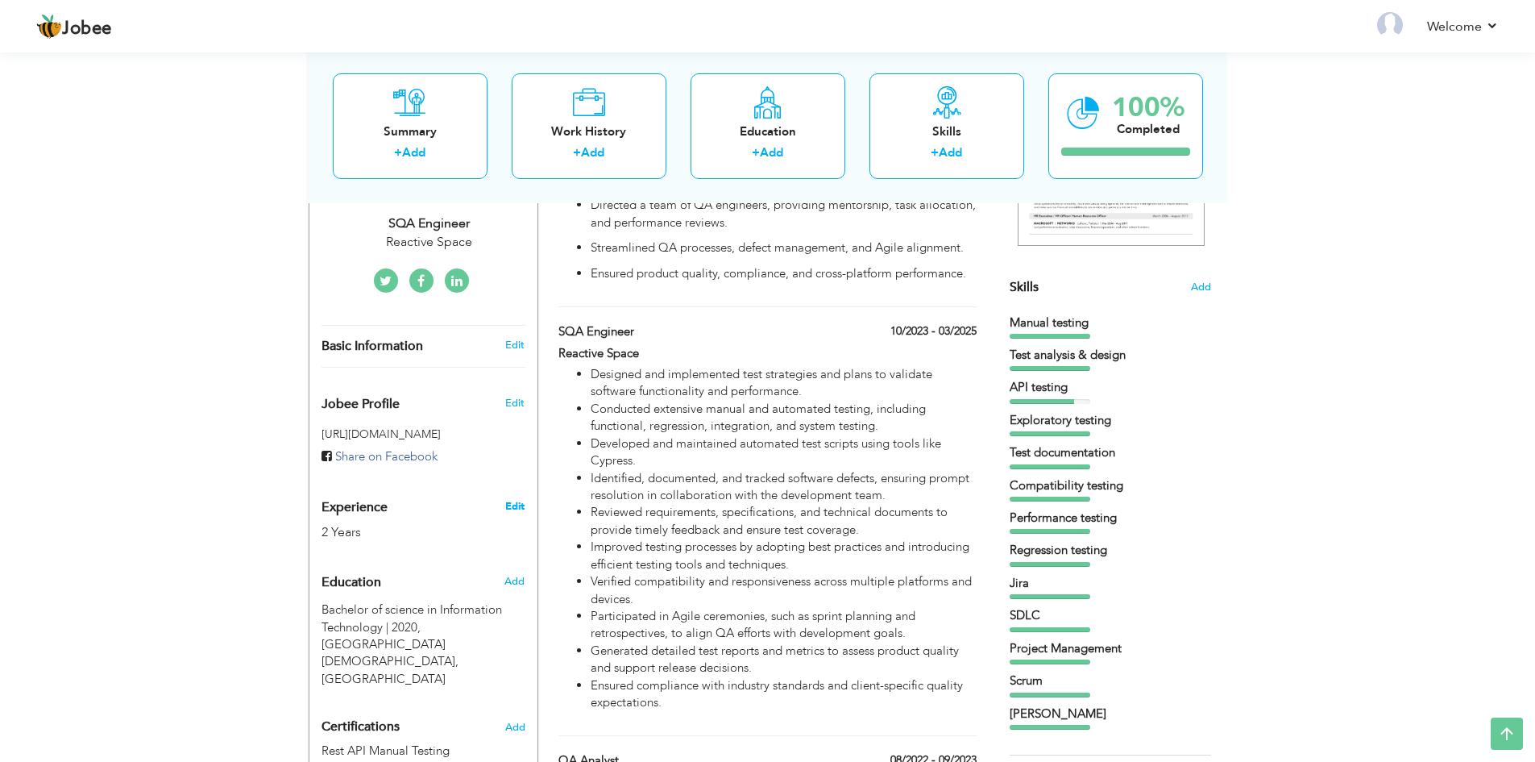
type input "SQA Engineer"
type input "[URL][DOMAIN_NAME]"
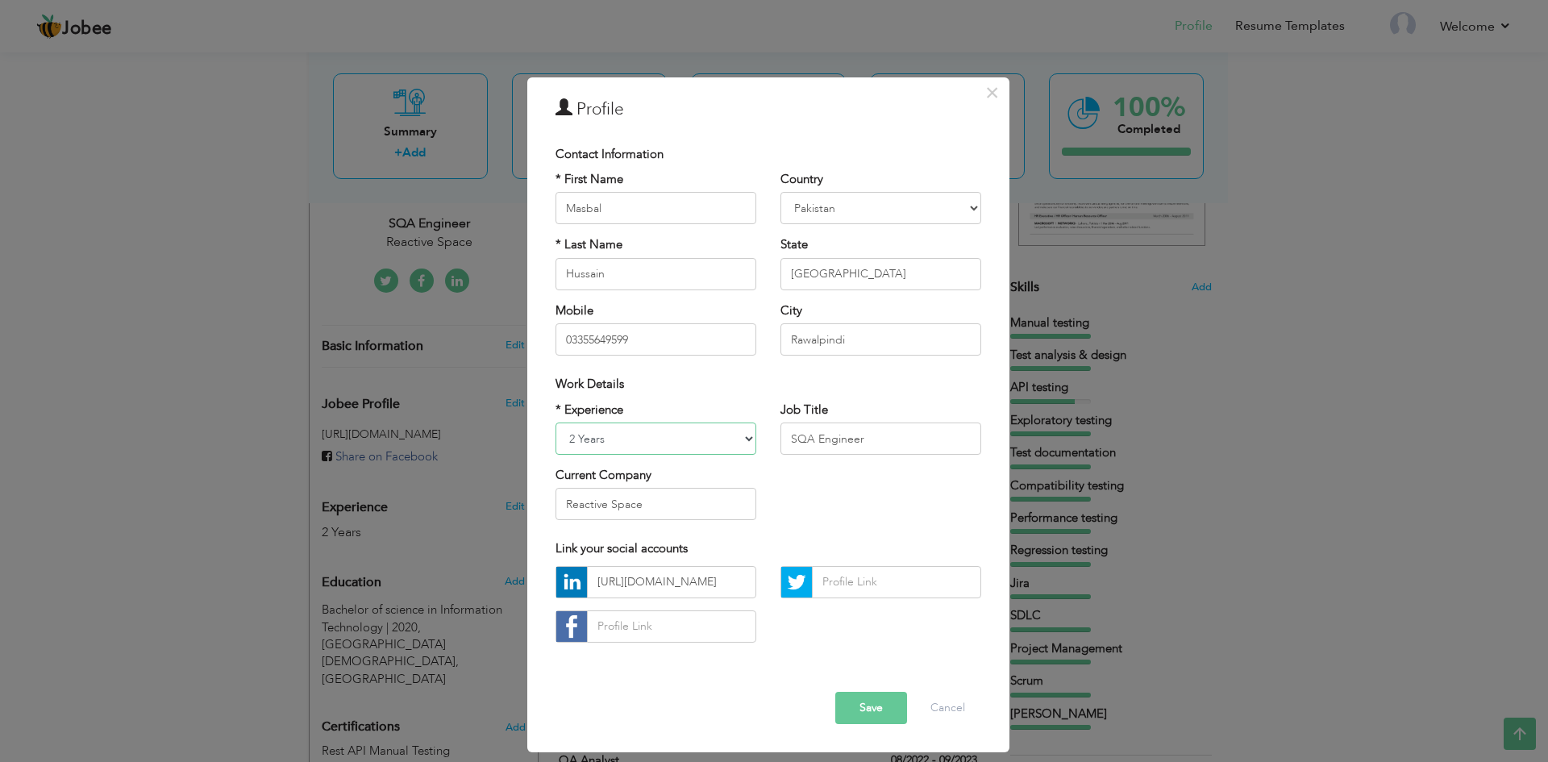
click at [645, 438] on select "Entry Level Less than 1 Year 1 Year 2 Years 3 Years 4 Years 5 Years 6 Years 7 Y…" at bounding box center [655, 438] width 201 height 32
select select "number:5"
click at [555, 422] on select "Entry Level Less than 1 Year 1 Year 2 Years 3 Years 4 Years 5 Years 6 Years 7 Y…" at bounding box center [655, 438] width 201 height 32
click at [684, 586] on input "https://www.linkedin.com/in/masbal-hussain-386362175/" at bounding box center [671, 582] width 169 height 32
click at [684, 579] on input "https://www.linkedin.com/in/masbal-hussain-386362175/" at bounding box center [671, 582] width 169 height 32
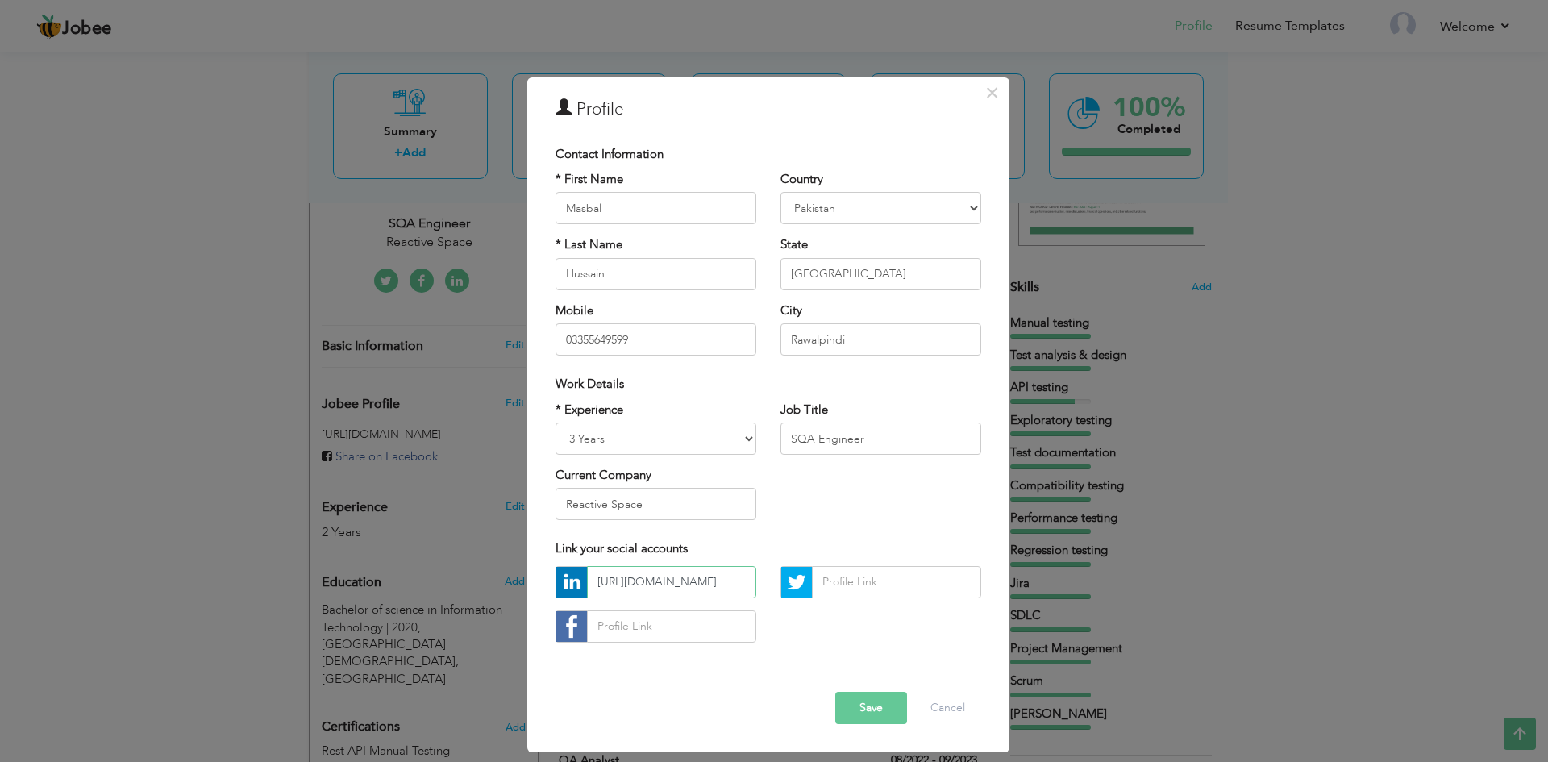
type input "https://www.linkedin.com/in/masbal-hussain-386362175/"
click at [572, 339] on input "03355649599" at bounding box center [655, 339] width 201 height 32
type input "[PHONE_NUMBER]"
click at [697, 505] on input "Reactive Space" at bounding box center [655, 504] width 201 height 32
type input "R"
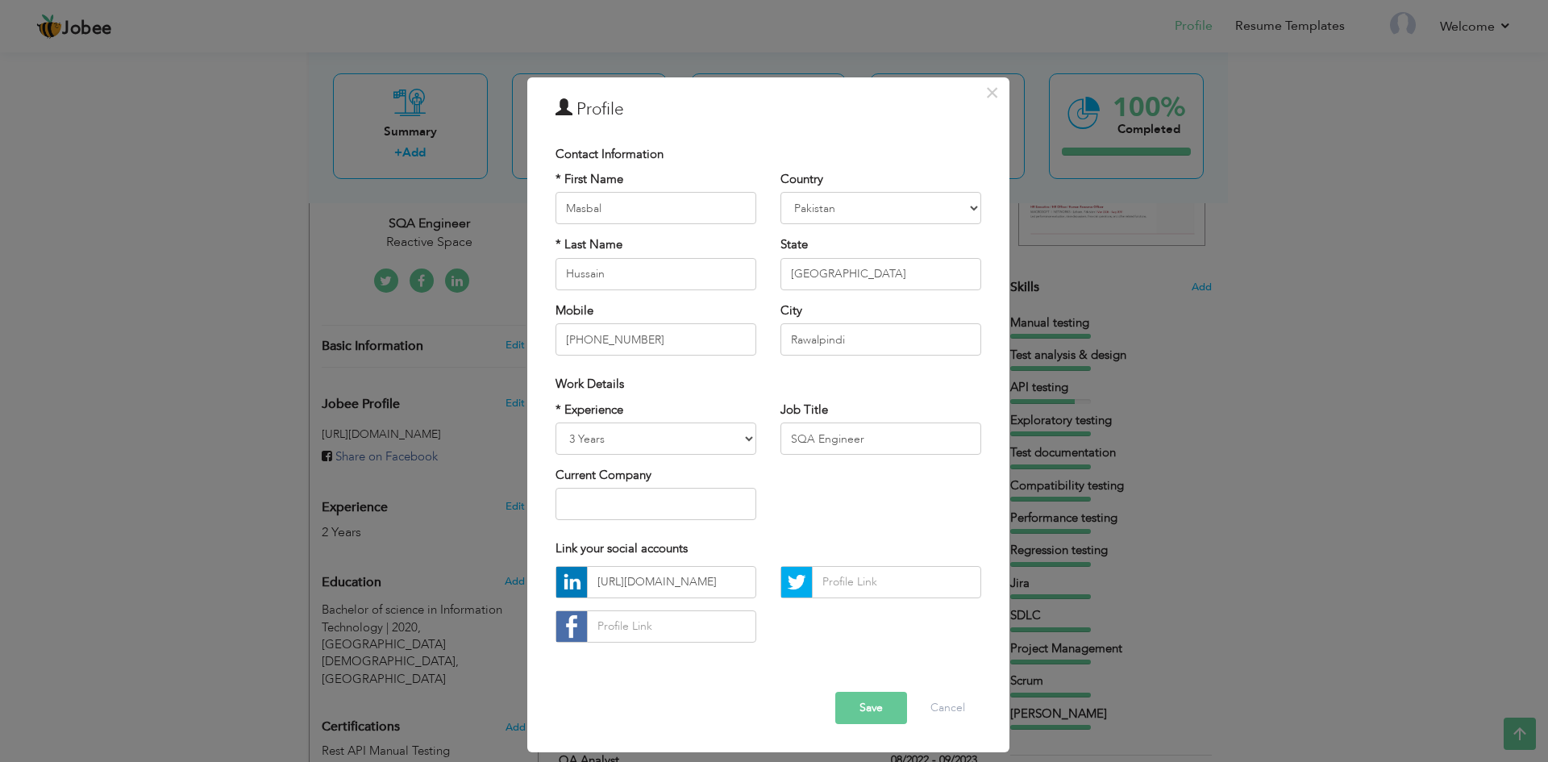
click at [864, 709] on button "Save" at bounding box center [871, 708] width 72 height 32
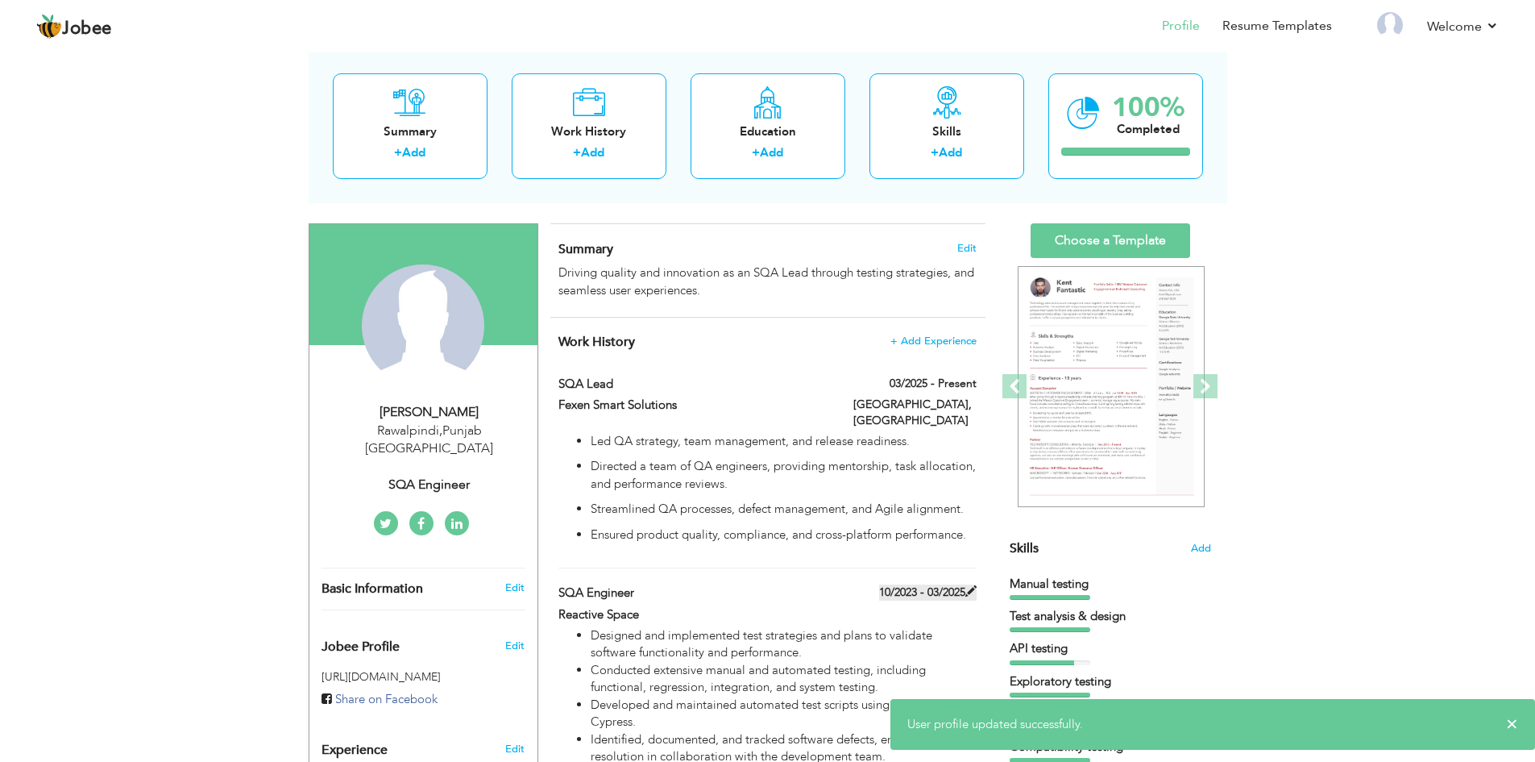
scroll to position [0, 0]
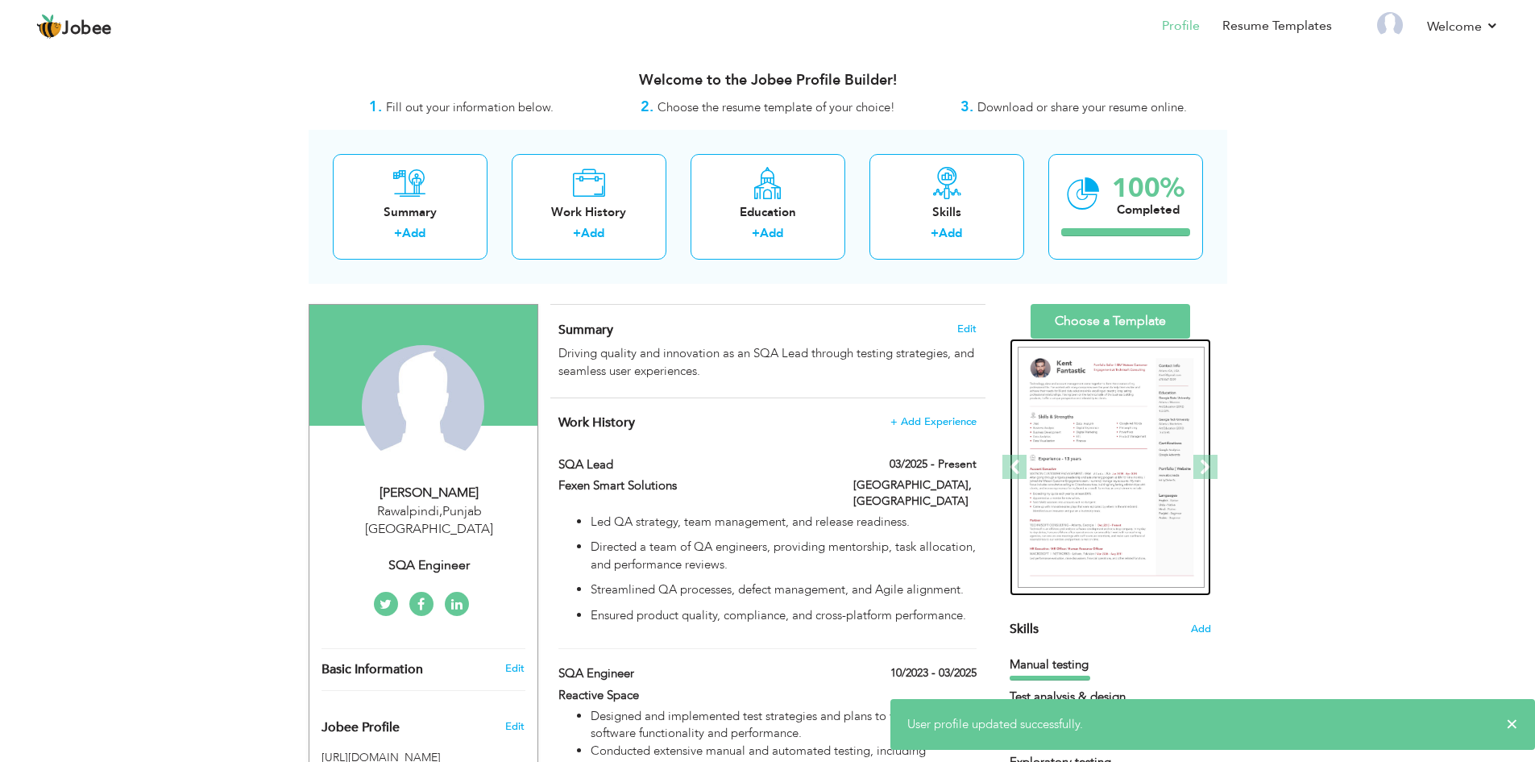
click at [1107, 427] on img at bounding box center [1111, 468] width 187 height 242
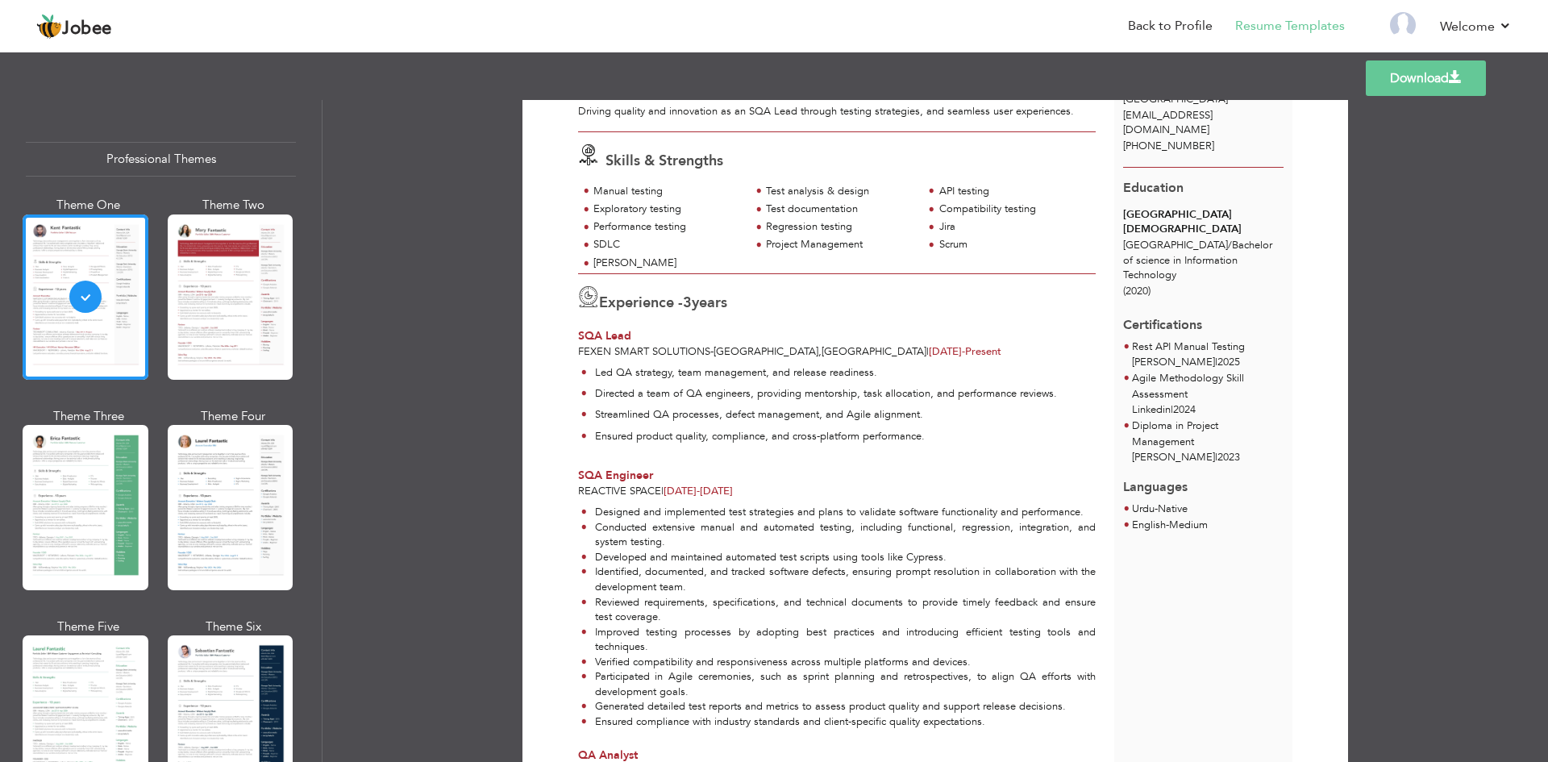
scroll to position [110, 0]
click at [213, 521] on div at bounding box center [231, 507] width 126 height 165
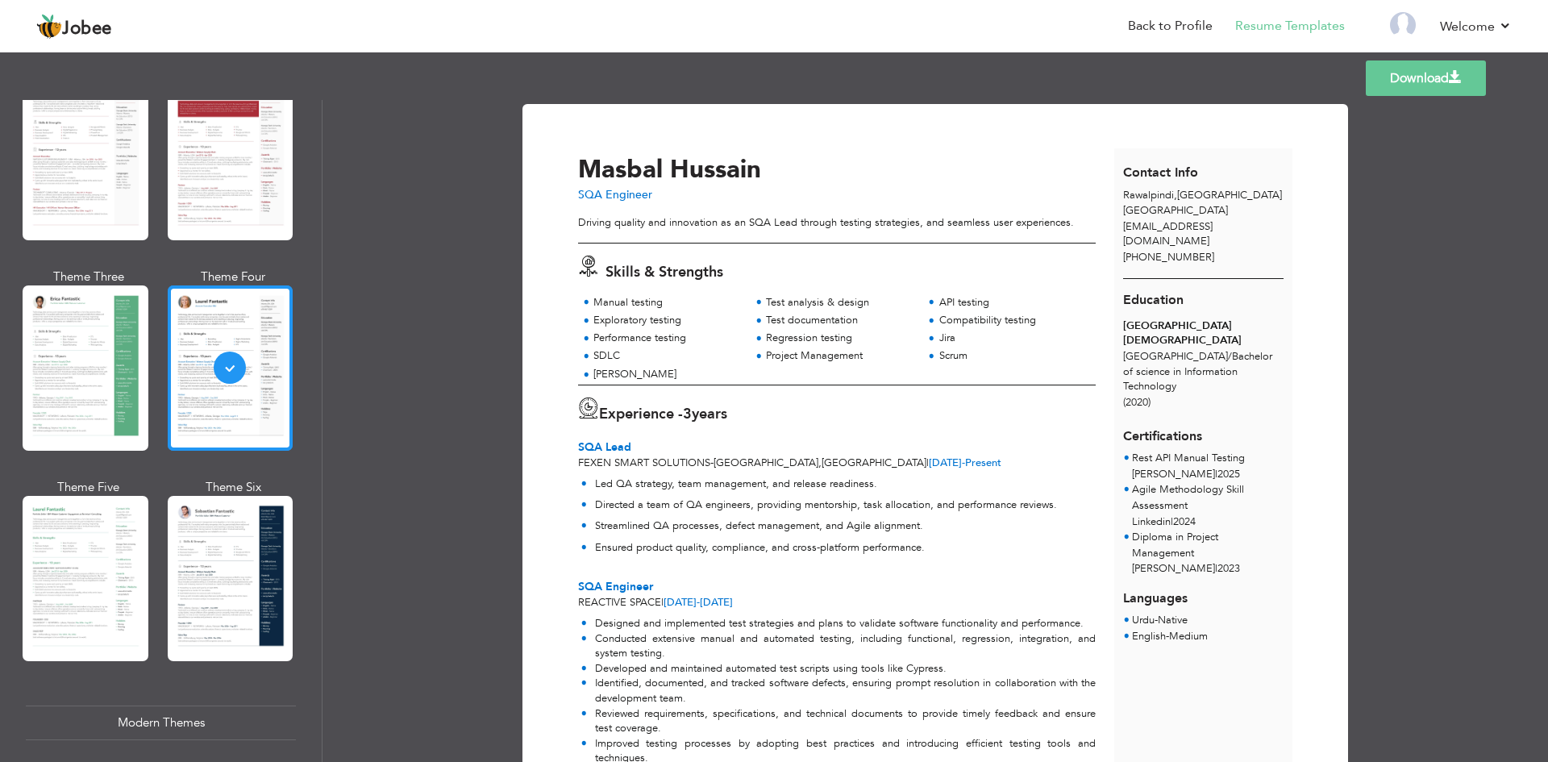
scroll to position [140, 0]
click at [65, 550] on div at bounding box center [86, 577] width 126 height 165
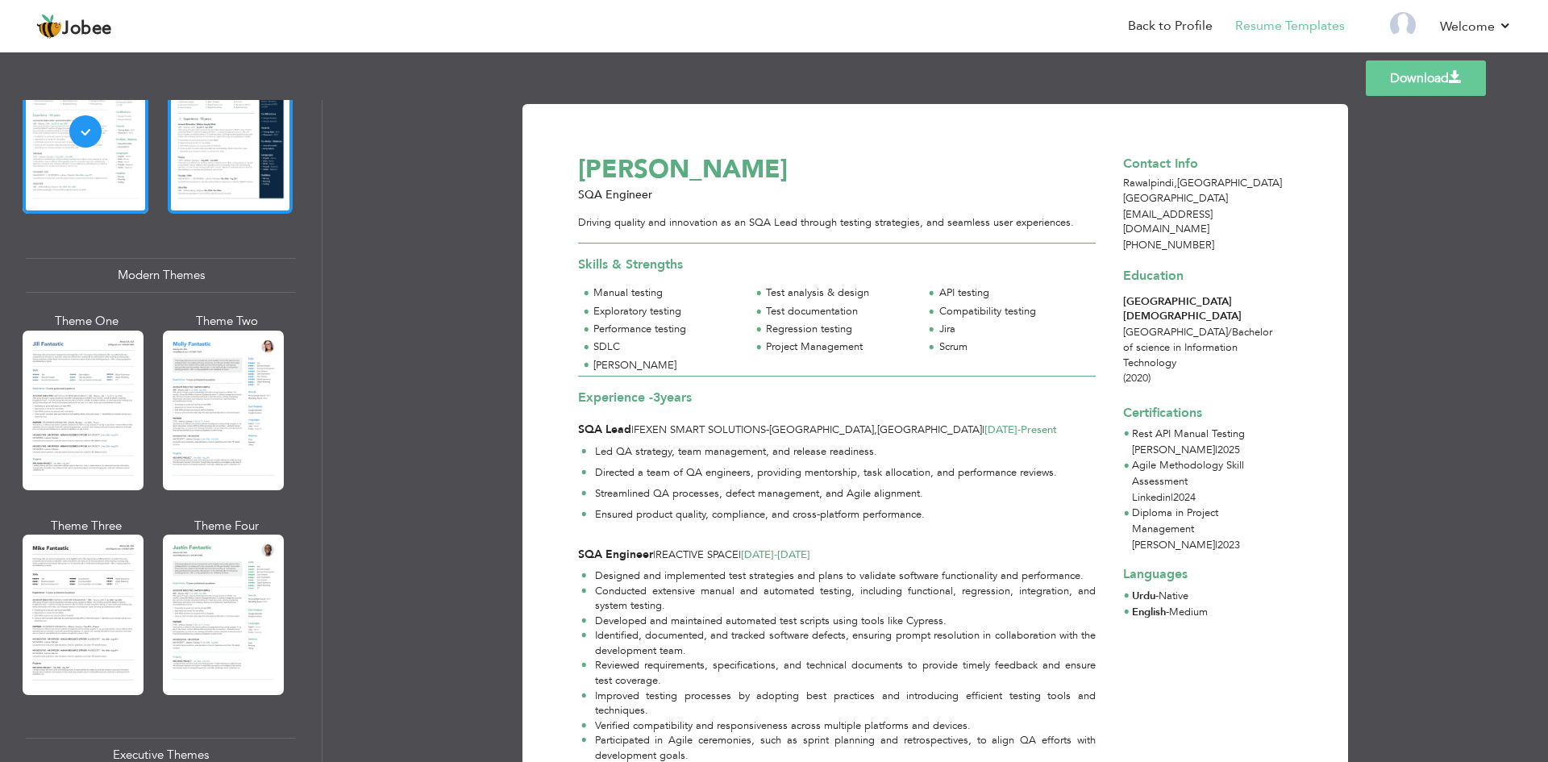
scroll to position [588, 0]
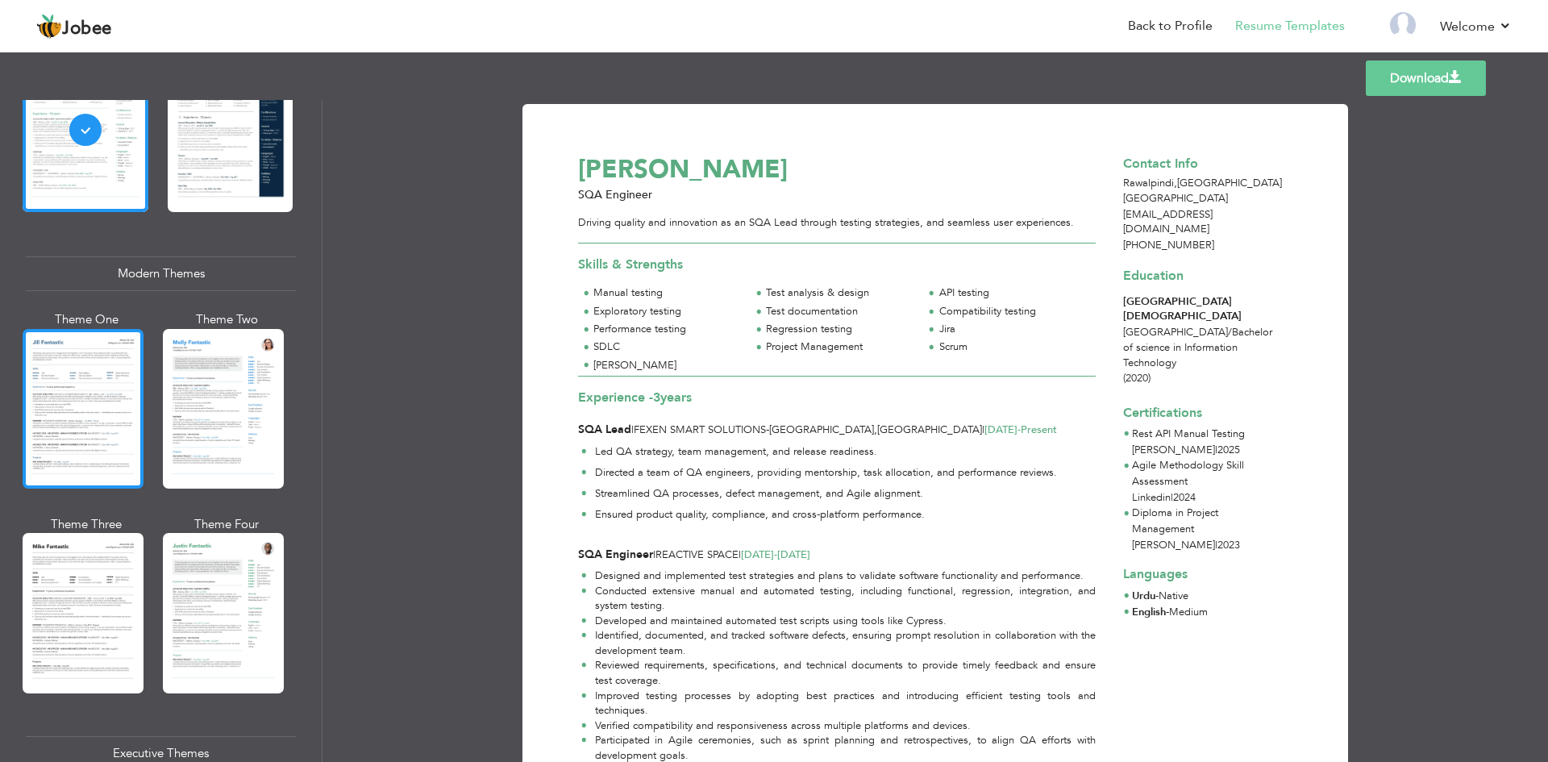
click at [97, 393] on div at bounding box center [83, 409] width 121 height 160
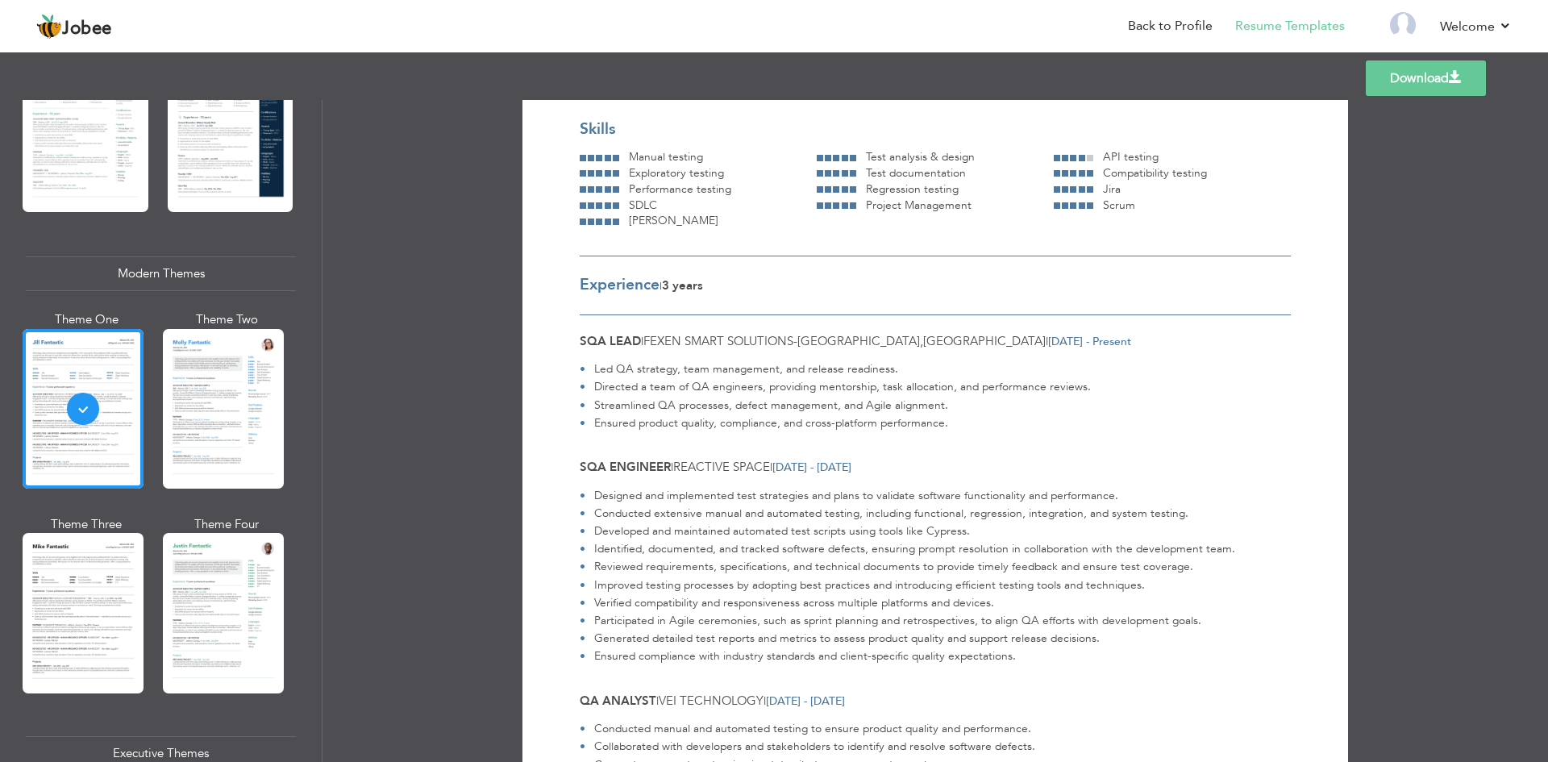
scroll to position [0, 0]
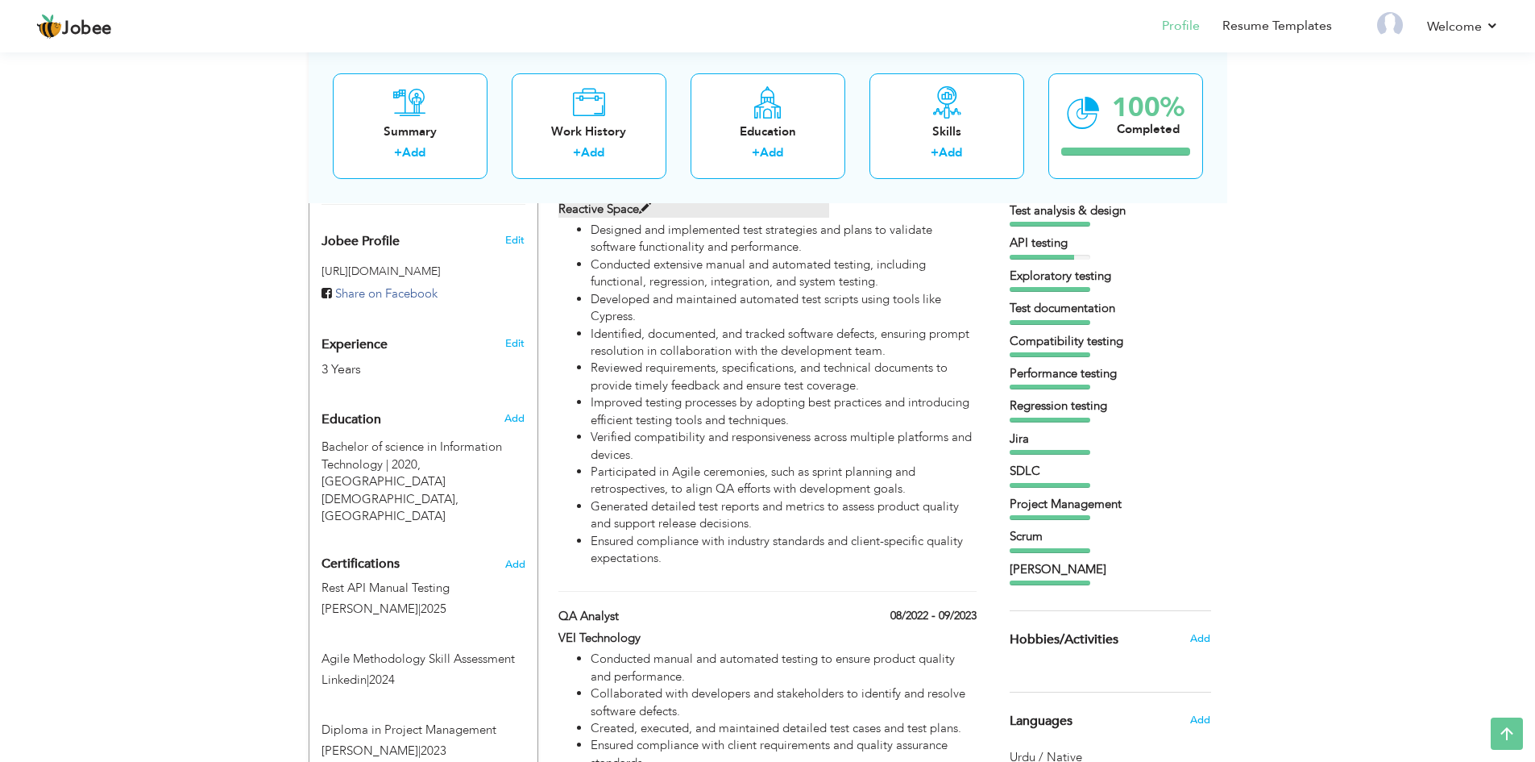
scroll to position [487, 0]
click at [517, 335] on link "Edit" at bounding box center [514, 342] width 19 height 15
select select "number:166"
select select "number:5"
type input "SQA Engineer"
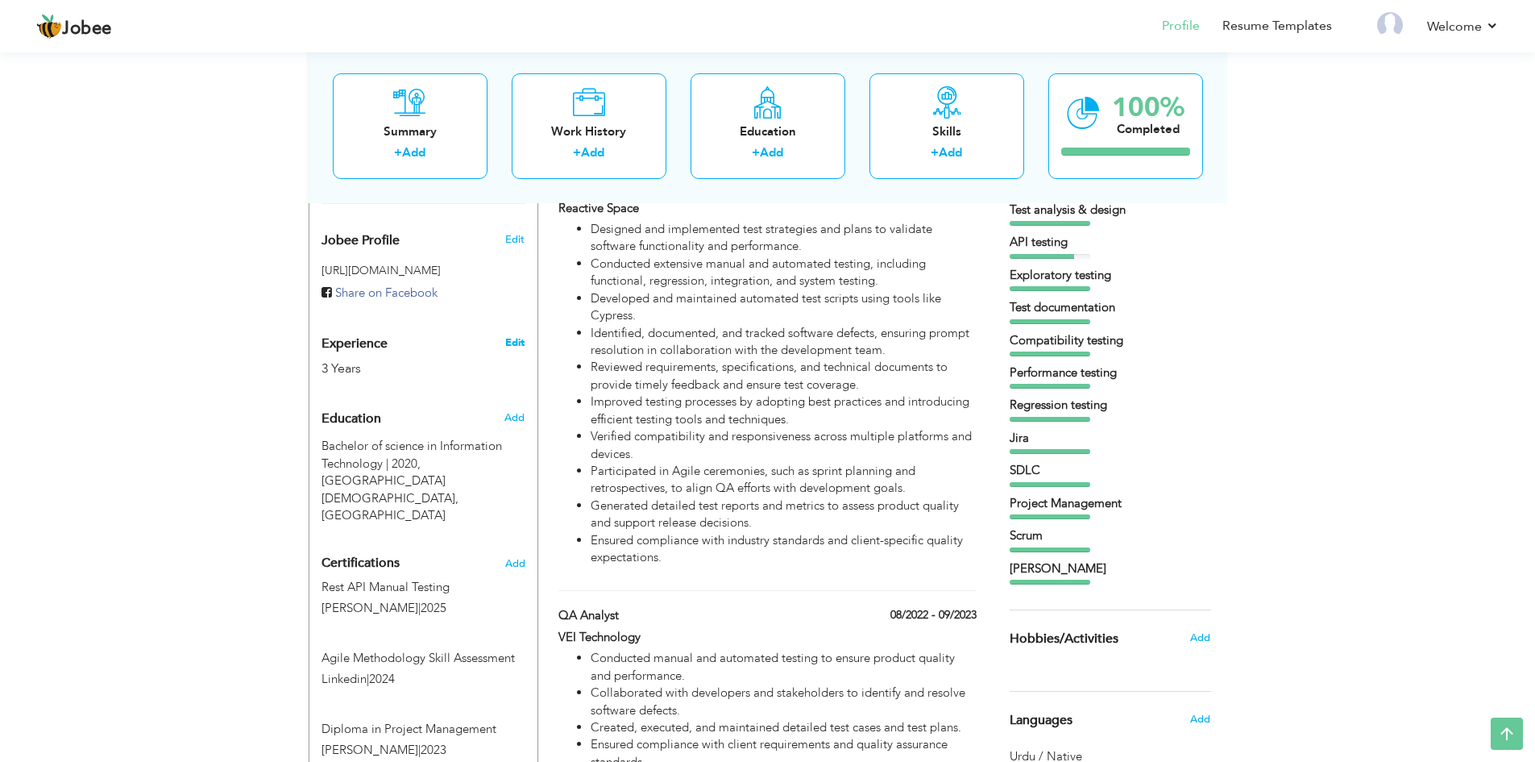
type input "[URL][DOMAIN_NAME]"
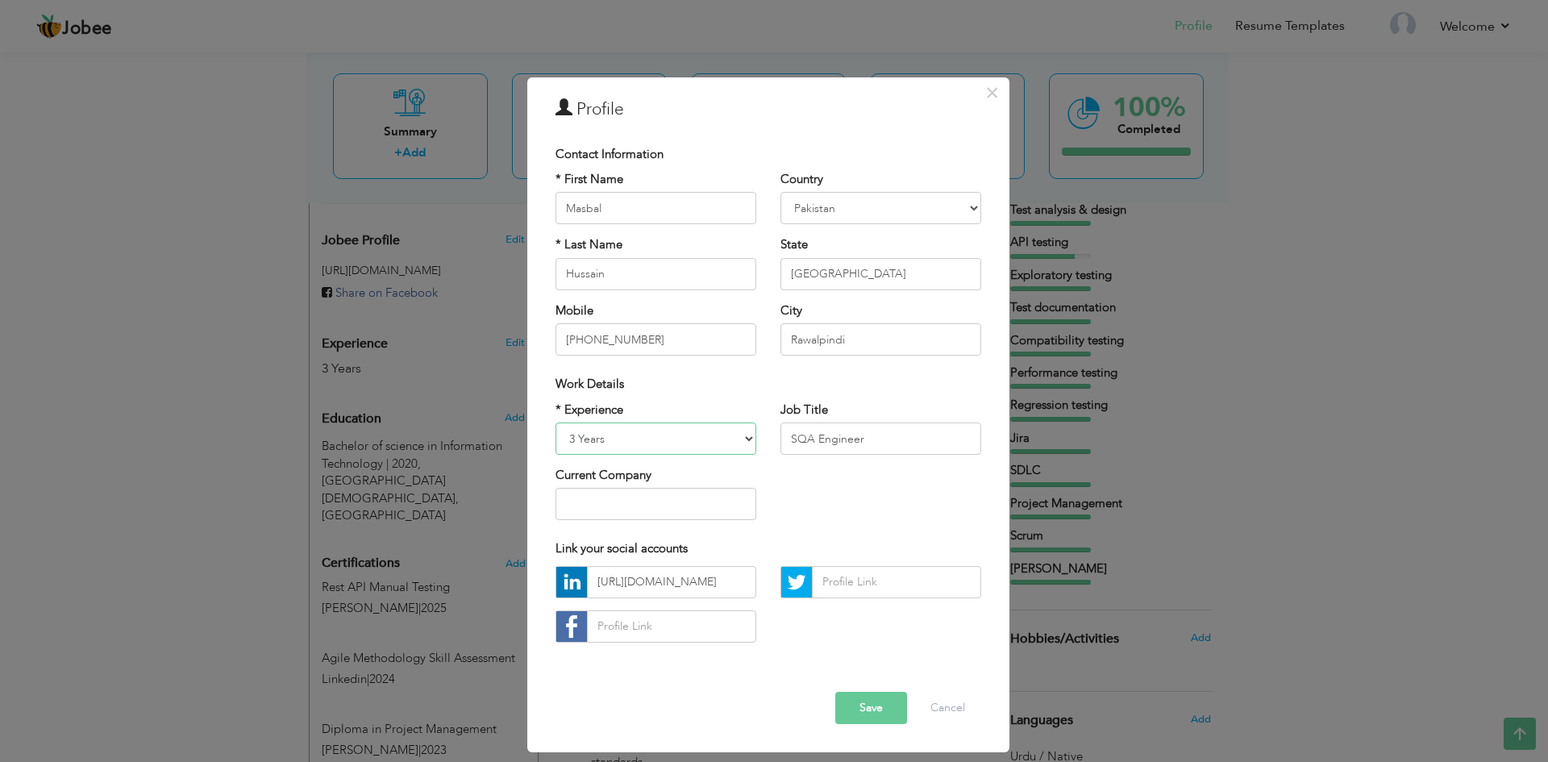
click at [640, 447] on select "Entry Level Less than 1 Year 1 Year 2 Years 3 Years 4 Years 5 Years 6 Years 7 Y…" at bounding box center [655, 438] width 201 height 32
click at [555, 422] on select "Entry Level Less than 1 Year 1 Year 2 Years 3 Years 4 Years 5 Years 6 Years 7 Y…" at bounding box center [655, 438] width 201 height 32
click at [900, 700] on button "Save" at bounding box center [871, 708] width 72 height 32
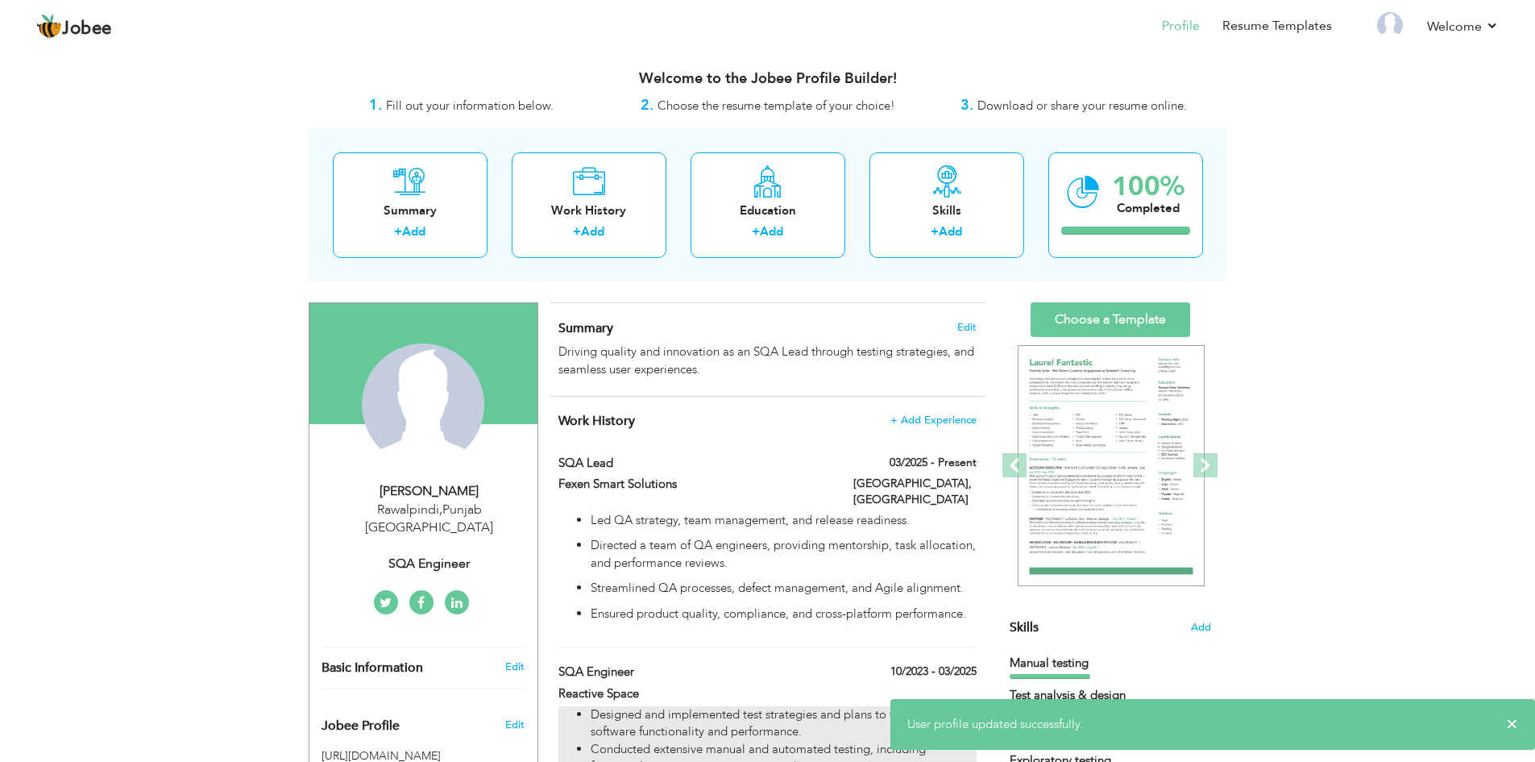
scroll to position [0, 0]
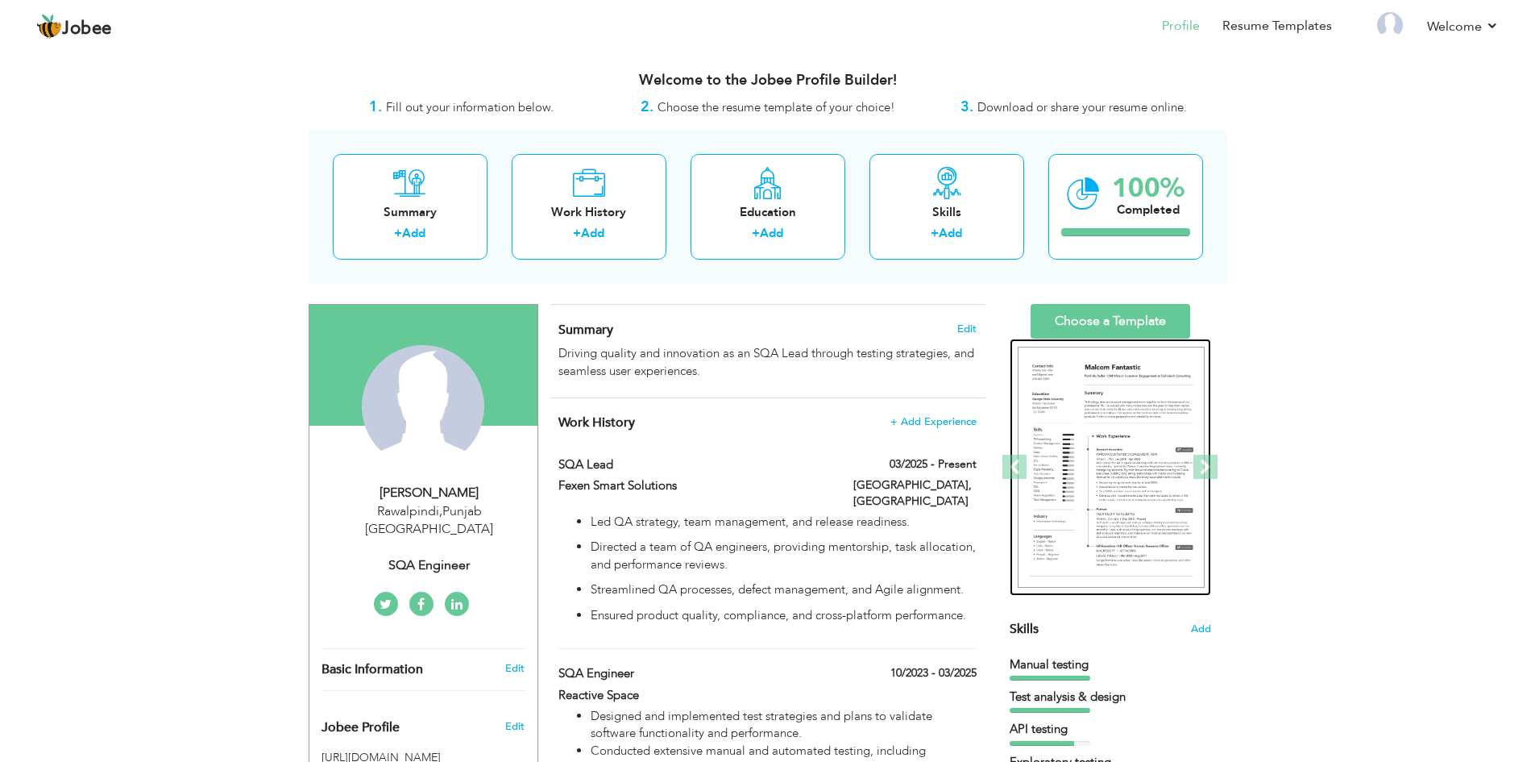
click at [1111, 434] on img at bounding box center [1111, 468] width 187 height 242
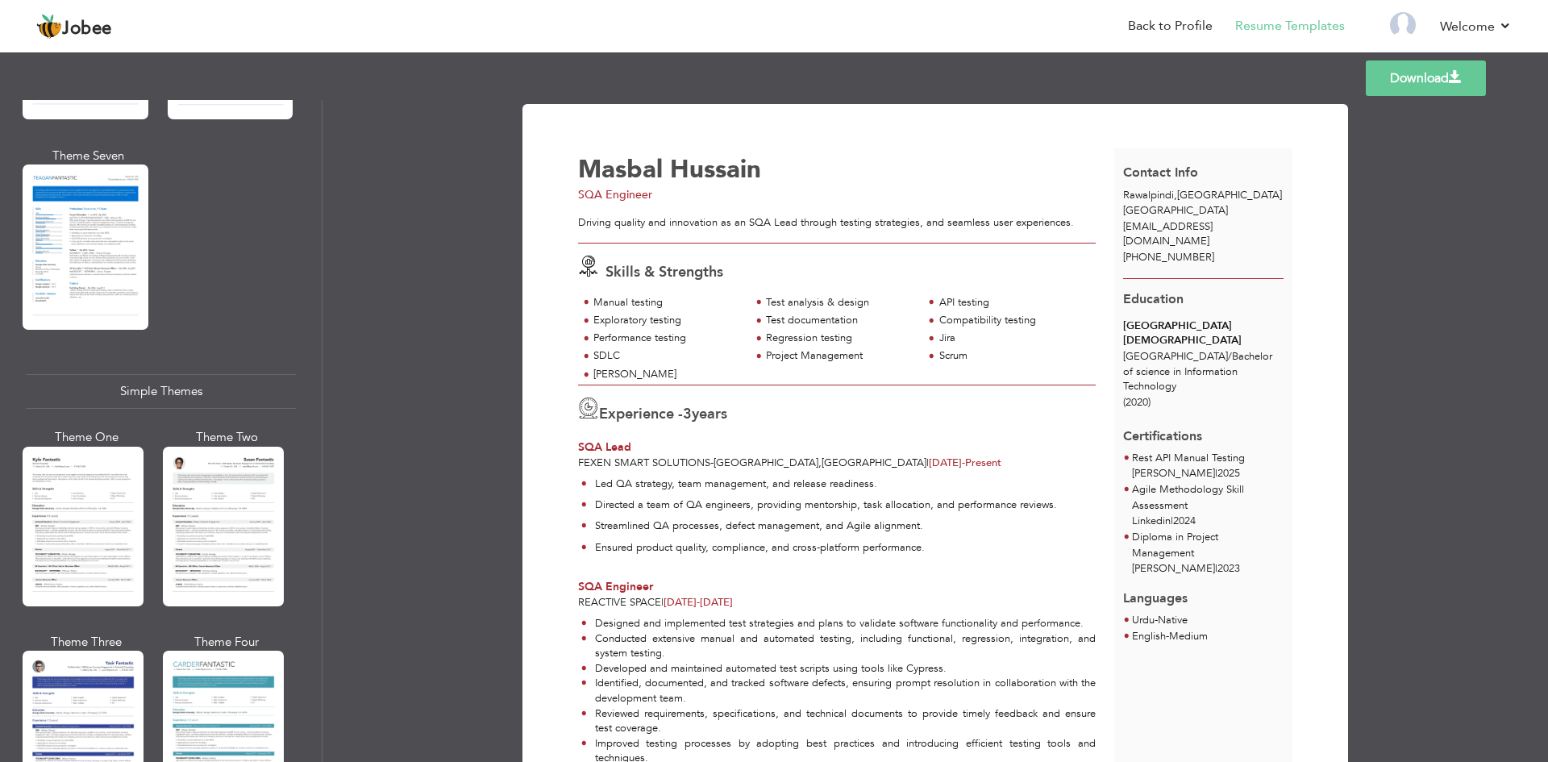
scroll to position [2567, 0]
click at [93, 473] on div at bounding box center [83, 526] width 121 height 160
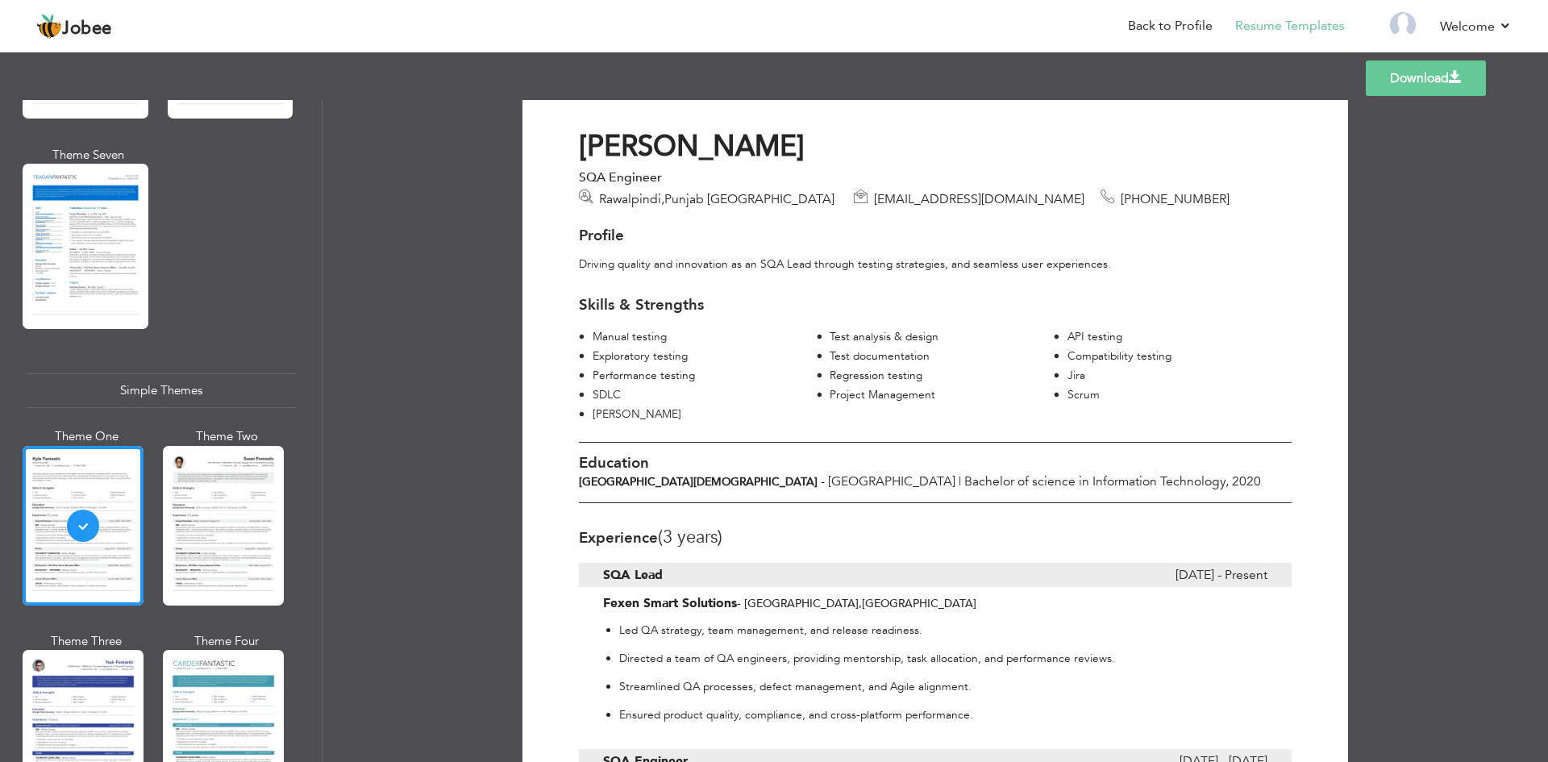
scroll to position [28, 0]
click at [897, 197] on span "[EMAIL_ADDRESS][DOMAIN_NAME]" at bounding box center [979, 198] width 210 height 18
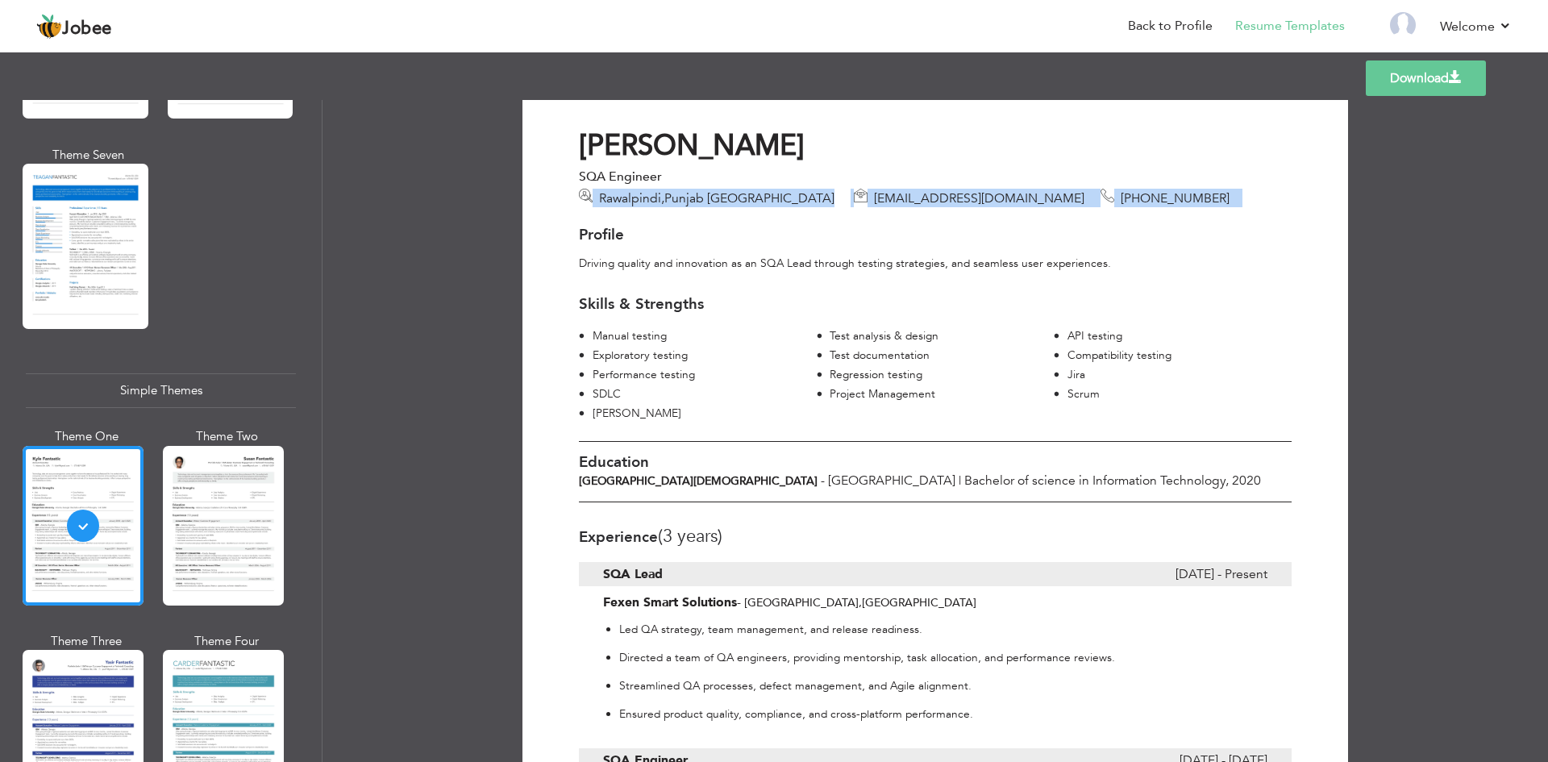
click at [897, 197] on span "[EMAIL_ADDRESS][DOMAIN_NAME]" at bounding box center [979, 198] width 210 height 18
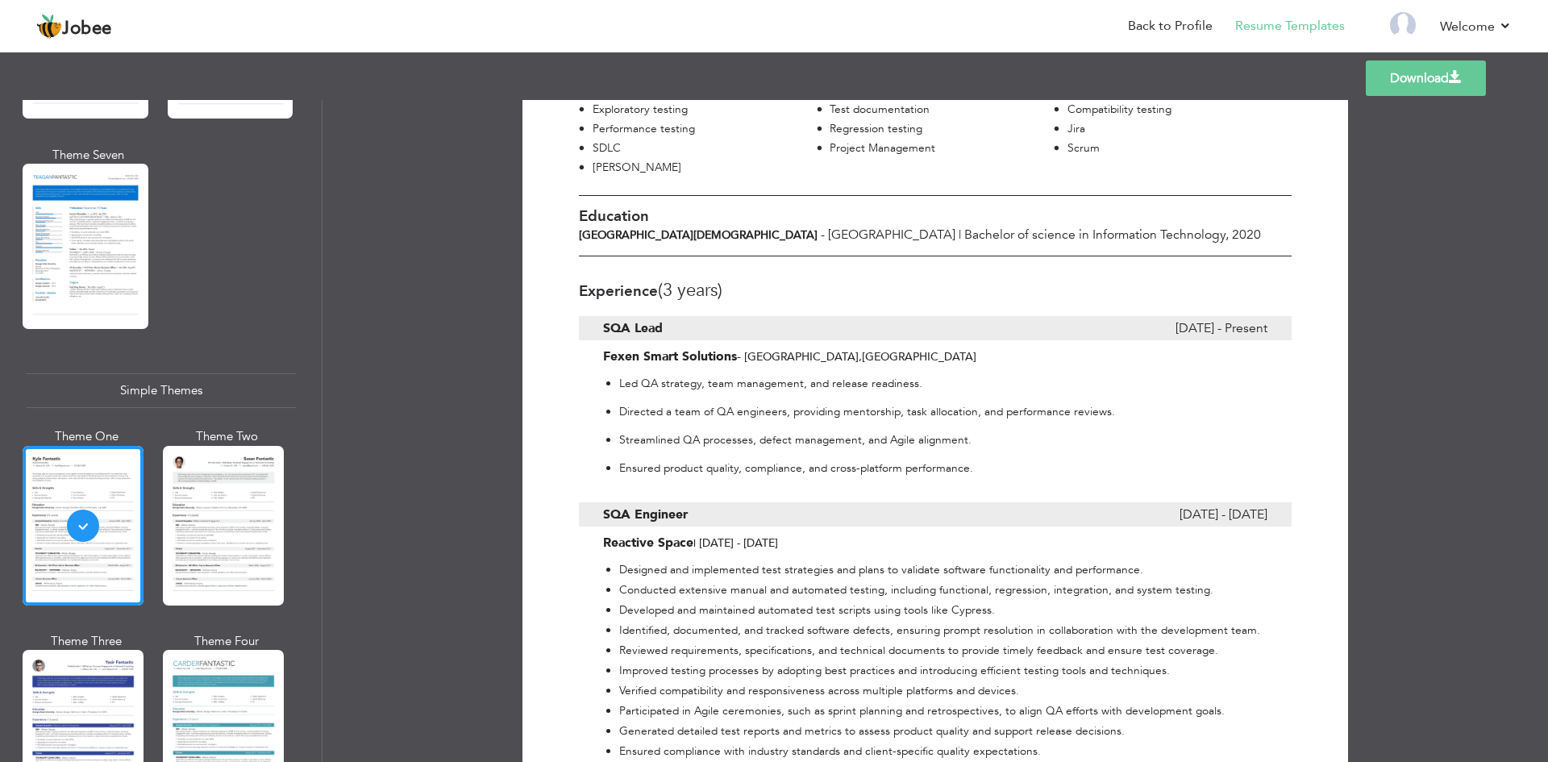
scroll to position [0, 0]
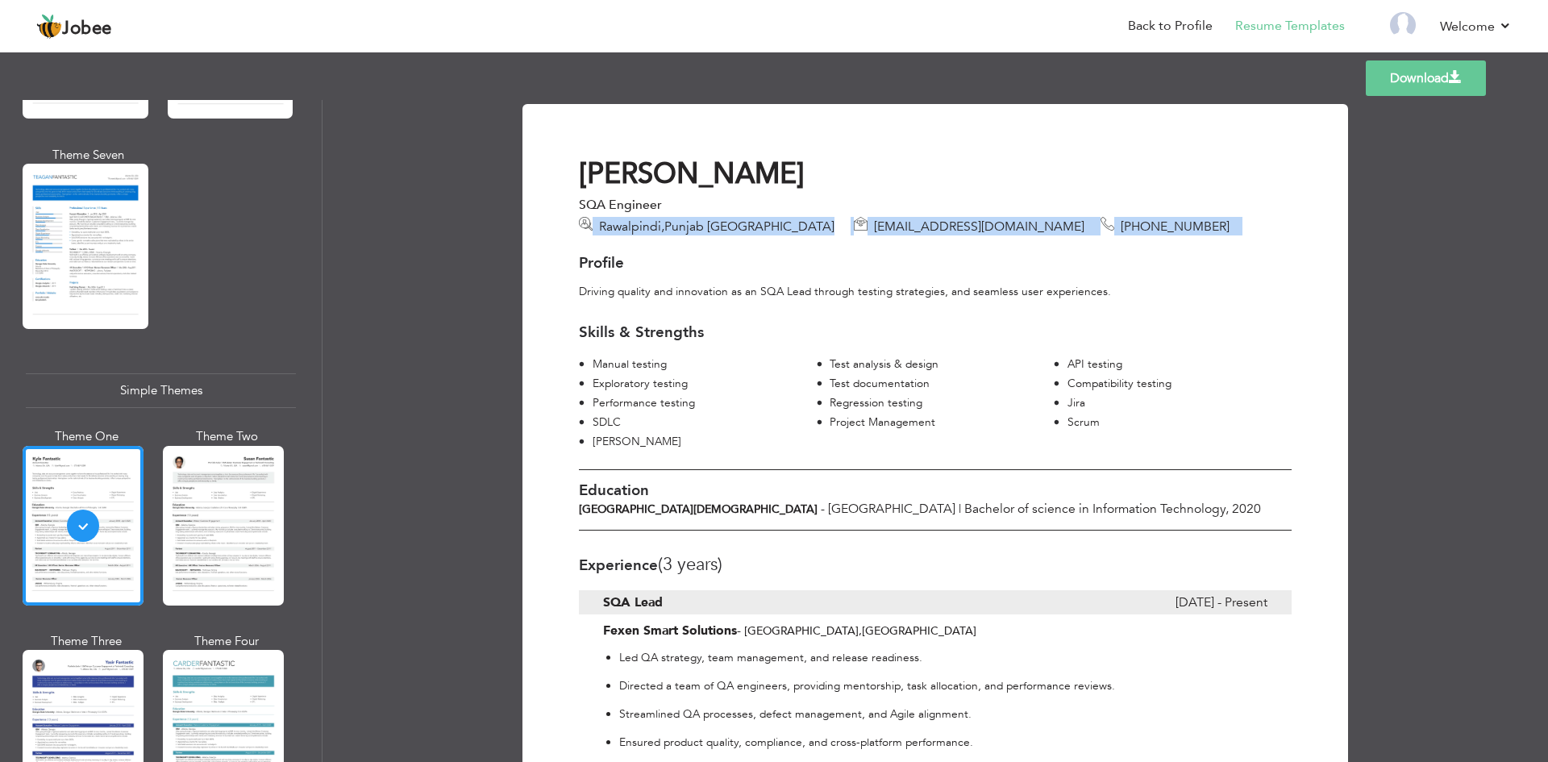
click at [895, 214] on div "[PERSON_NAME] SQA Engineer [GEOGRAPHIC_DATA] , [GEOGRAPHIC_DATA] [GEOGRAPHIC_DA…" at bounding box center [935, 195] width 737 height 78
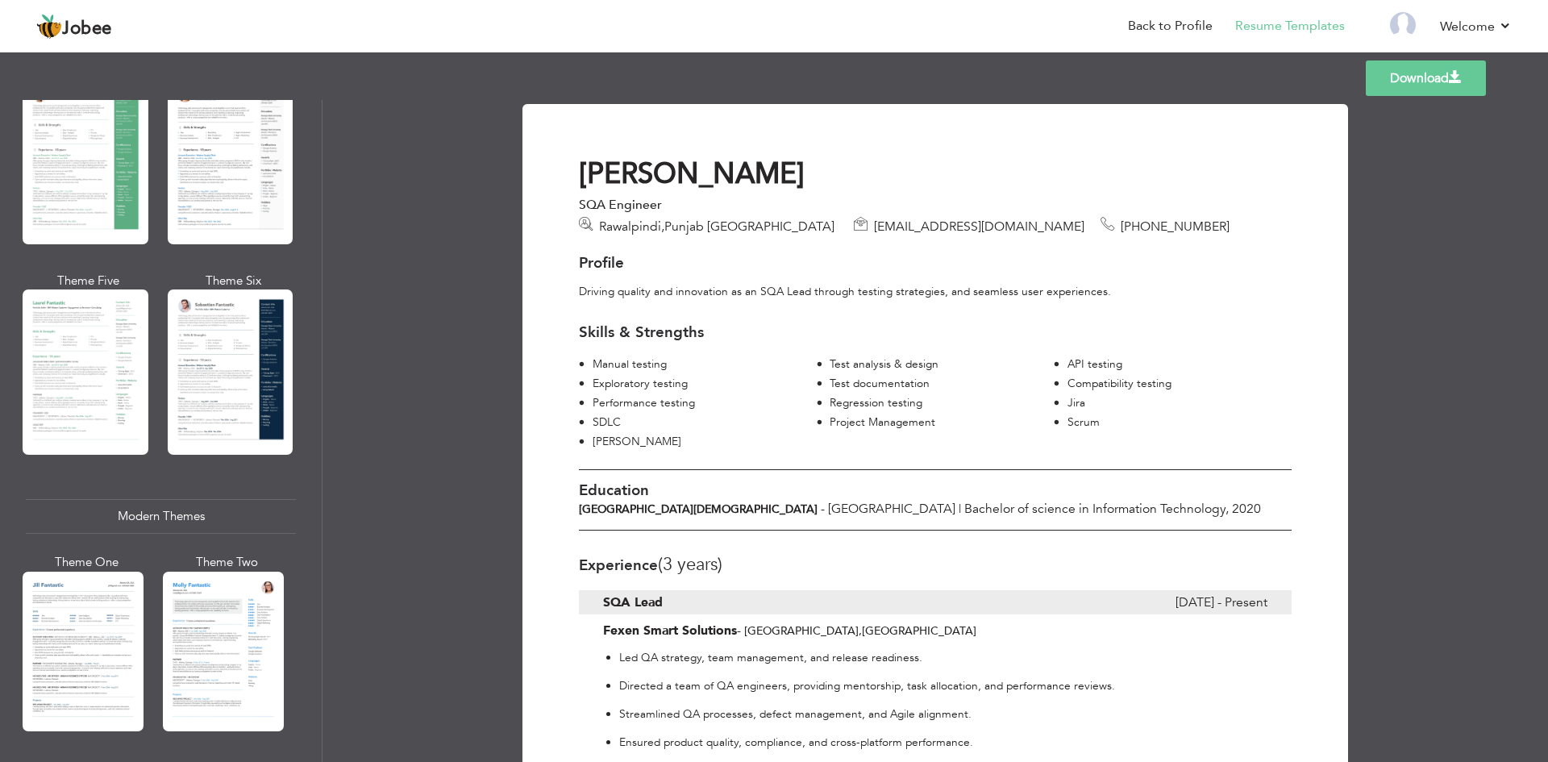
scroll to position [350, 0]
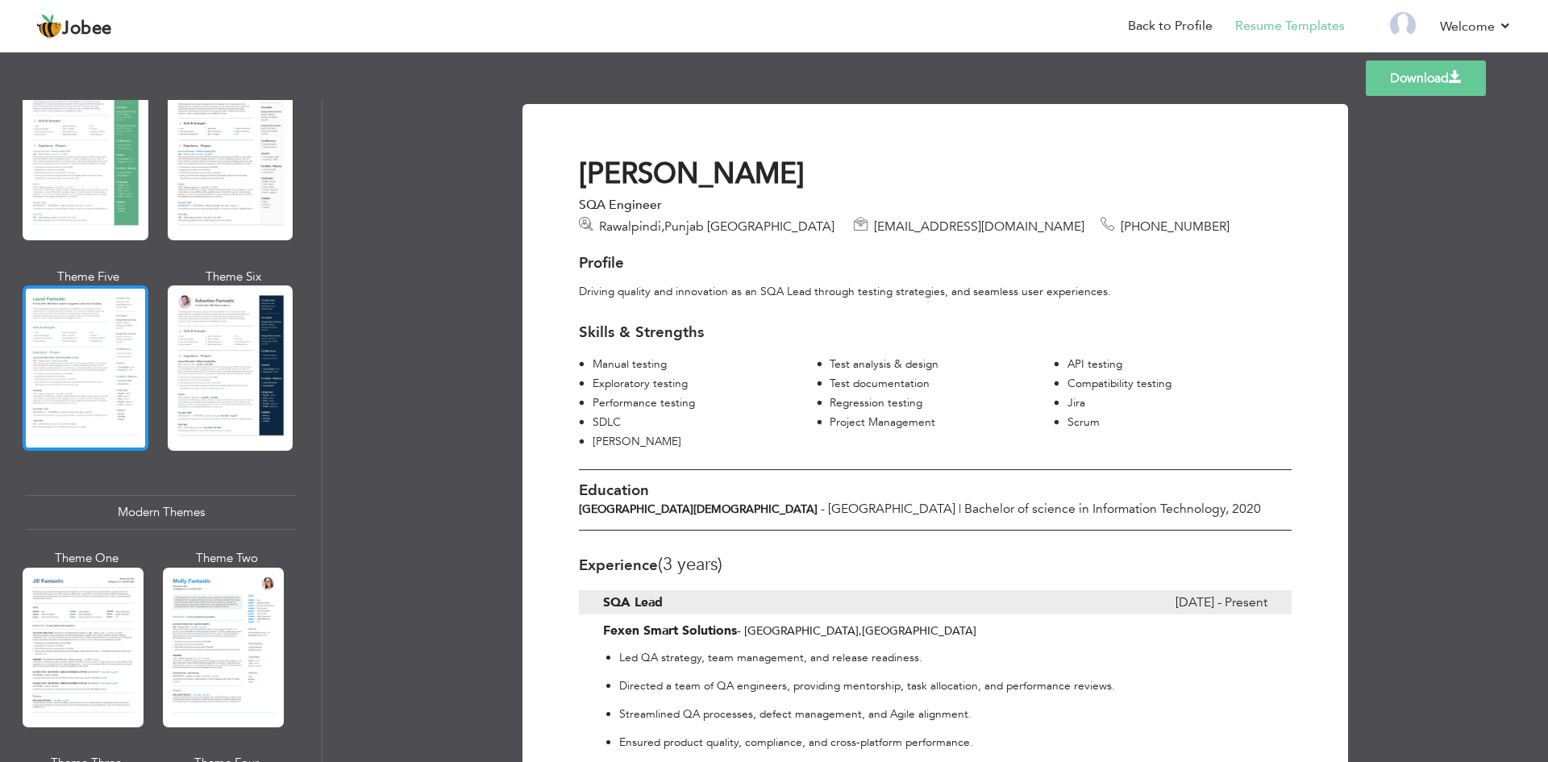
click at [109, 377] on div at bounding box center [86, 367] width 126 height 165
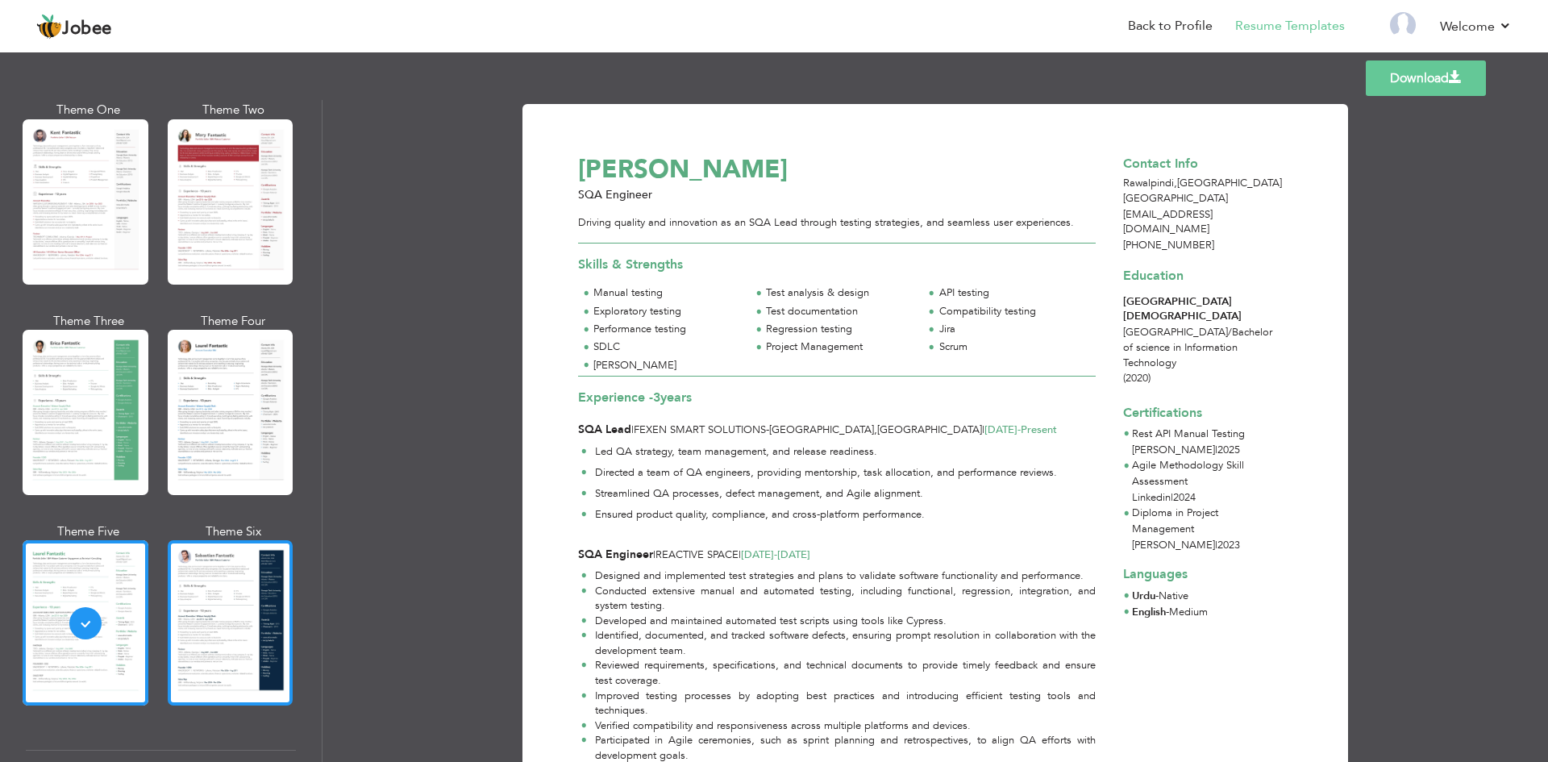
scroll to position [0, 0]
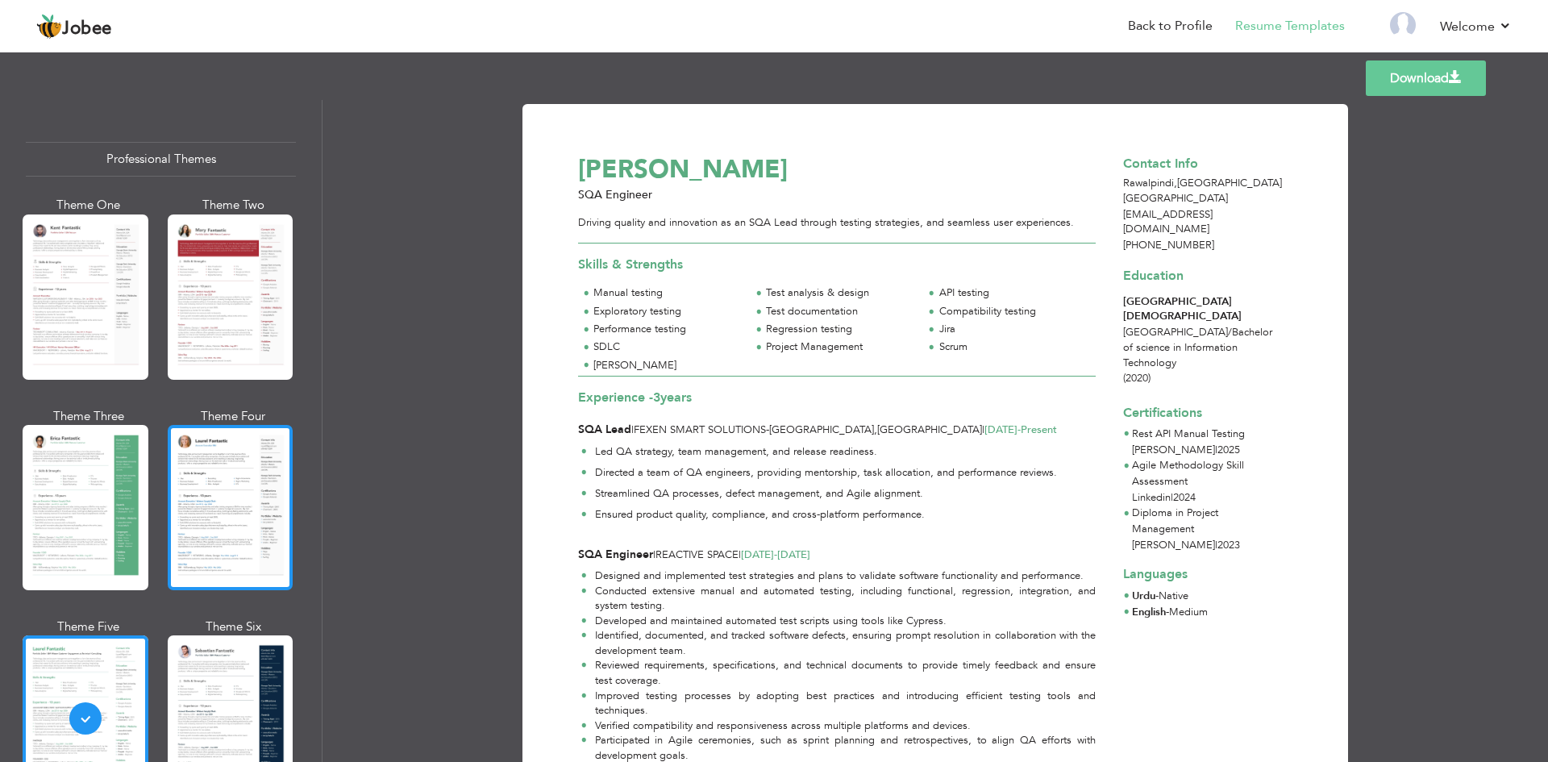
click at [220, 507] on div at bounding box center [231, 507] width 126 height 165
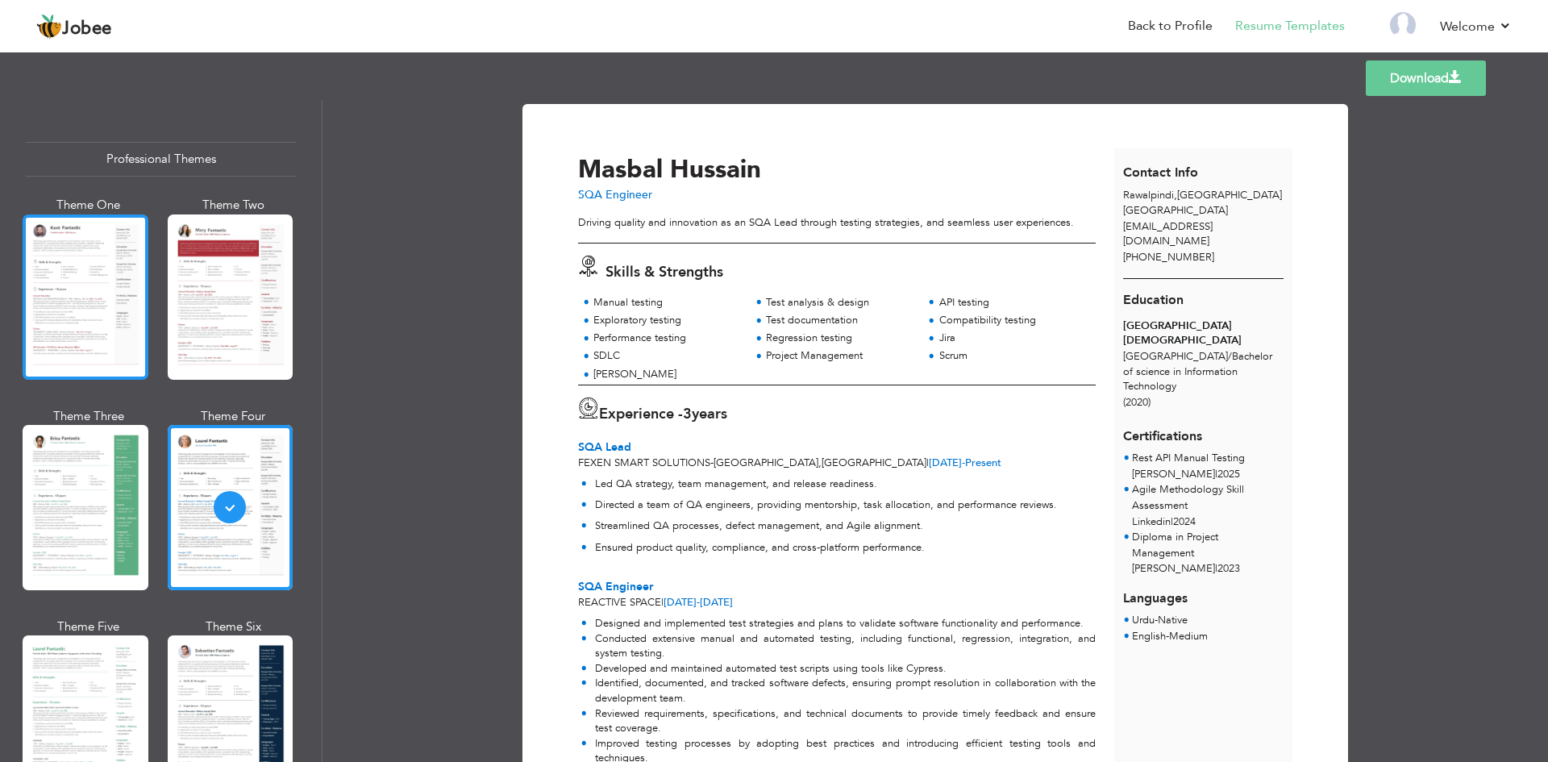
click at [92, 257] on div at bounding box center [86, 296] width 126 height 165
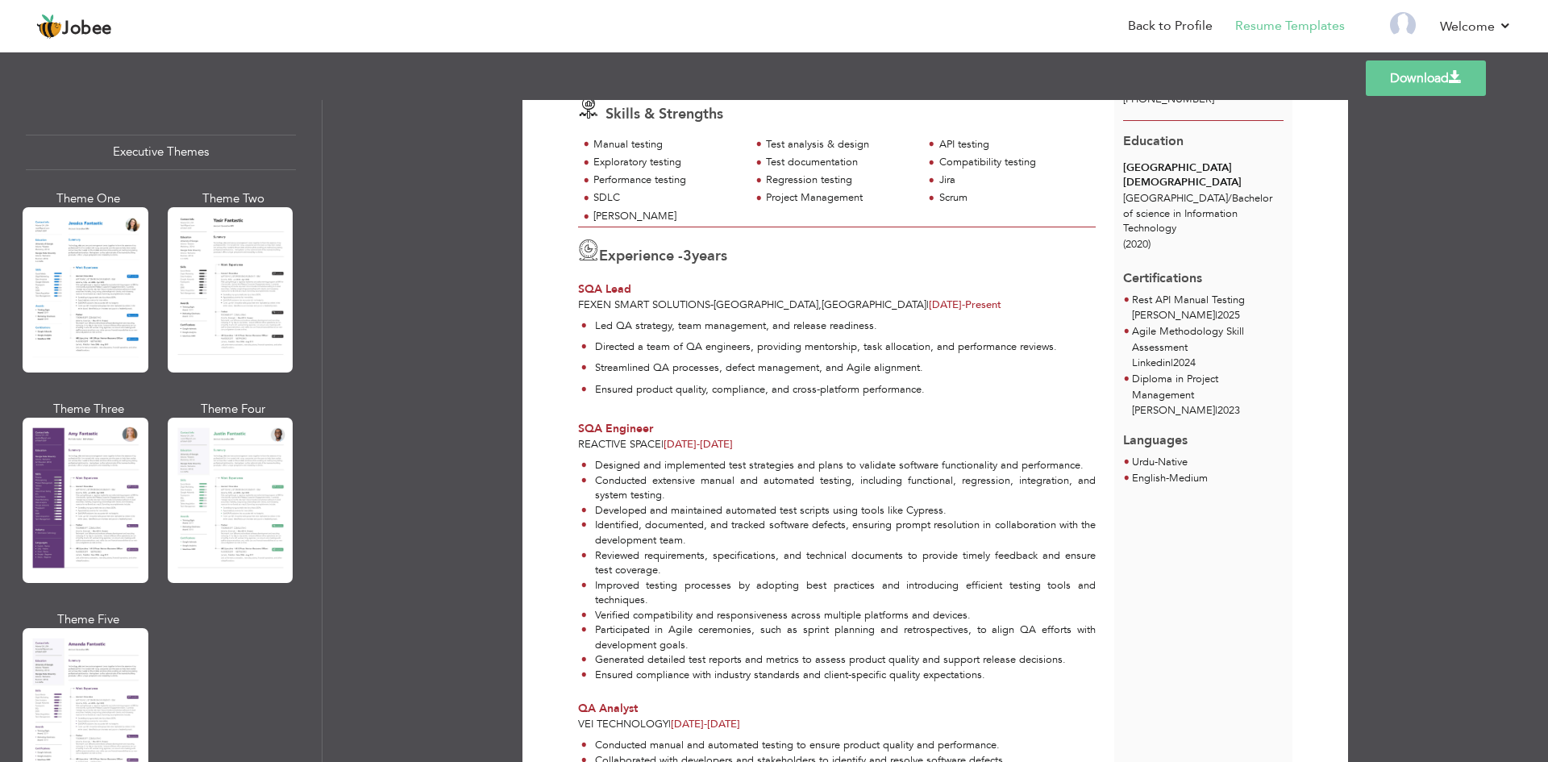
scroll to position [1190, 0]
click at [116, 322] on div at bounding box center [86, 288] width 126 height 165
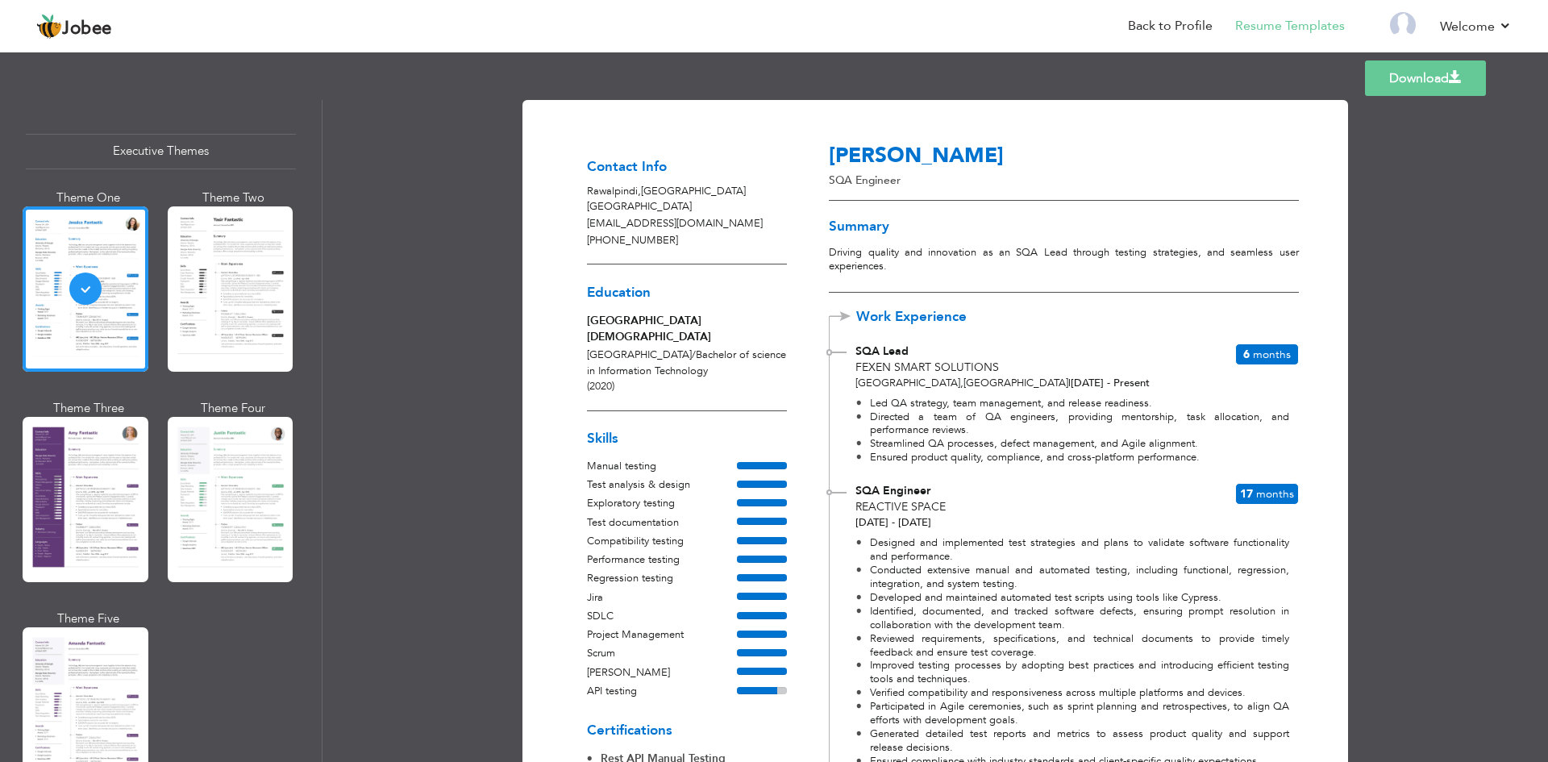
scroll to position [0, 0]
